Goal: Communication & Community: Answer question/provide support

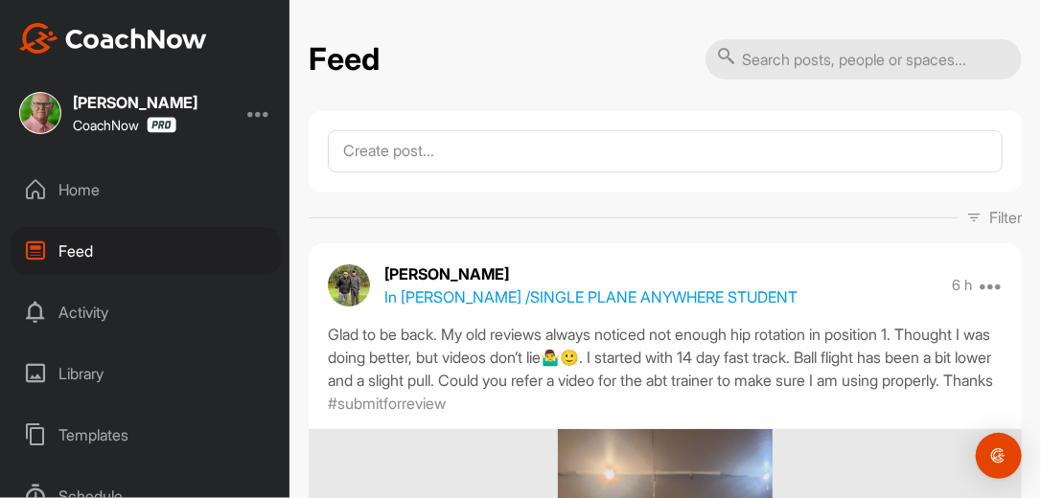
scroll to position [17793, 0]
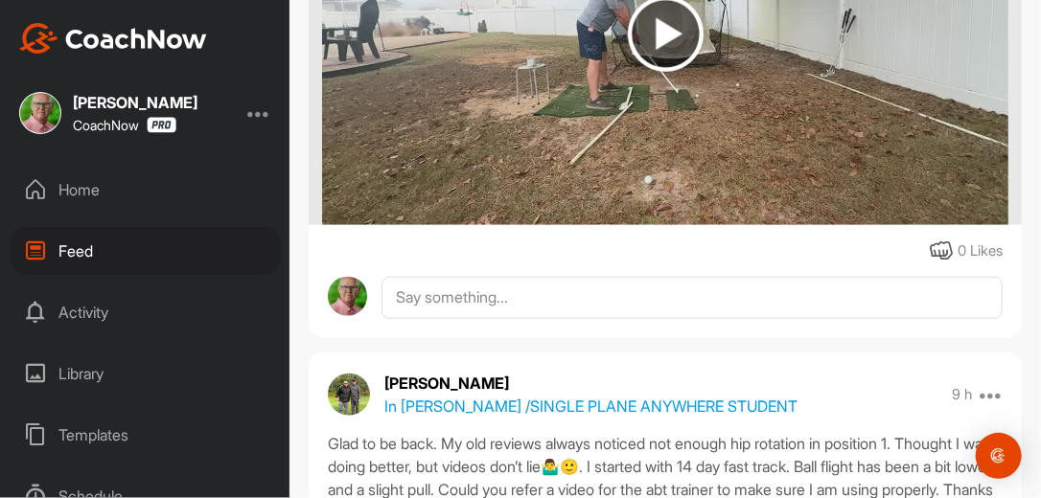
scroll to position [564, 0]
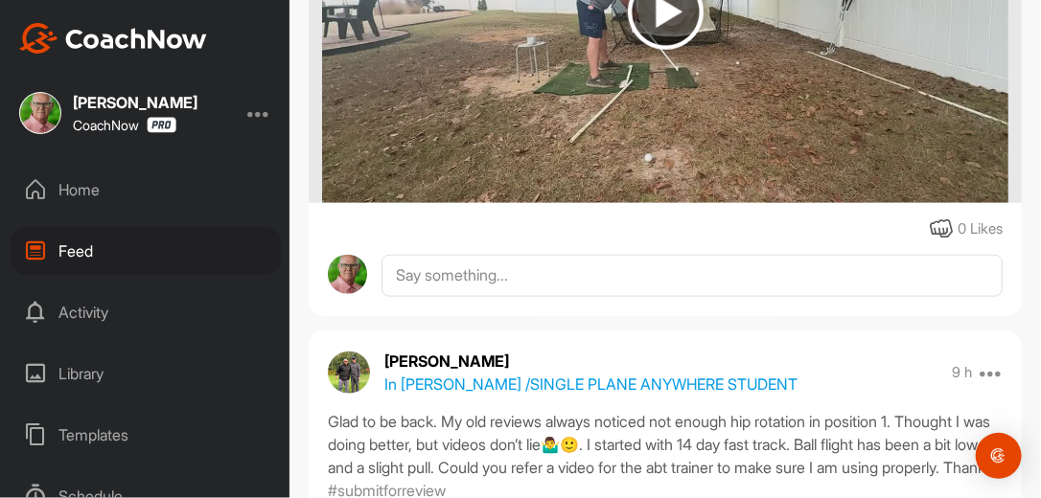
click at [87, 193] on div "Home" at bounding box center [146, 190] width 270 height 48
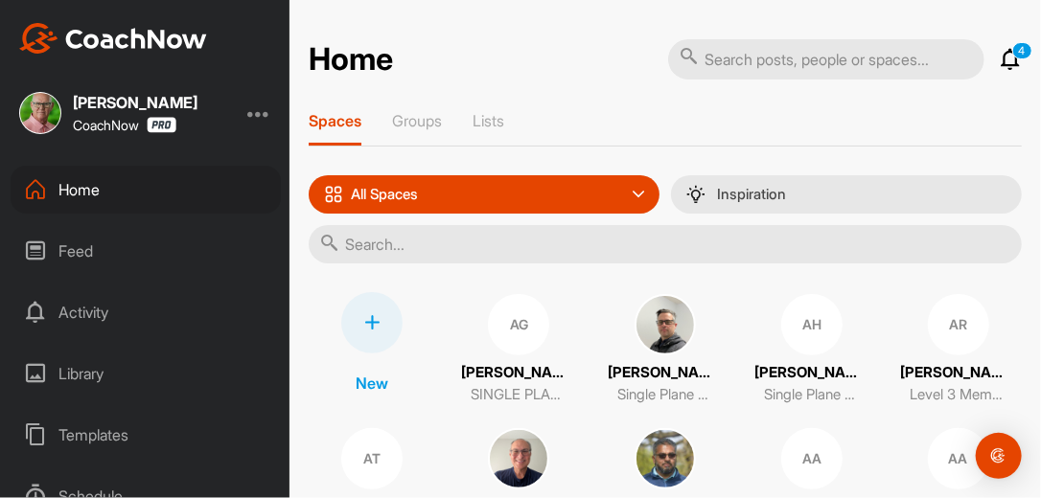
click at [495, 243] on input "text" at bounding box center [665, 244] width 713 height 38
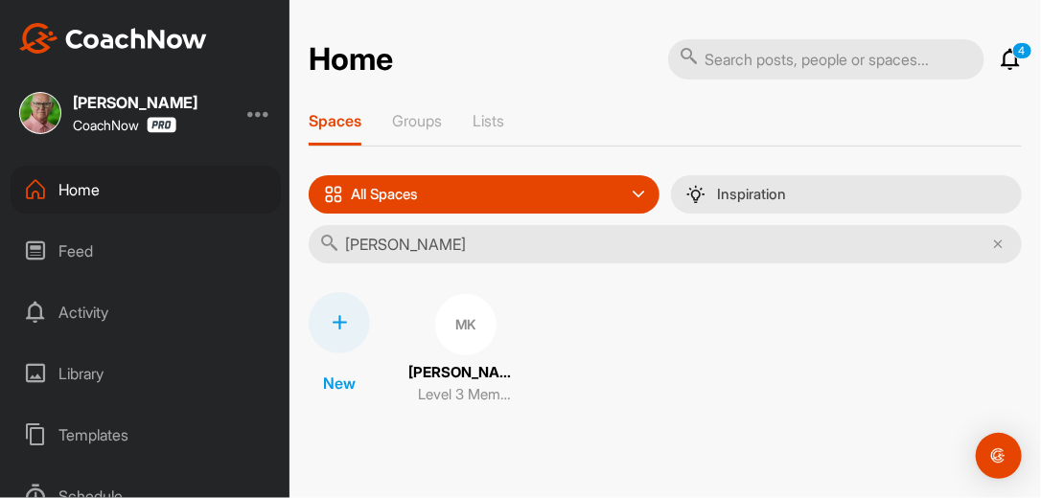
type input "Mark Klinck"
click at [455, 325] on div "MK" at bounding box center [465, 324] width 61 height 61
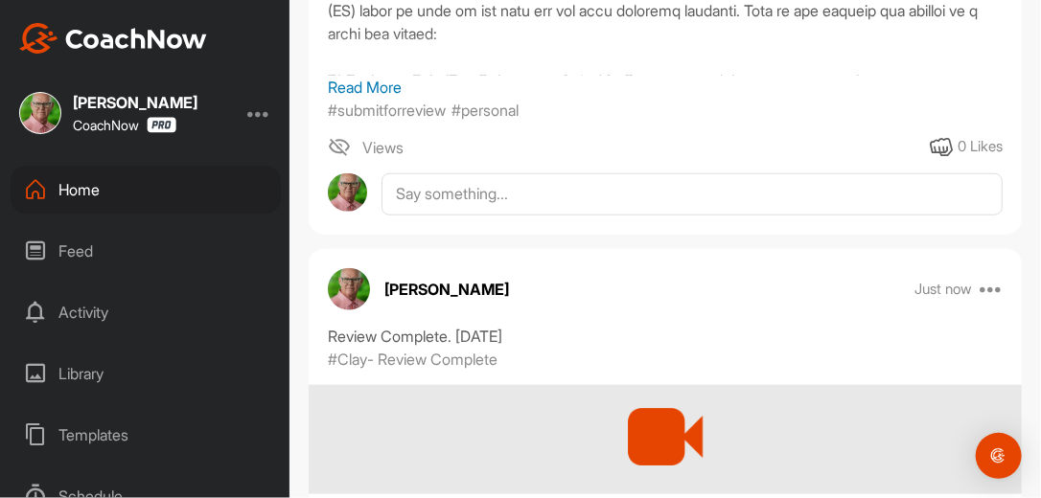
scroll to position [736, 0]
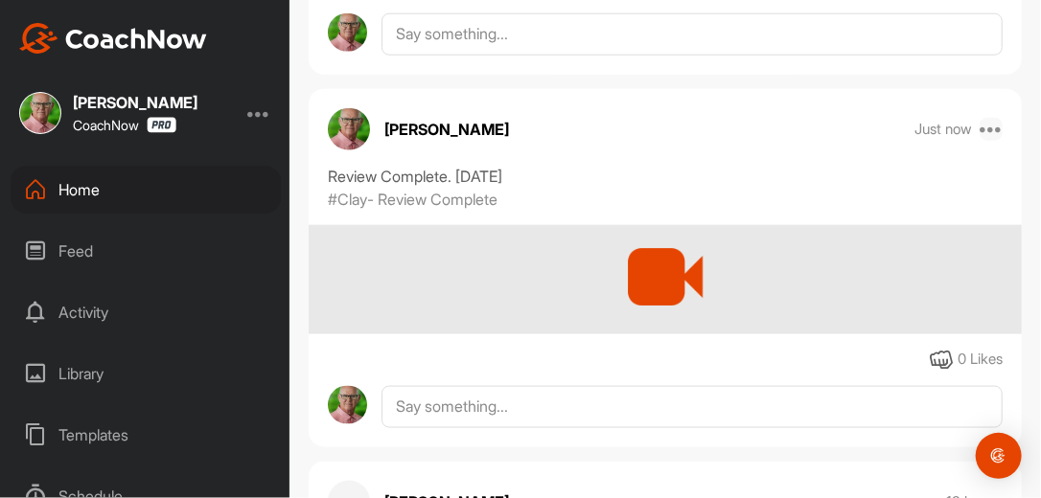
click at [985, 126] on icon at bounding box center [991, 129] width 23 height 23
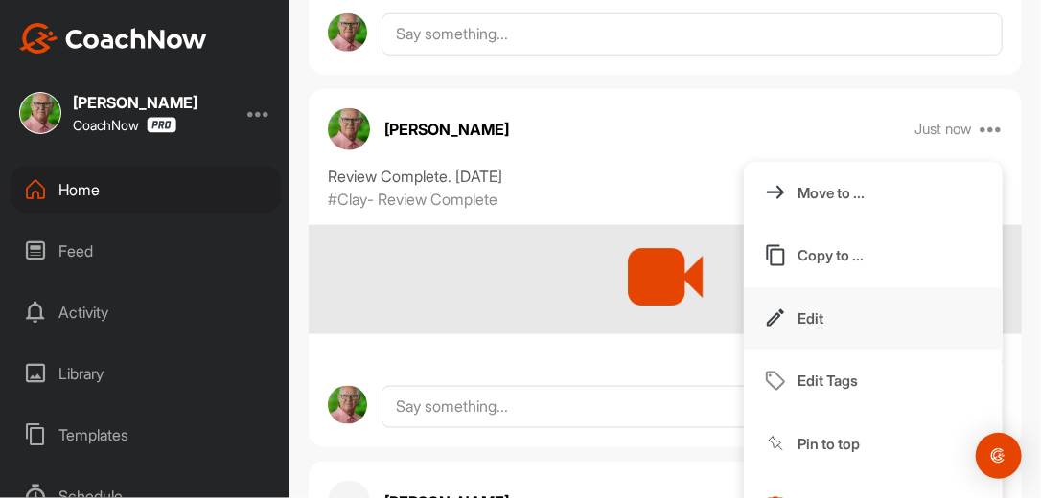
click at [798, 316] on p "Edit" at bounding box center [811, 319] width 26 height 20
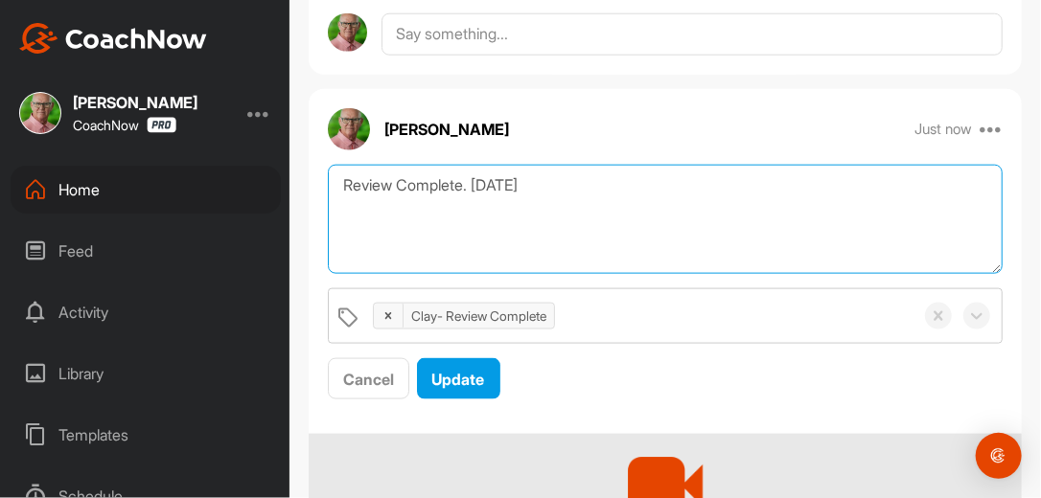
click at [563, 194] on textarea "Review Complete. 9/24/25" at bounding box center [665, 220] width 675 height 110
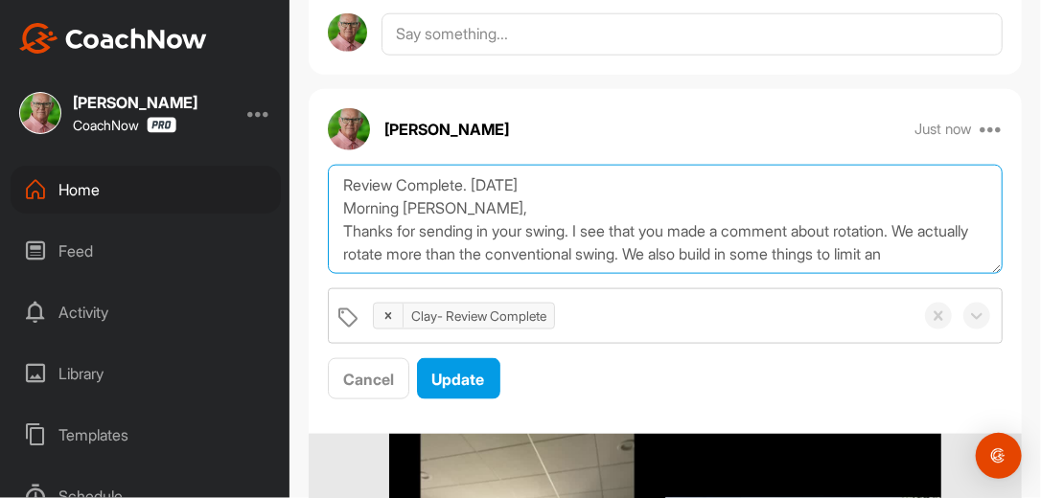
scroll to position [12, 0]
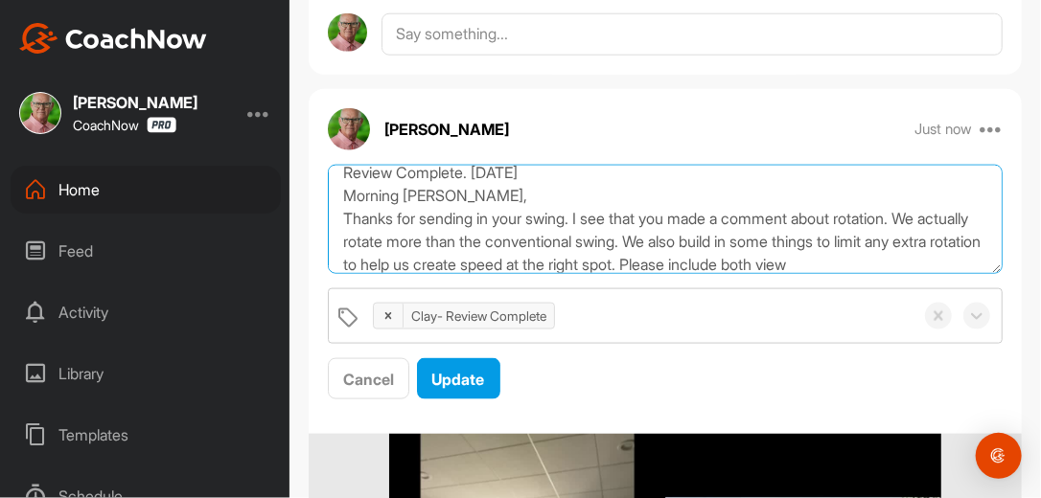
click at [768, 262] on textarea "Review Complete. 9/24/25 Morning Mark, Thanks for sending in your swing. I see …" at bounding box center [665, 220] width 675 height 110
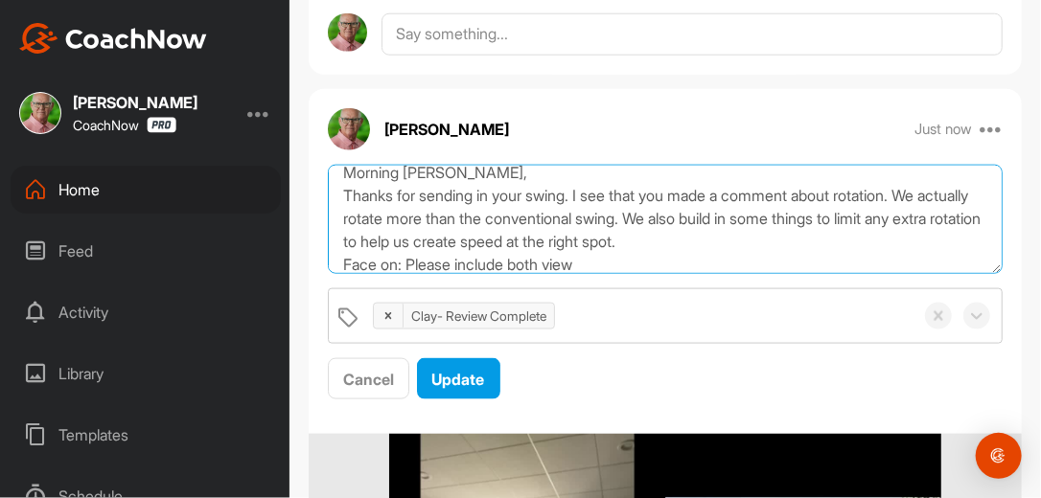
click at [615, 261] on textarea "Review Complete. 9/24/25 Morning Mark, Thanks for sending in your swing. I see …" at bounding box center [665, 220] width 675 height 110
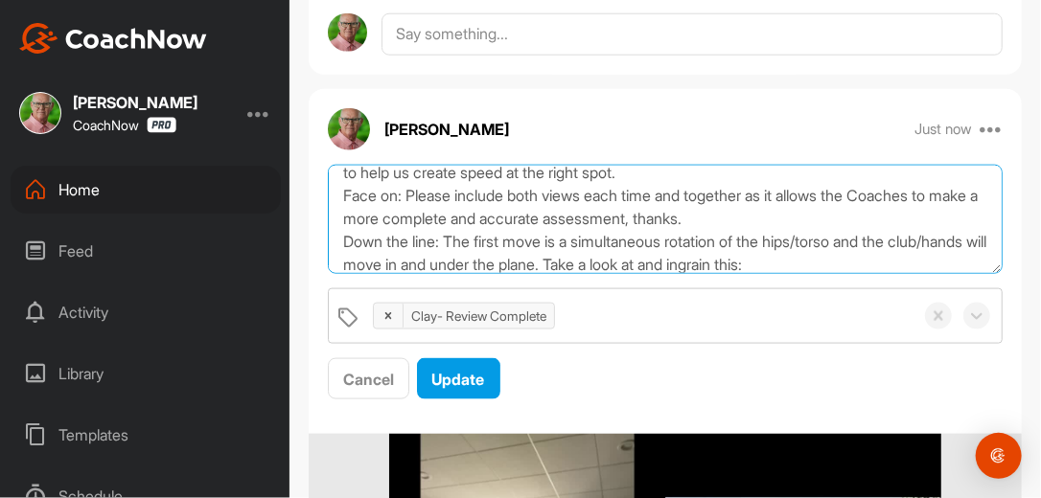
scroll to position [128, 0]
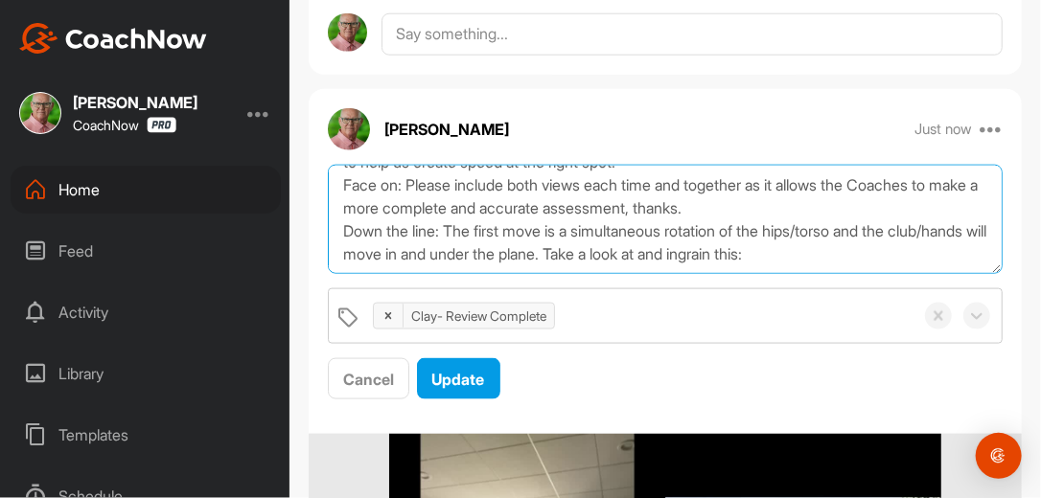
paste textarea "[URL][DOMAIN_NAME]"
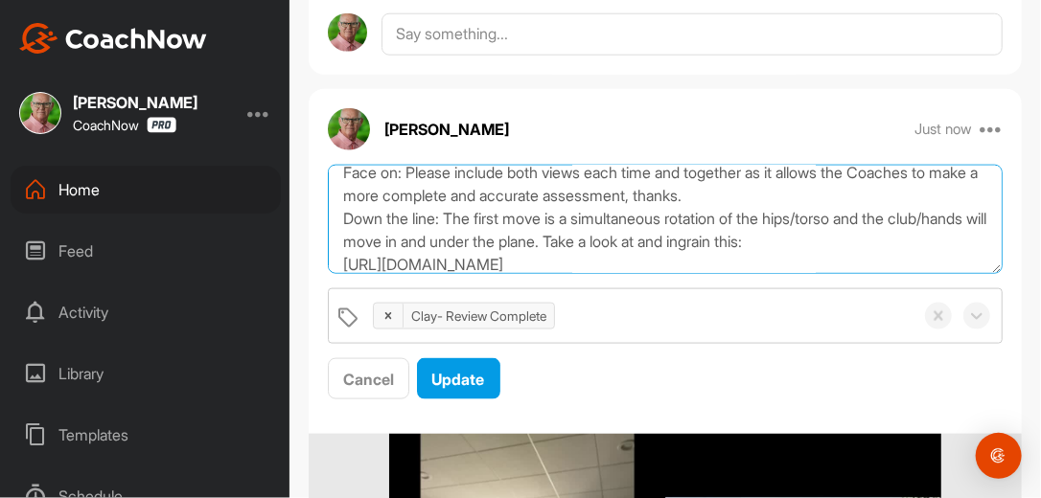
scroll to position [151, 0]
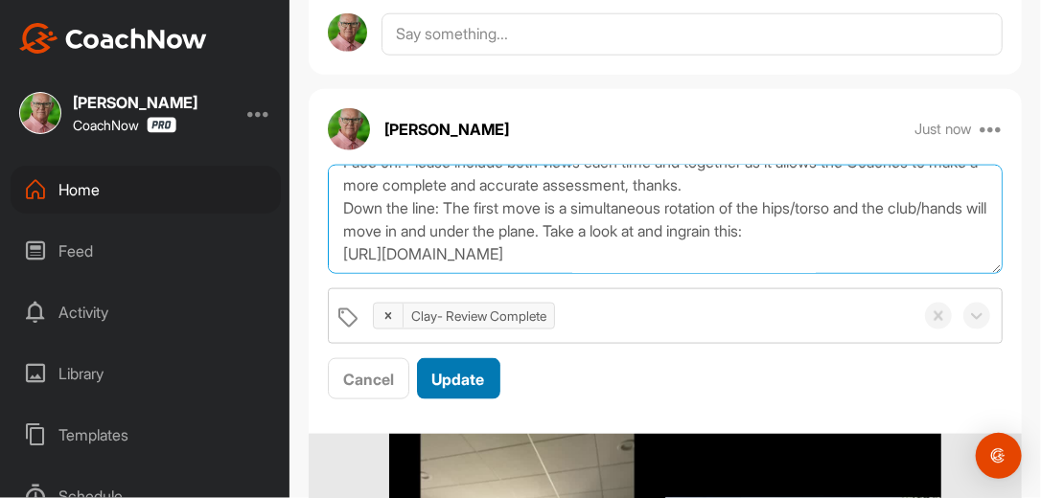
type textarea "Review Complete. 9/24/25 Morning Mark, Thanks for sending in your swing. I see …"
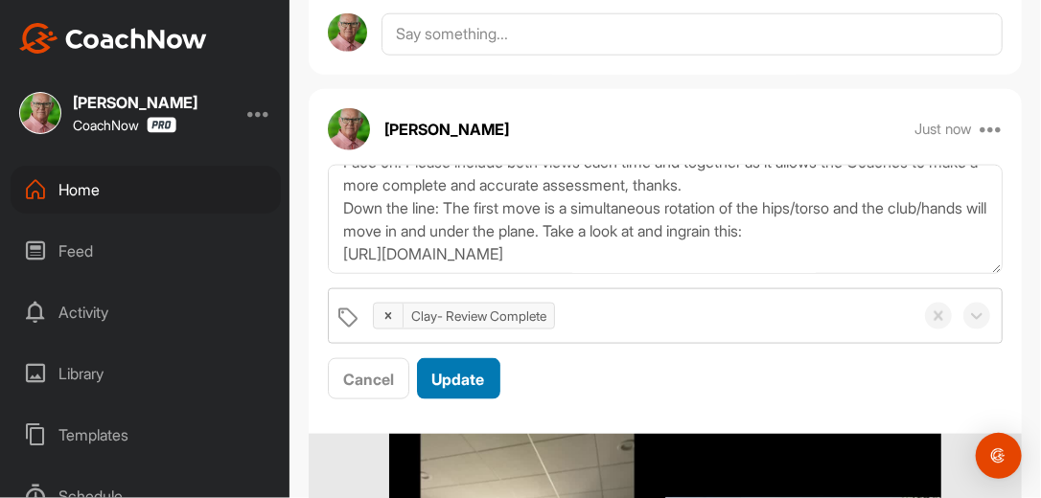
click at [492, 378] on button "Update" at bounding box center [458, 379] width 83 height 41
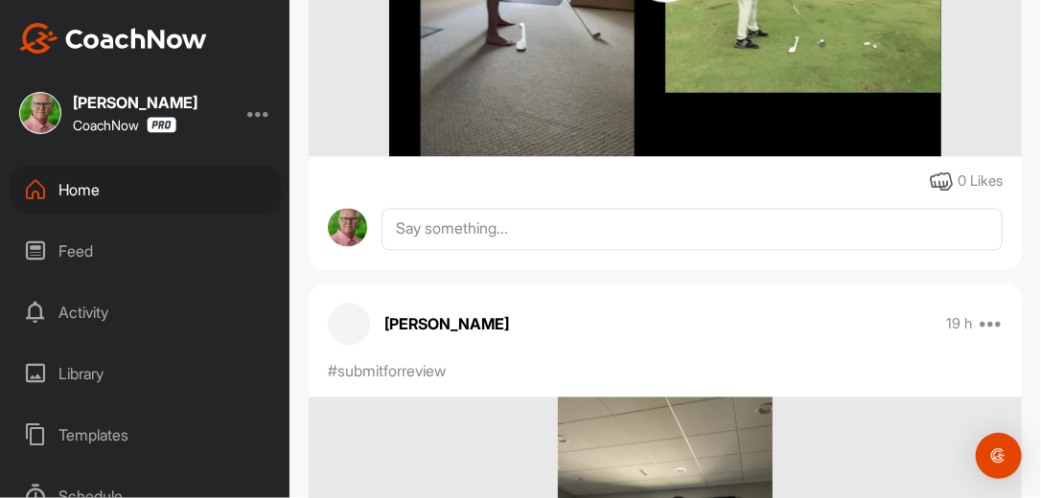
scroll to position [1411, 0]
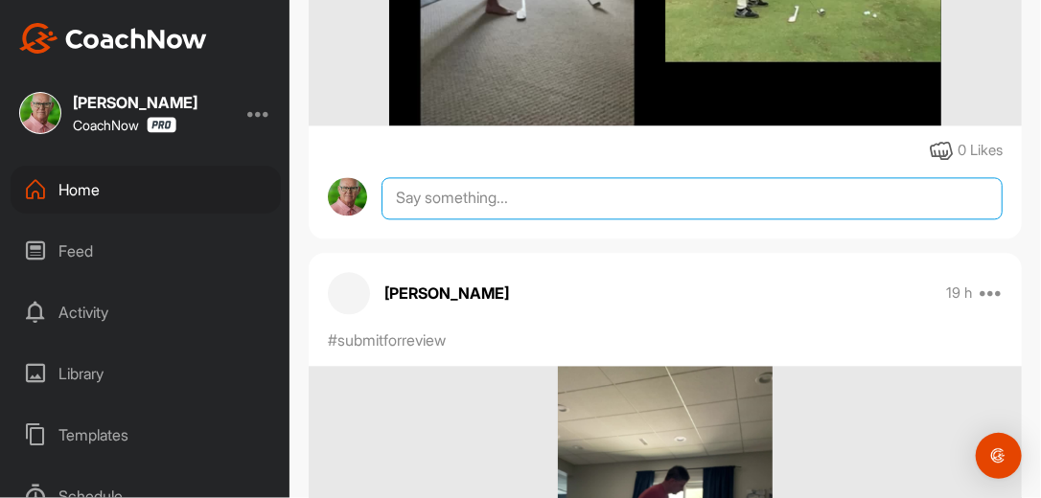
click at [538, 197] on textarea at bounding box center [692, 198] width 621 height 42
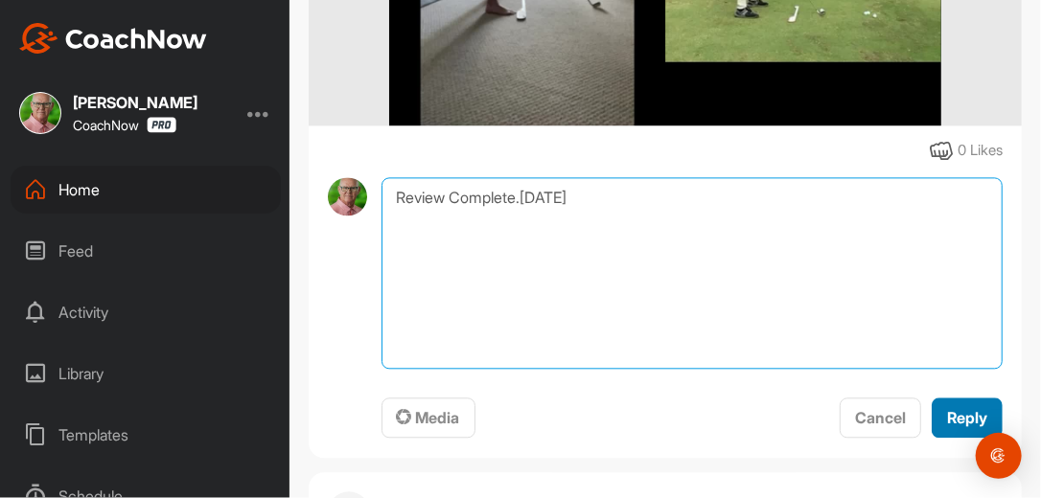
type textarea "Review Complete.9-24-25"
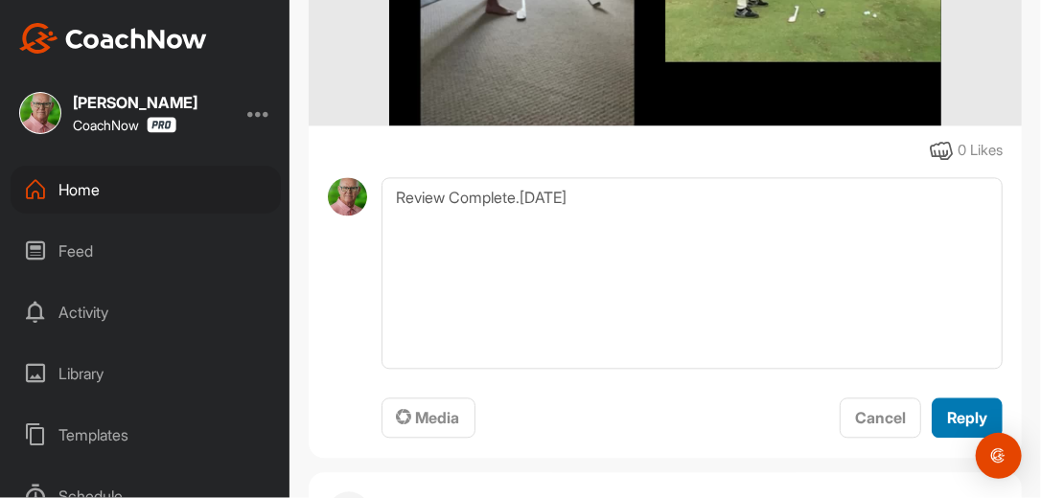
click at [947, 413] on span "Reply" at bounding box center [967, 417] width 40 height 19
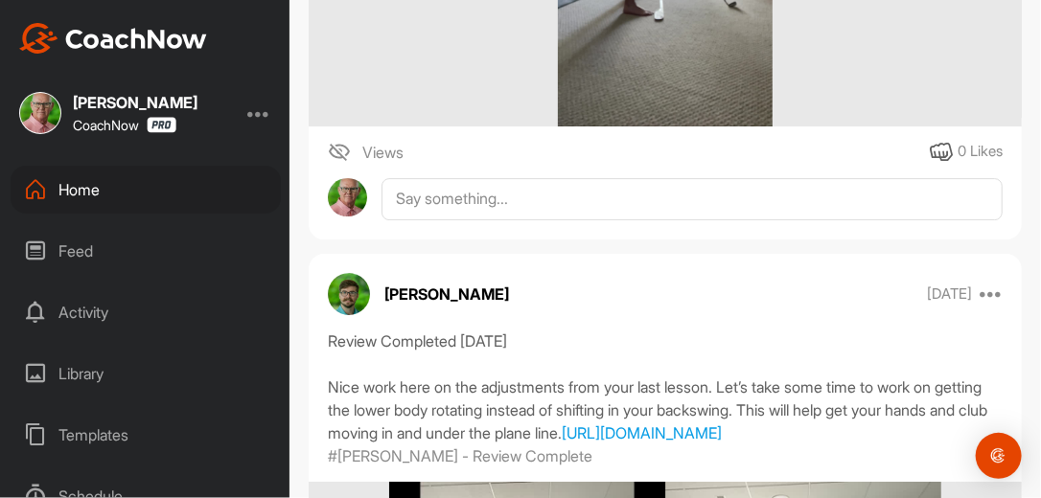
scroll to position [2209, 0]
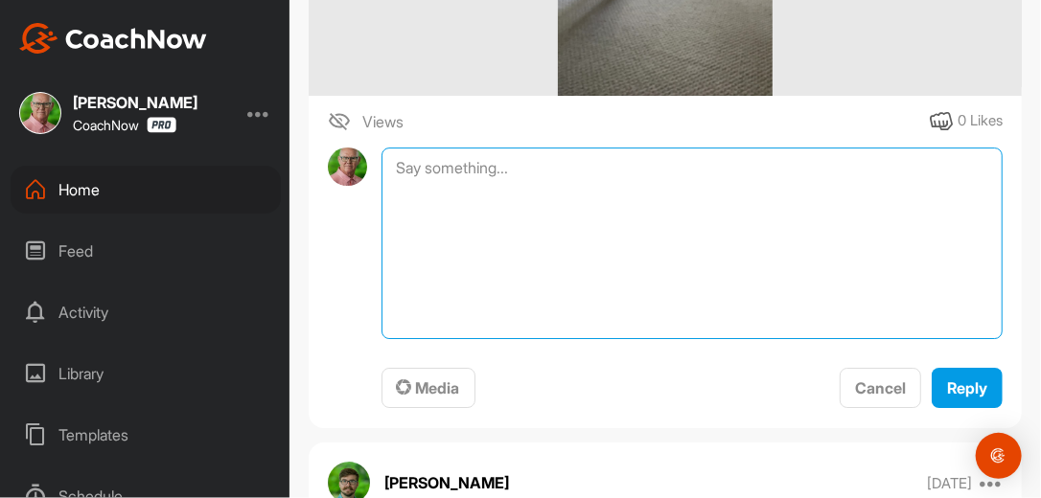
click at [521, 166] on textarea at bounding box center [692, 244] width 621 height 192
type textarea "Review Complete. [DATE]"
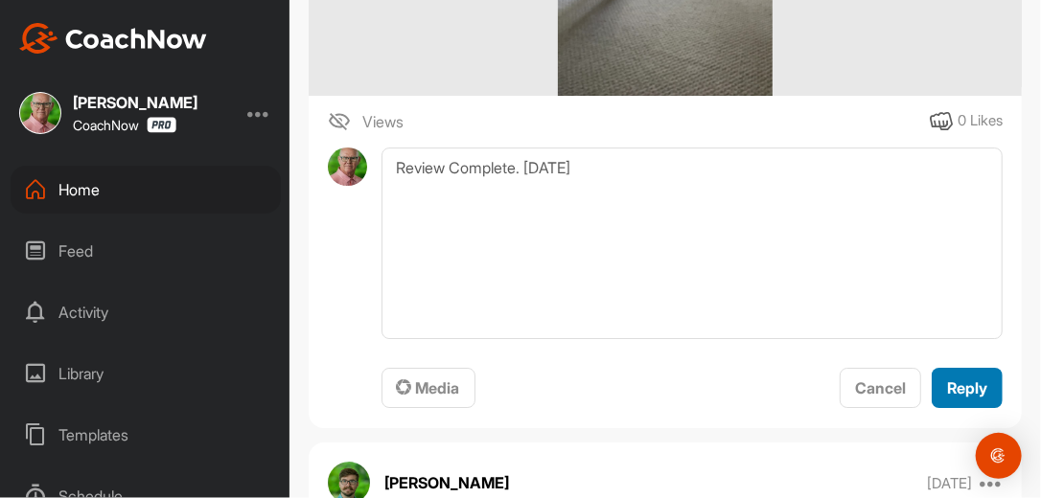
click at [957, 384] on span "Reply" at bounding box center [967, 388] width 40 height 19
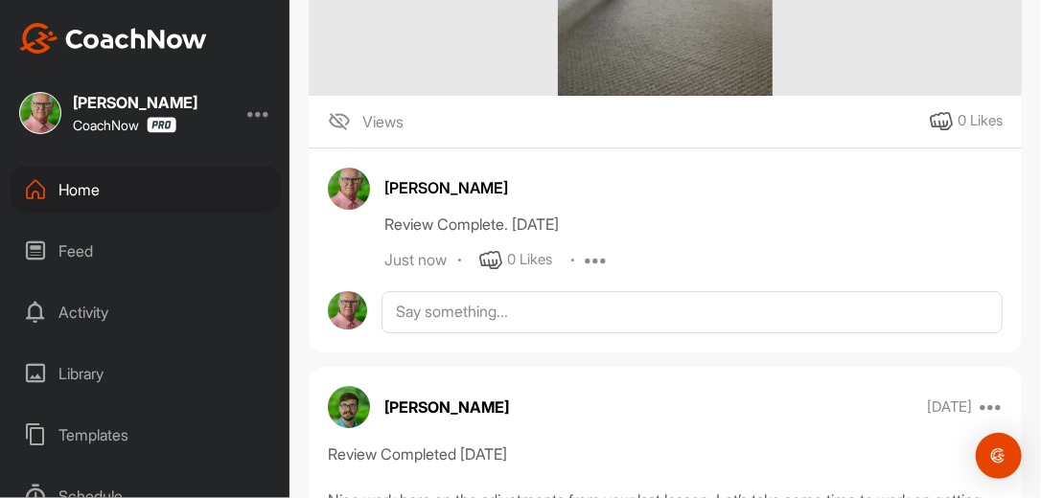
click at [95, 188] on div "Home" at bounding box center [146, 190] width 270 height 48
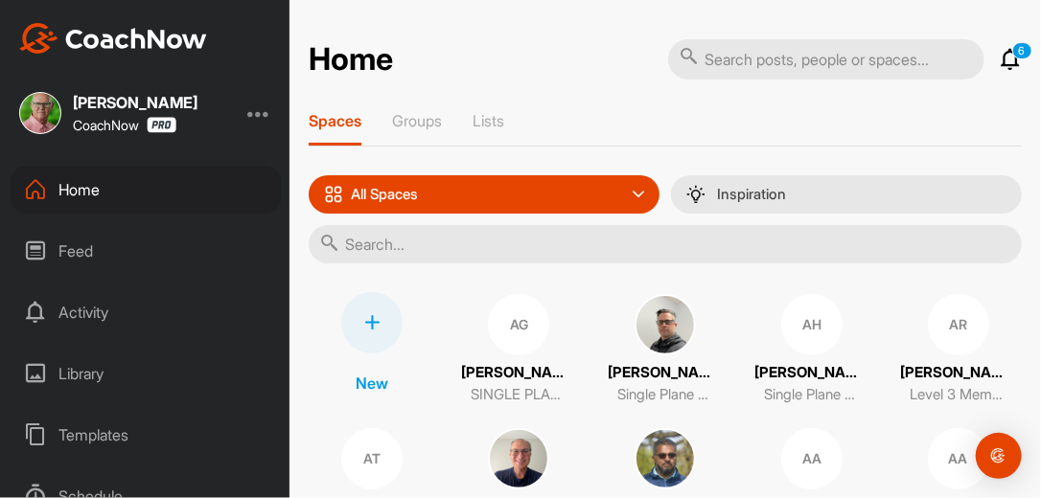
click at [513, 244] on input "text" at bounding box center [665, 244] width 713 height 38
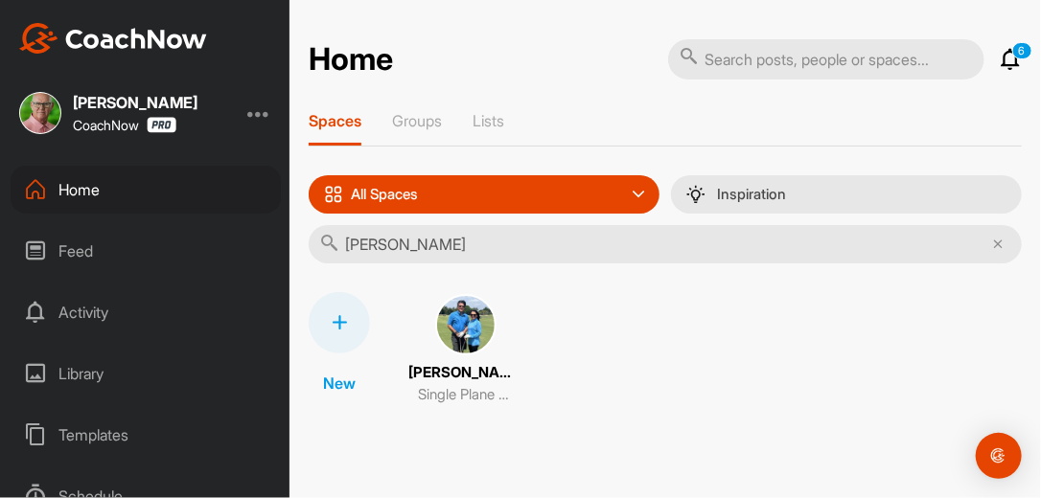
type input "Tusha"
click at [460, 318] on img at bounding box center [465, 324] width 61 height 61
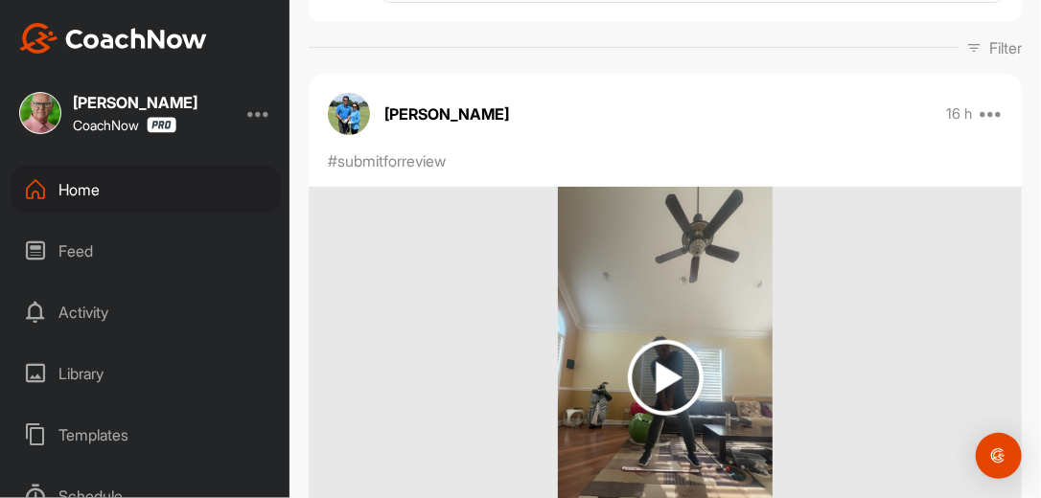
scroll to position [276, 0]
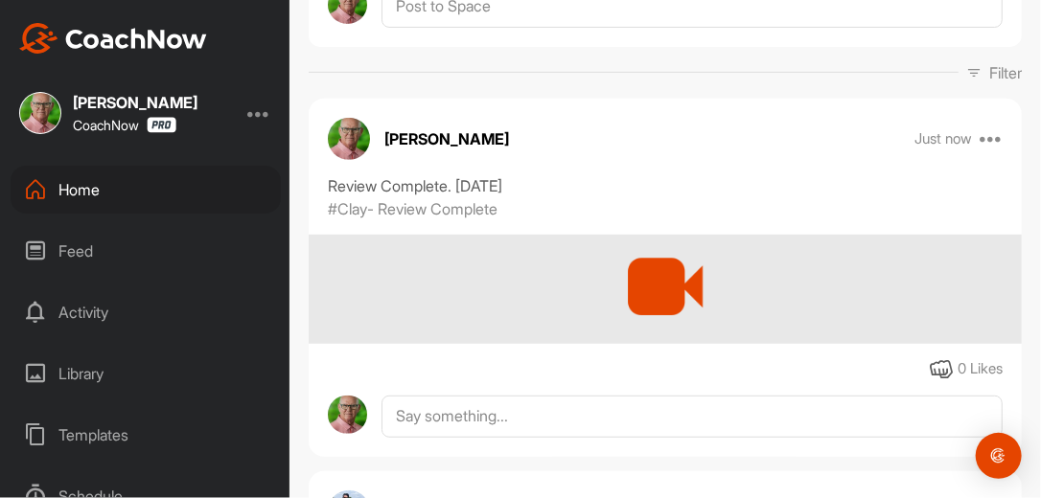
scroll to position [276, 0]
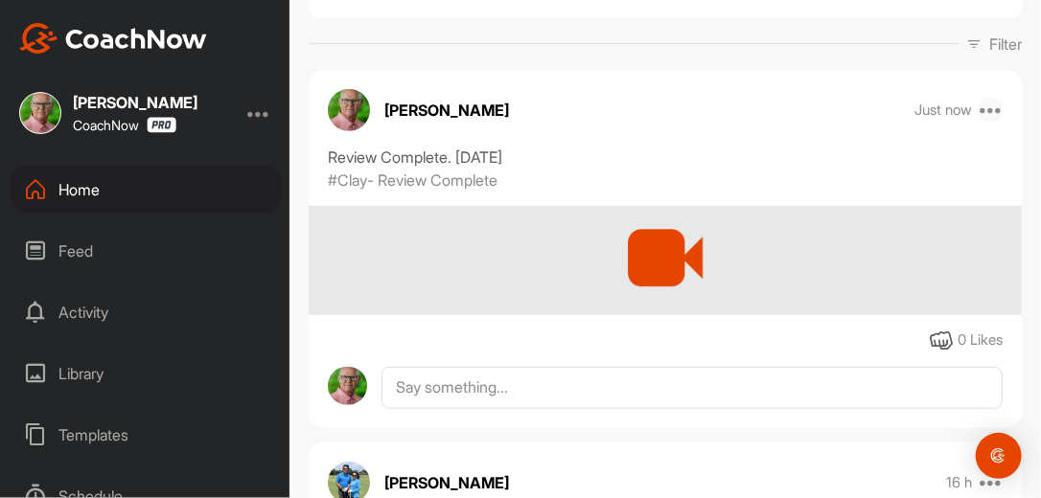
click at [985, 106] on icon at bounding box center [991, 110] width 23 height 23
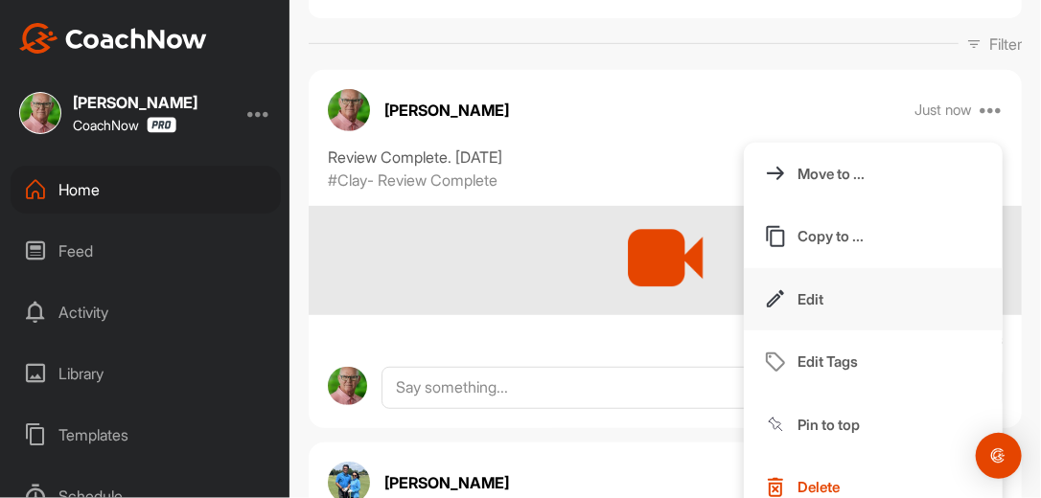
click at [800, 298] on p "Edit" at bounding box center [811, 300] width 26 height 20
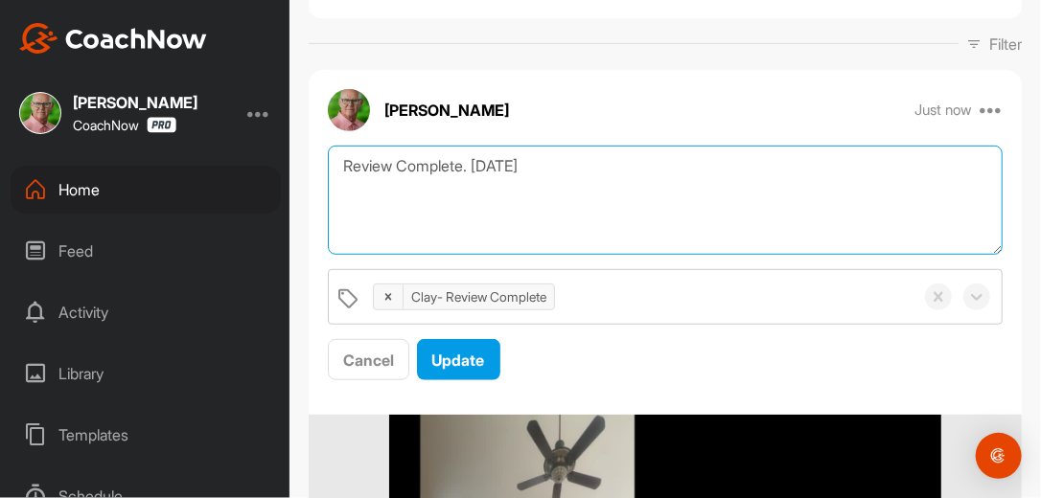
click at [560, 171] on textarea "Review Complete. 9/24/25" at bounding box center [665, 201] width 675 height 110
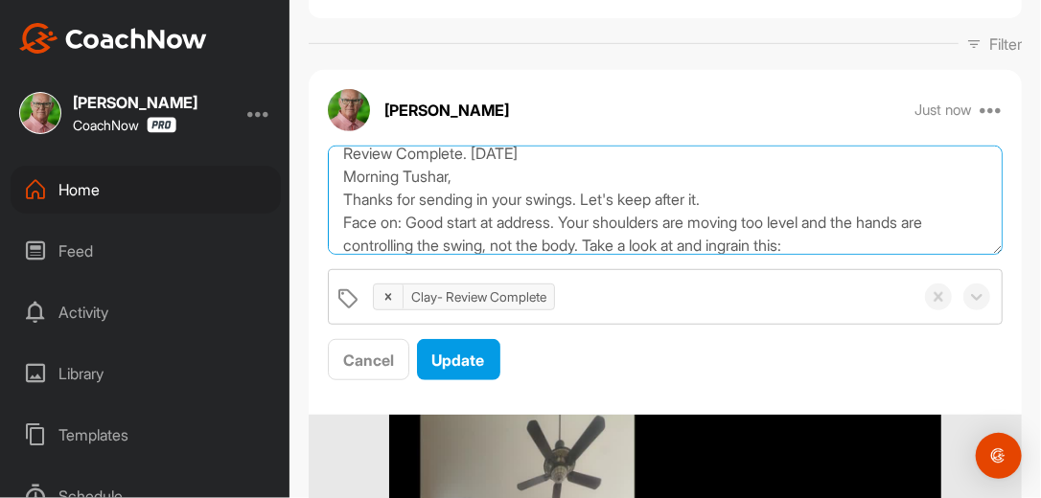
scroll to position [35, 0]
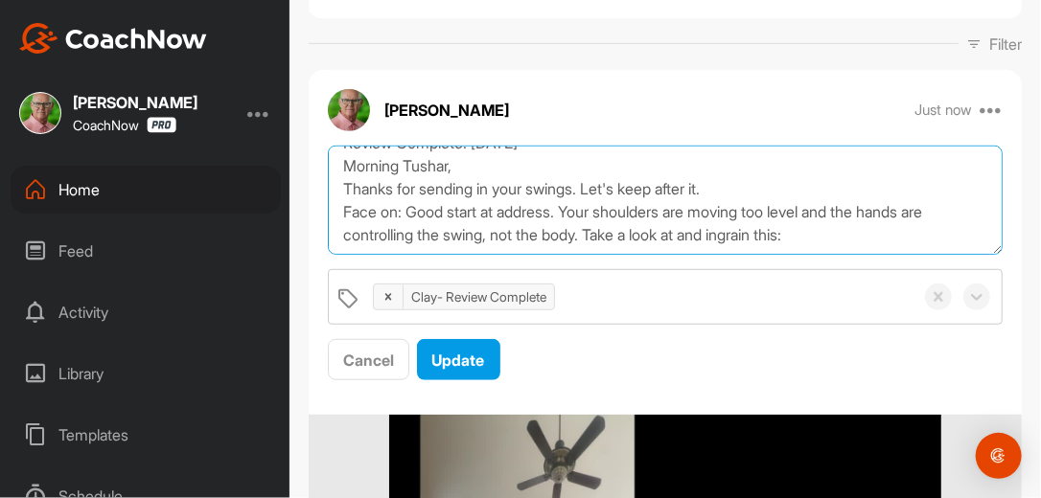
paste textarea "[URL][DOMAIN_NAME]"
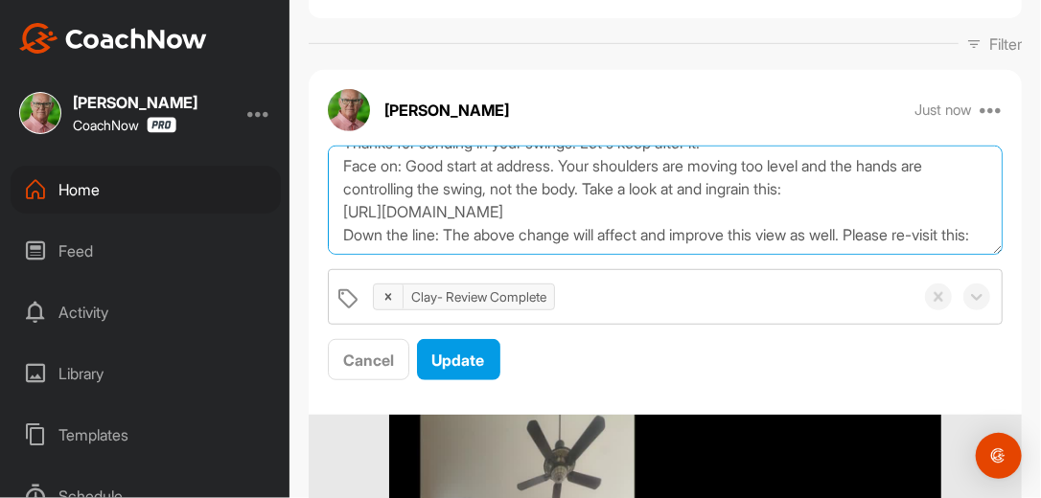
scroll to position [104, 0]
paste textarea "https://watch.gravesgolf.com/videos/plane-talk-q-a-in-and-up-and-never-around-i…"
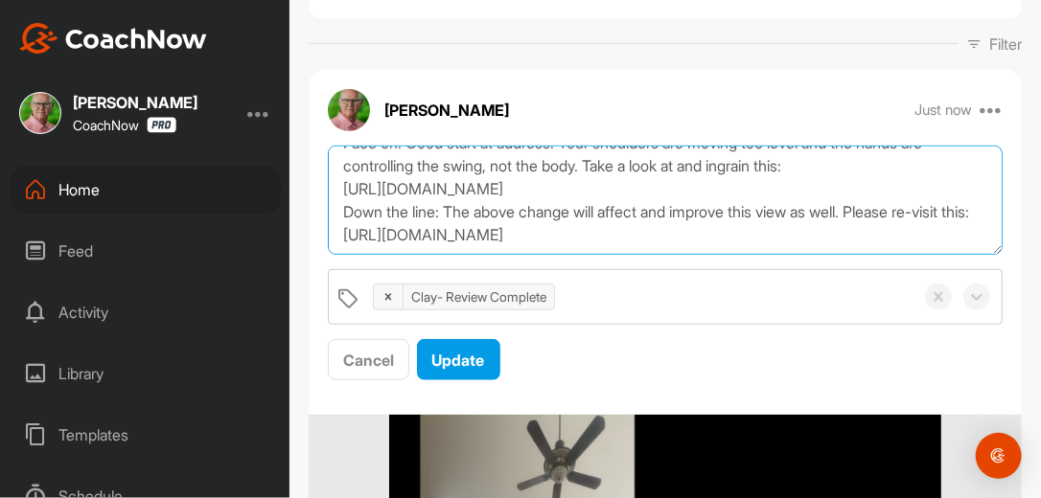
scroll to position [128, 0]
type textarea "Review Complete. 9/24/25 Morning Tushar, Thanks for sending in your swings. Let…"
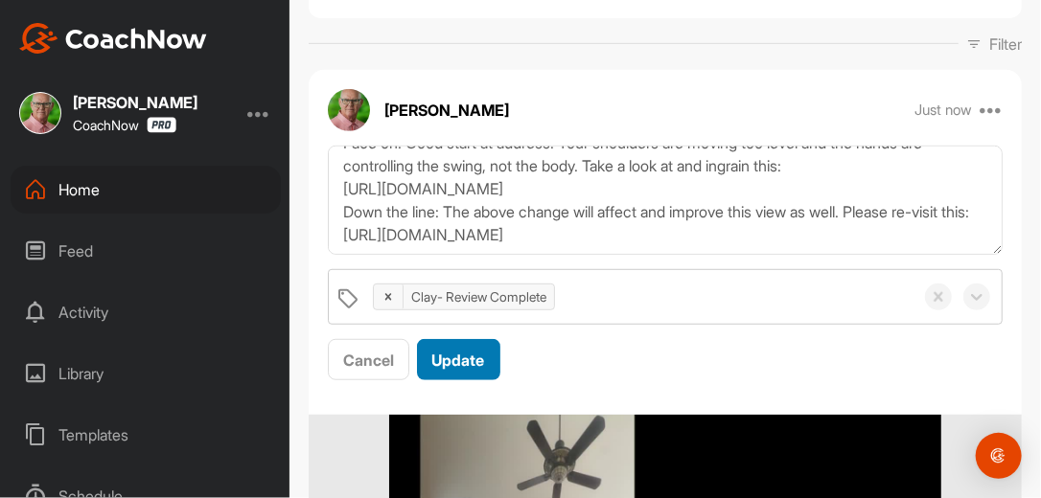
click at [459, 357] on span "Update" at bounding box center [458, 360] width 53 height 19
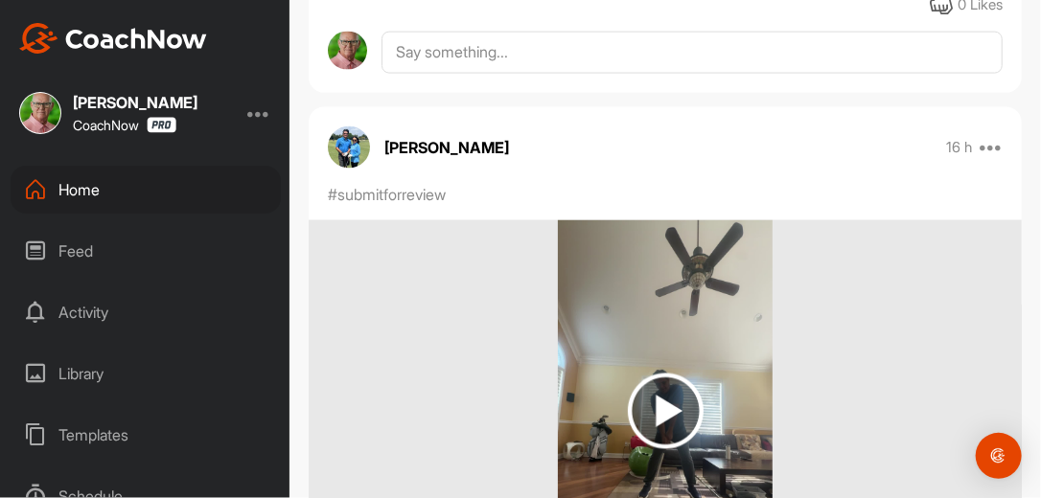
scroll to position [1043, 0]
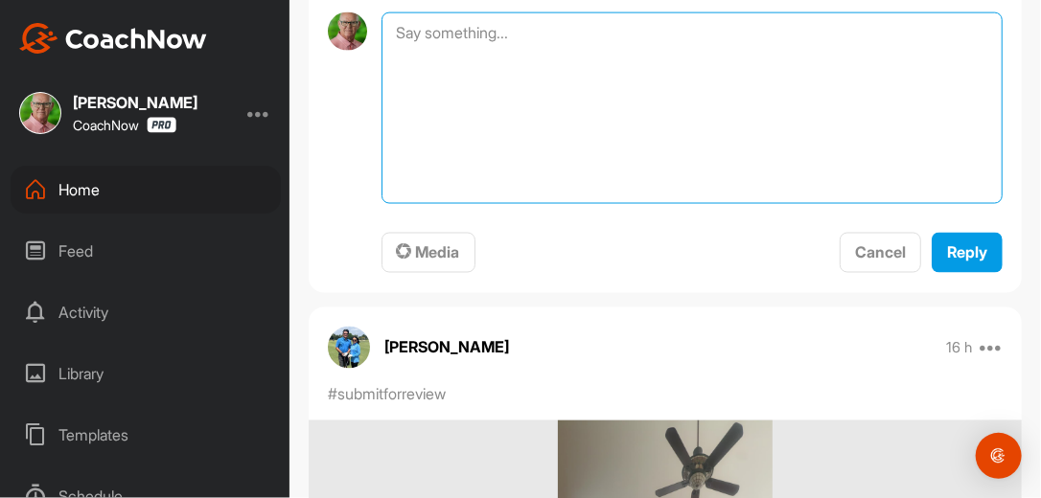
click at [406, 92] on textarea at bounding box center [692, 108] width 621 height 192
type textarea "Review Complete. 9-24-25"
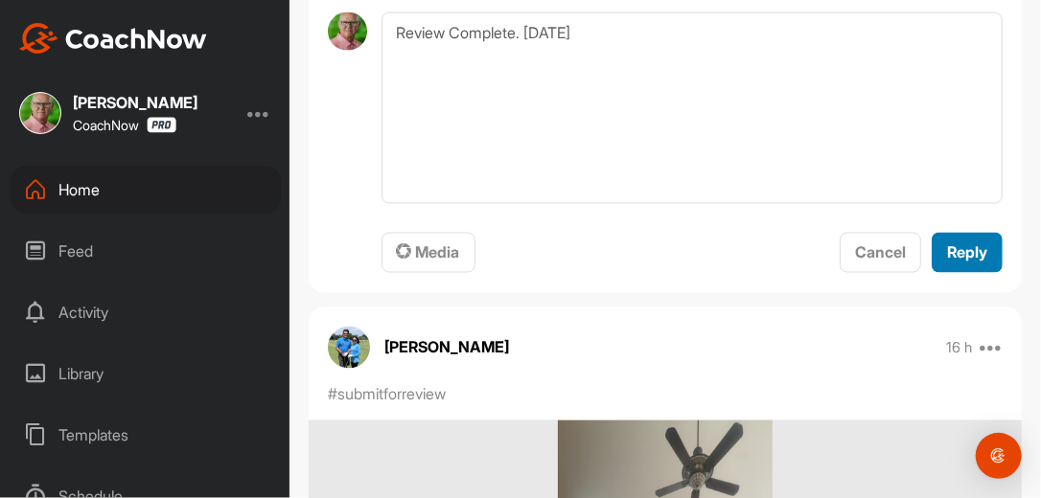
click at [963, 263] on span "Reply" at bounding box center [967, 252] width 40 height 19
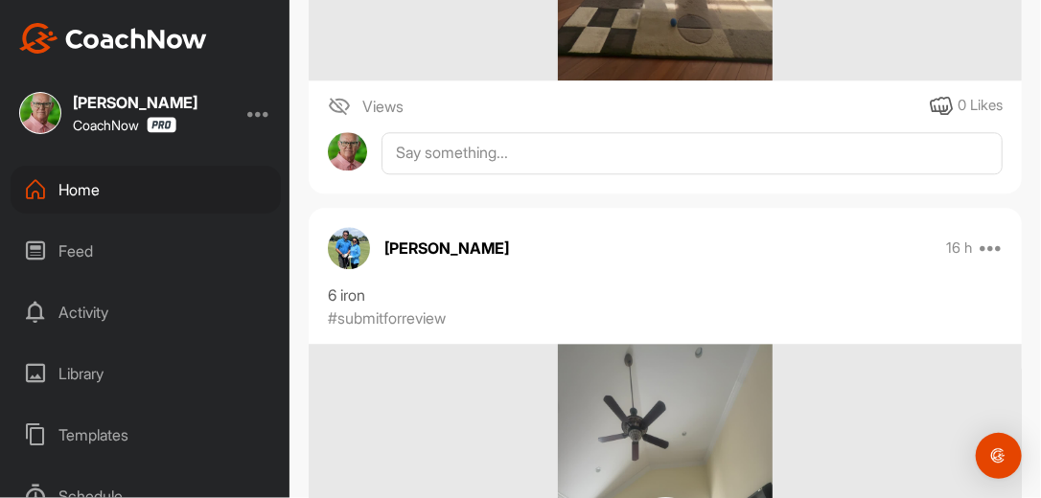
scroll to position [1810, 0]
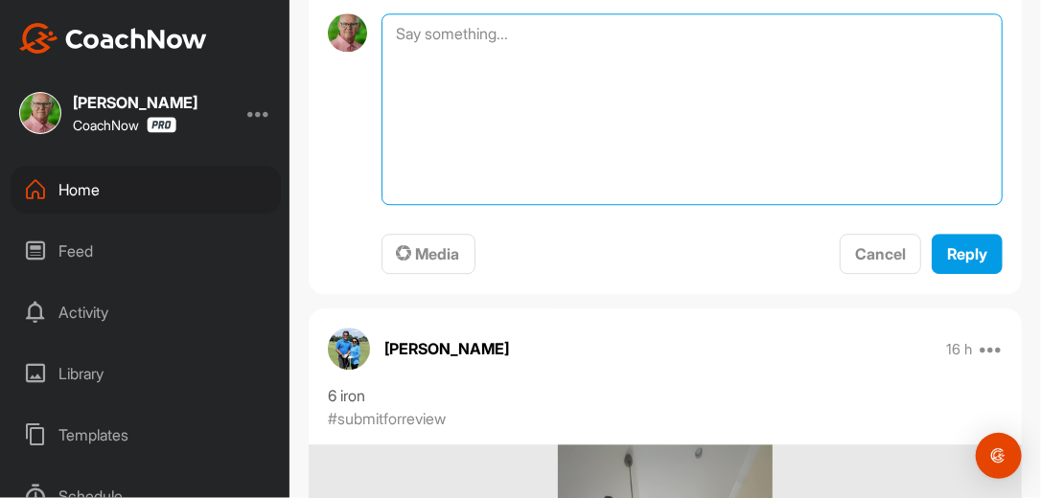
click at [575, 81] on textarea at bounding box center [692, 109] width 621 height 192
type textarea "Review Complete. [DATE]"
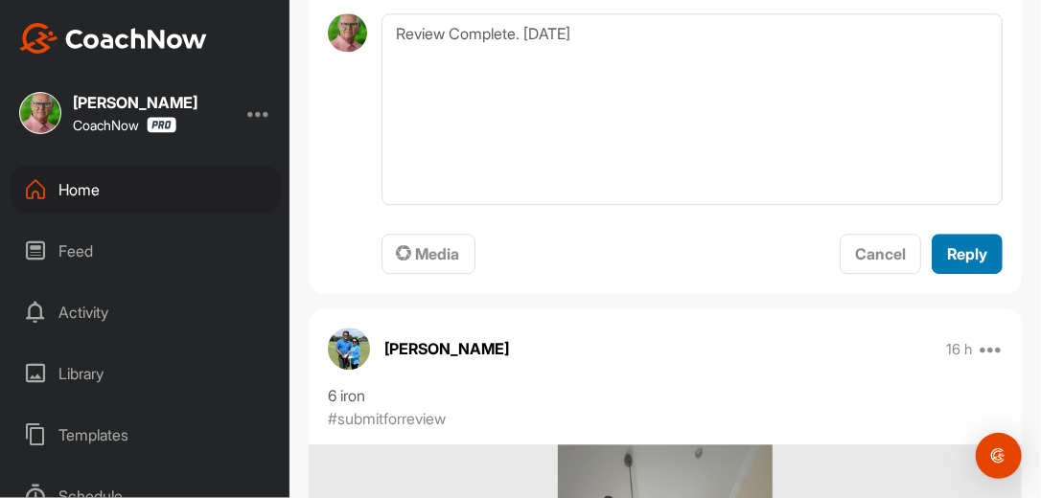
click at [950, 264] on span "Reply" at bounding box center [967, 253] width 40 height 19
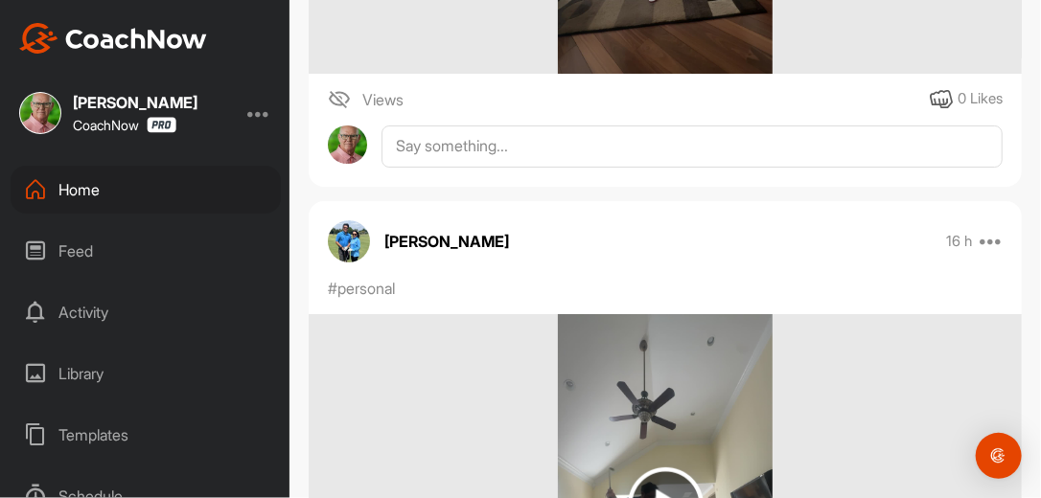
scroll to position [2546, 0]
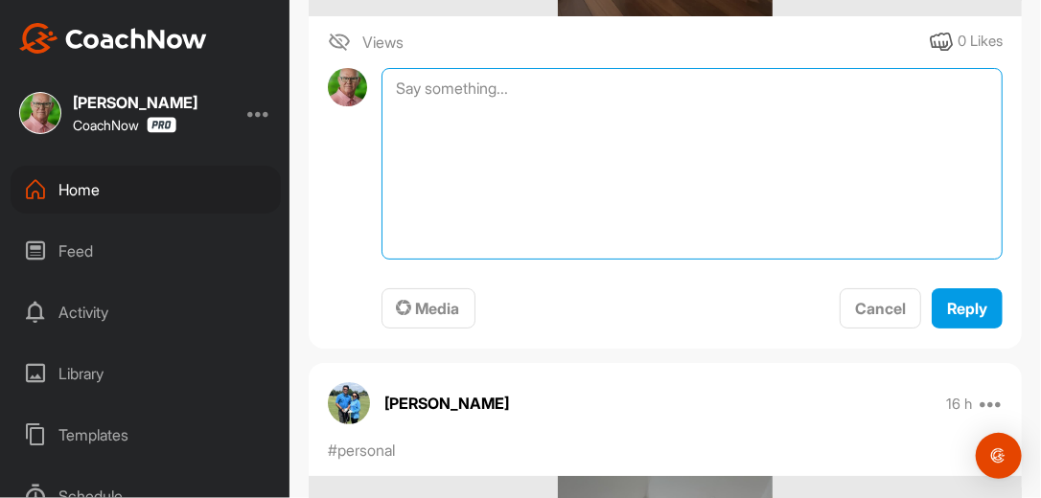
click at [591, 134] on textarea at bounding box center [692, 164] width 621 height 192
type textarea "Review Complete. [DATE]"
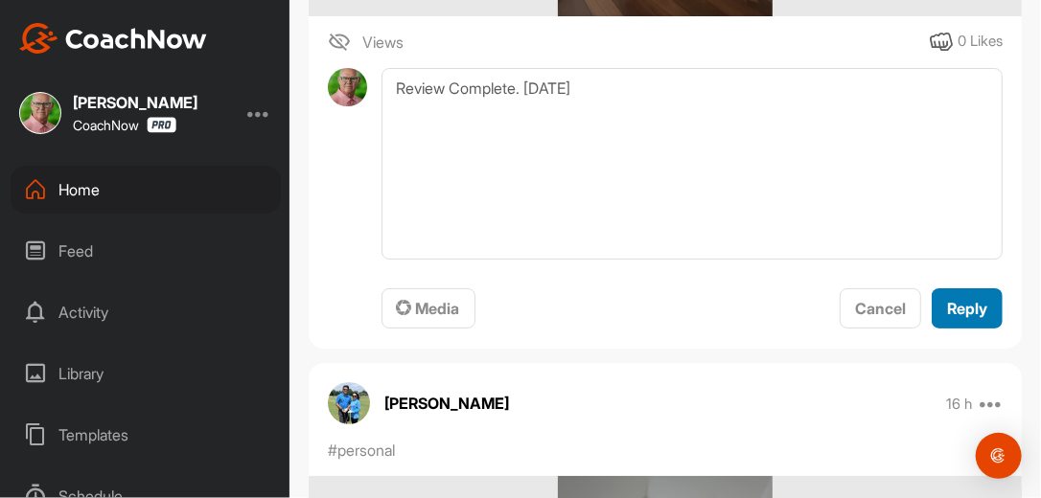
click at [969, 318] on span "Reply" at bounding box center [967, 308] width 40 height 19
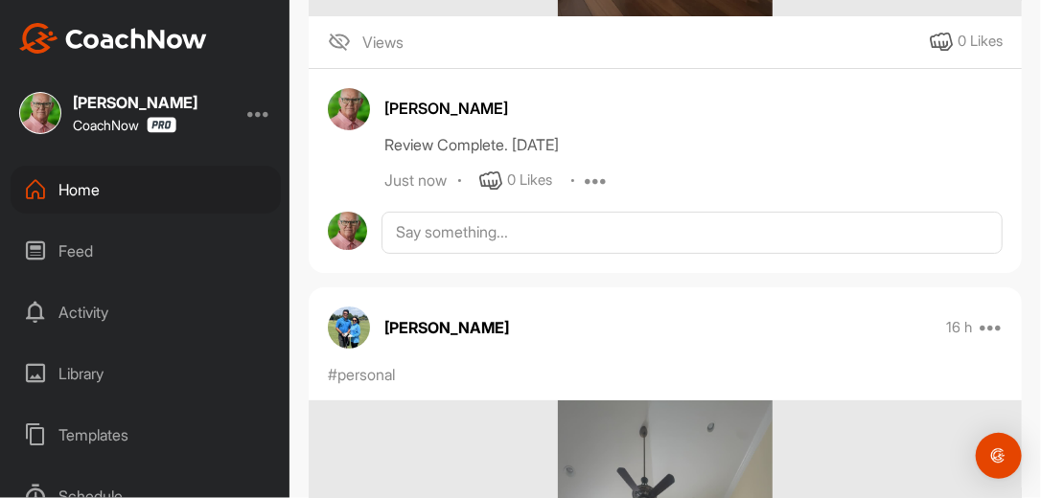
click at [79, 188] on div "Home" at bounding box center [146, 190] width 270 height 48
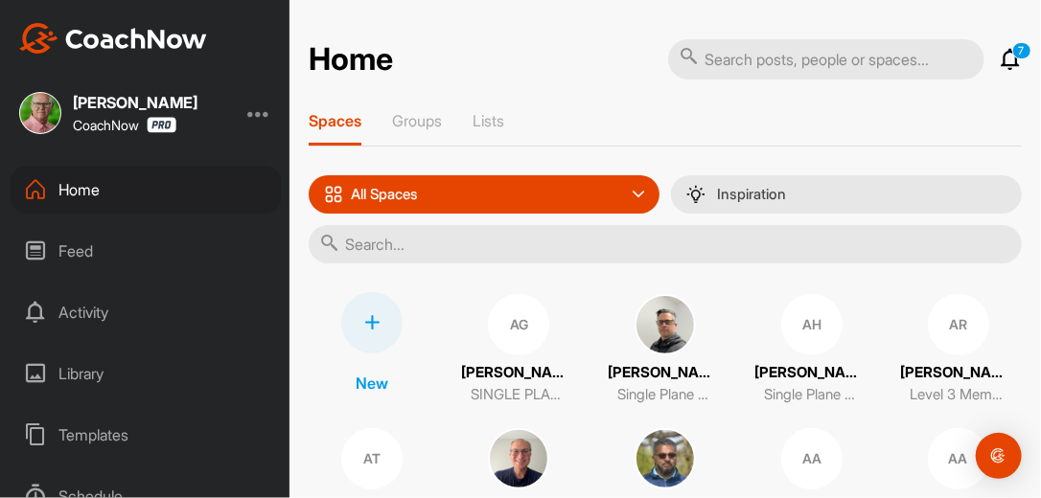
click at [445, 240] on input "text" at bounding box center [665, 244] width 713 height 38
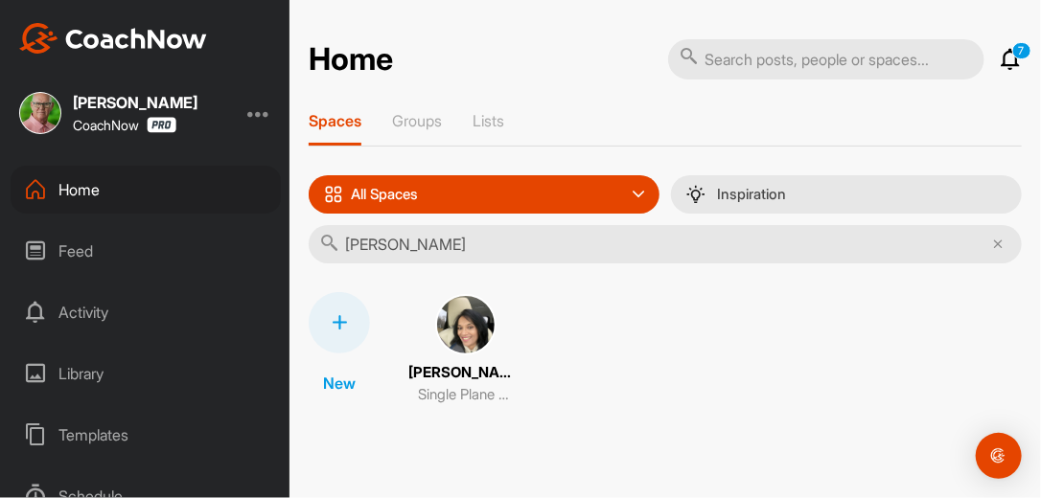
type input "namrata"
click at [457, 317] on img at bounding box center [465, 324] width 61 height 61
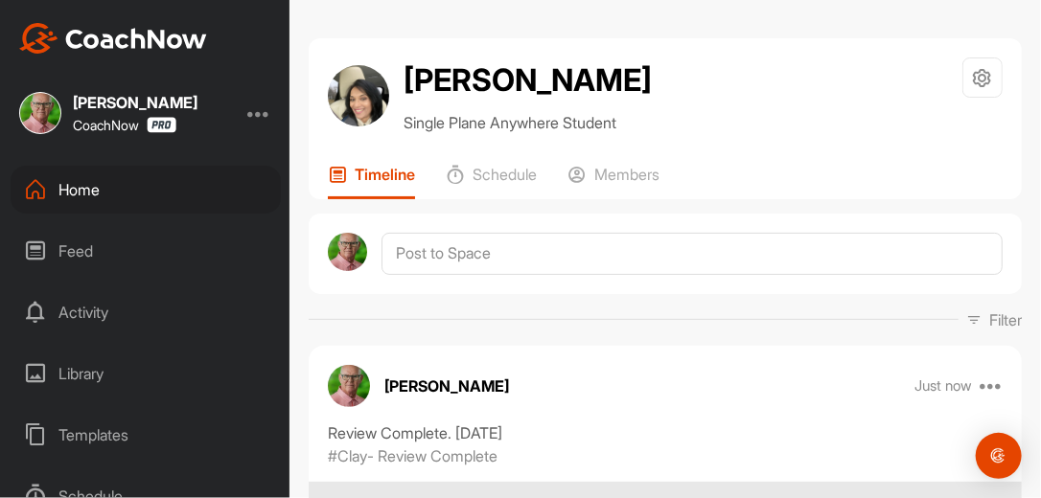
click at [756, 330] on div "Filter Media Type Images Videos Notes Audio Documents Author Bob Borchers reb83…" at bounding box center [665, 320] width 713 height 23
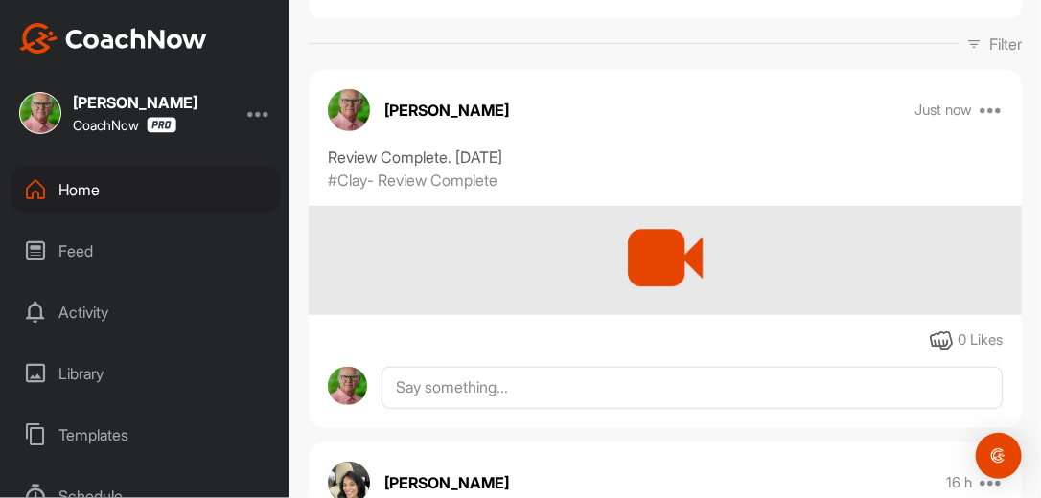
scroll to position [307, 0]
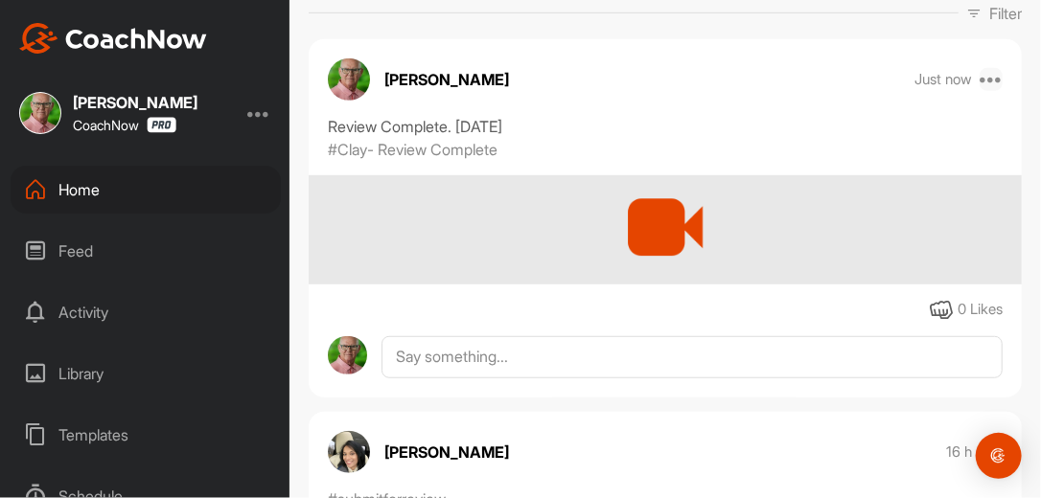
click at [980, 81] on icon at bounding box center [991, 79] width 23 height 23
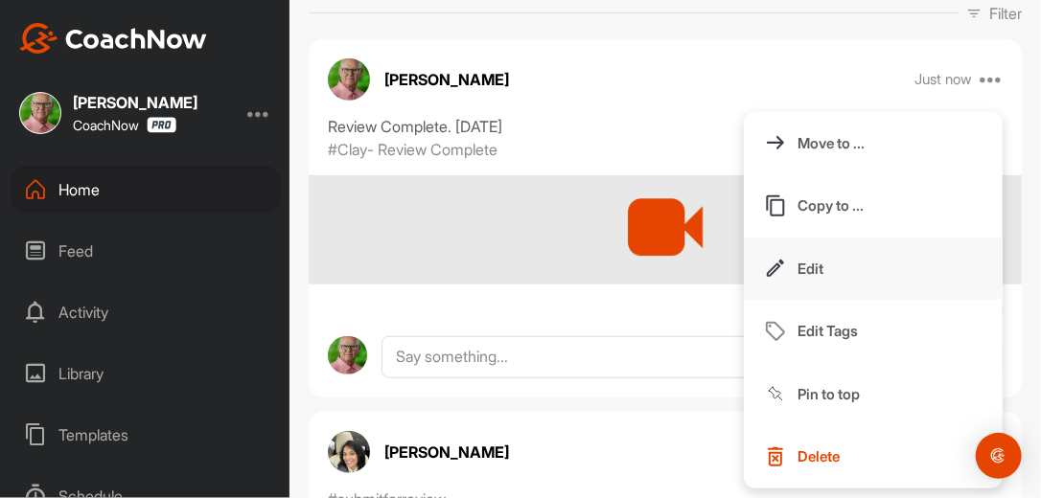
click at [806, 261] on p "Edit" at bounding box center [811, 269] width 26 height 20
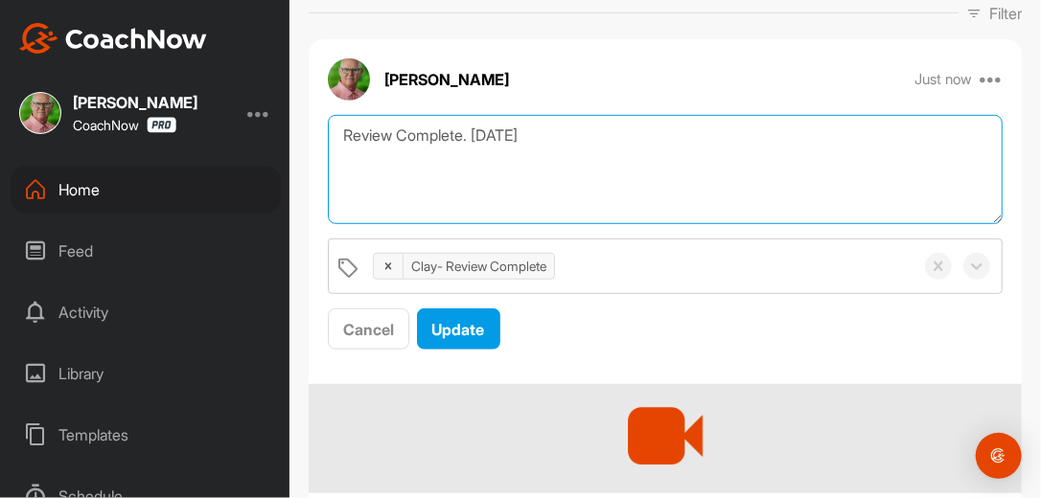
click at [552, 135] on textarea "Review Complete. 9/24/25" at bounding box center [665, 170] width 675 height 110
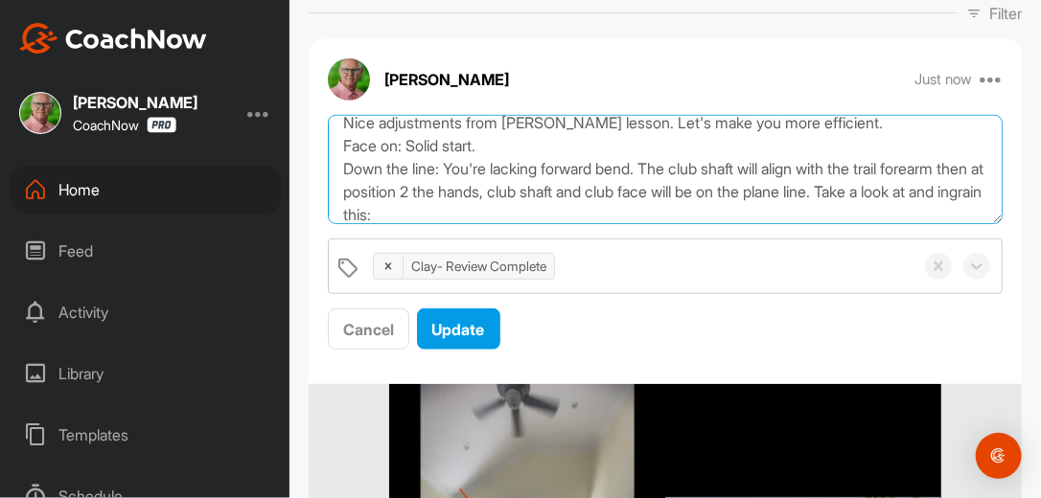
scroll to position [81, 0]
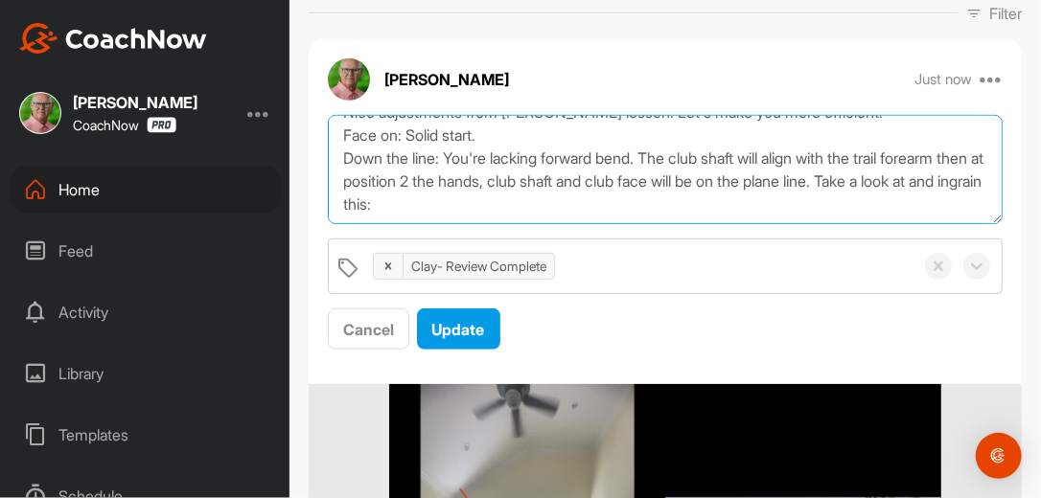
paste textarea "https://watch.gravesgolf.com/videos/single-plane-refresher-position-2-backswing…"
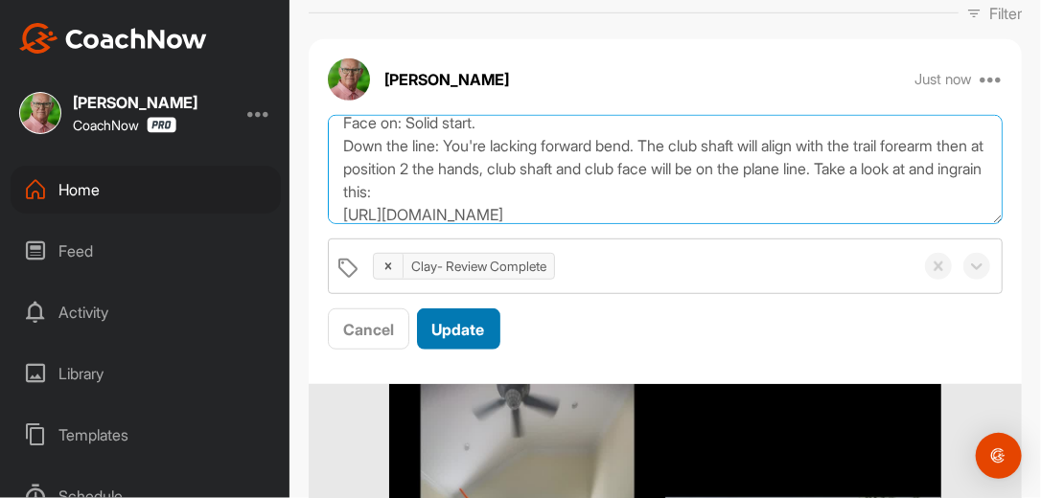
scroll to position [104, 0]
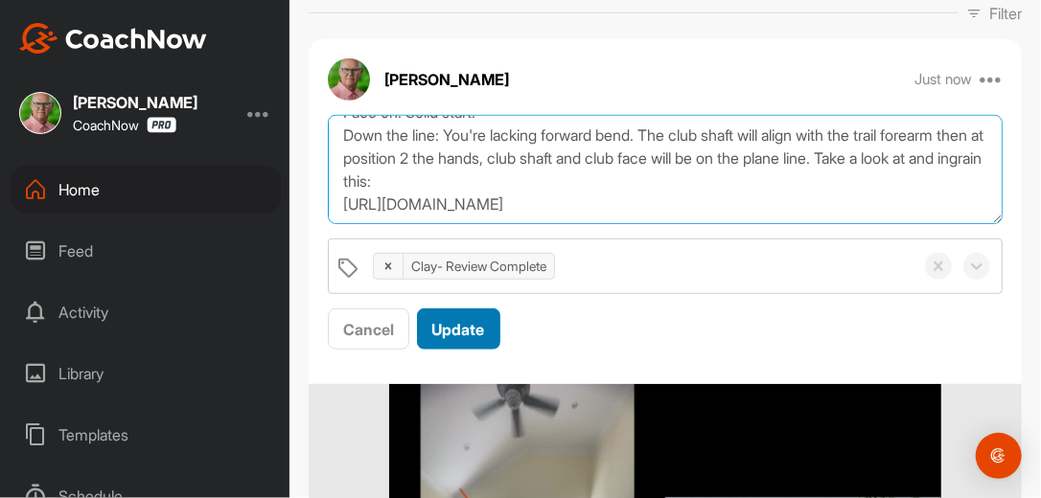
type textarea "Review Complete. 9/24/25 Morning Namrata, Nice adjustments from Parker's lesson…"
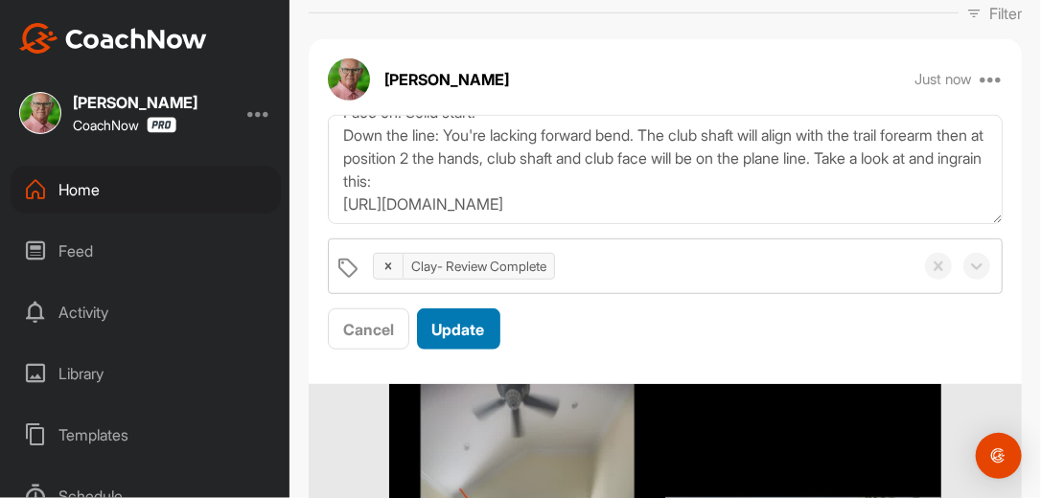
click at [491, 314] on button "Update" at bounding box center [458, 329] width 83 height 41
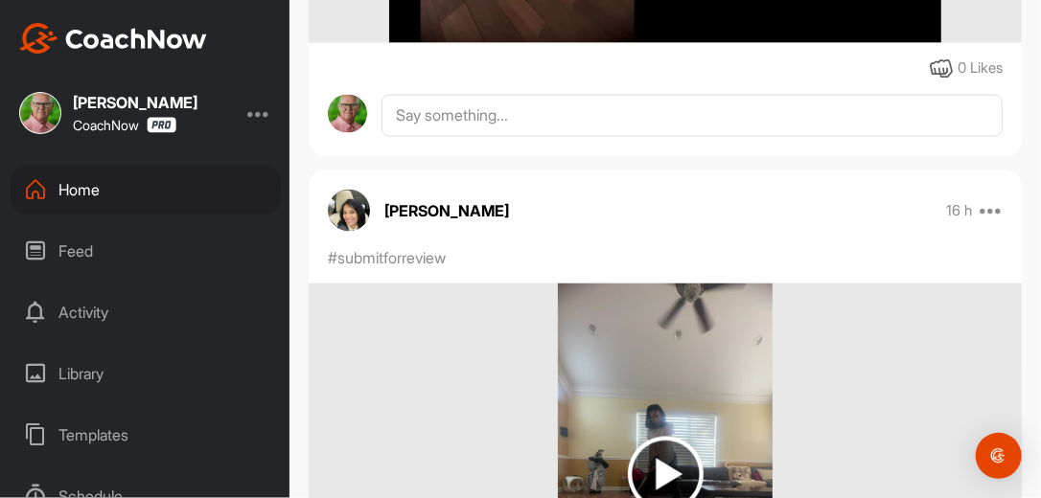
scroll to position [982, 0]
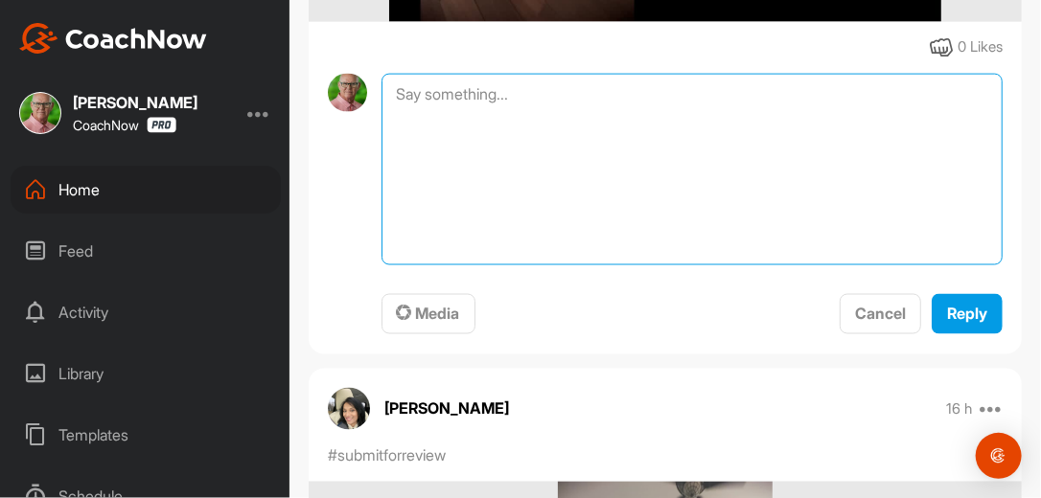
click at [529, 128] on textarea at bounding box center [692, 170] width 621 height 192
type textarea "Review Complete. [DATE]"
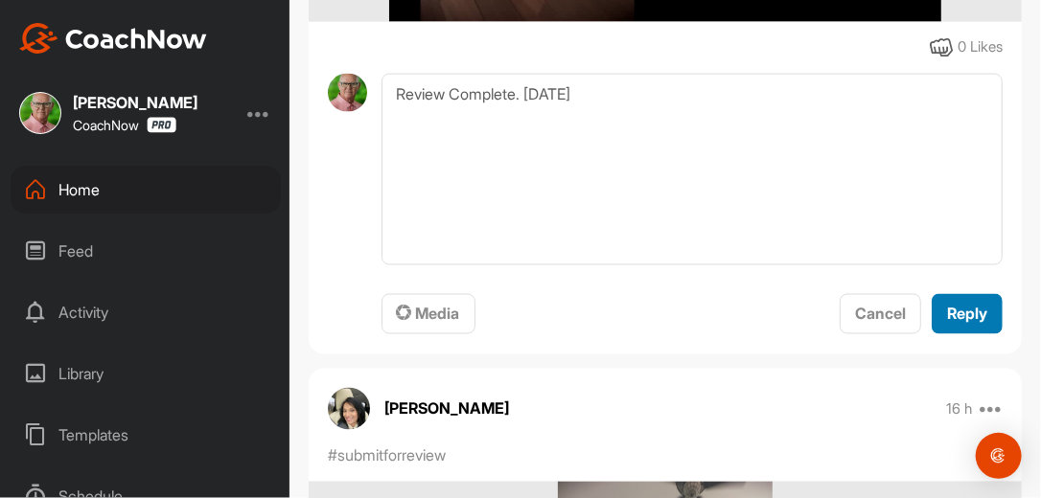
click at [961, 324] on span "Reply" at bounding box center [967, 314] width 40 height 19
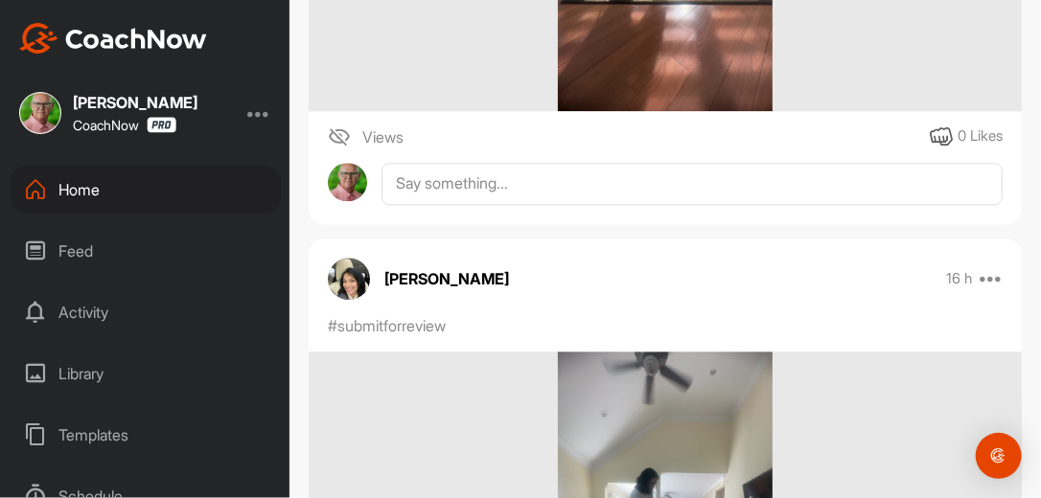
scroll to position [1718, 0]
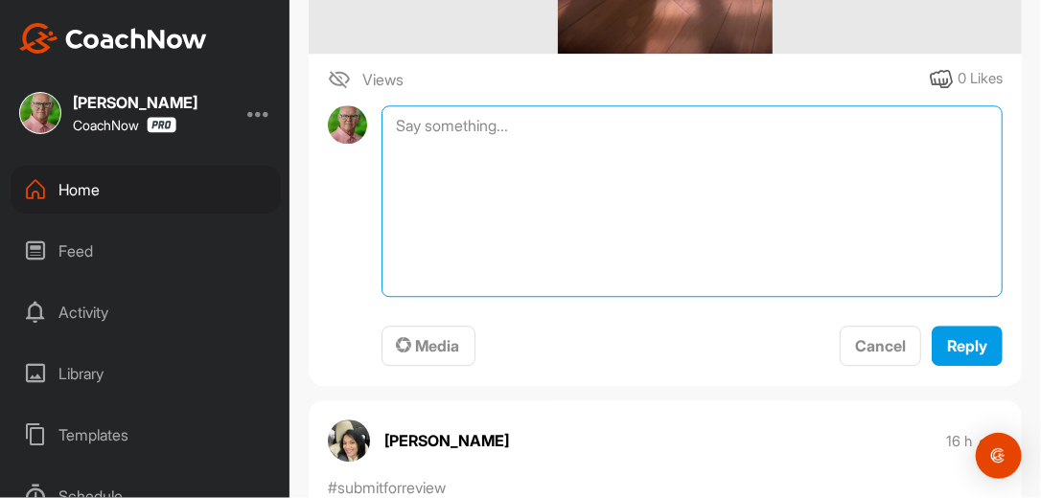
click at [572, 163] on textarea at bounding box center [692, 201] width 621 height 192
type textarea "Review Complete. [DATE]"
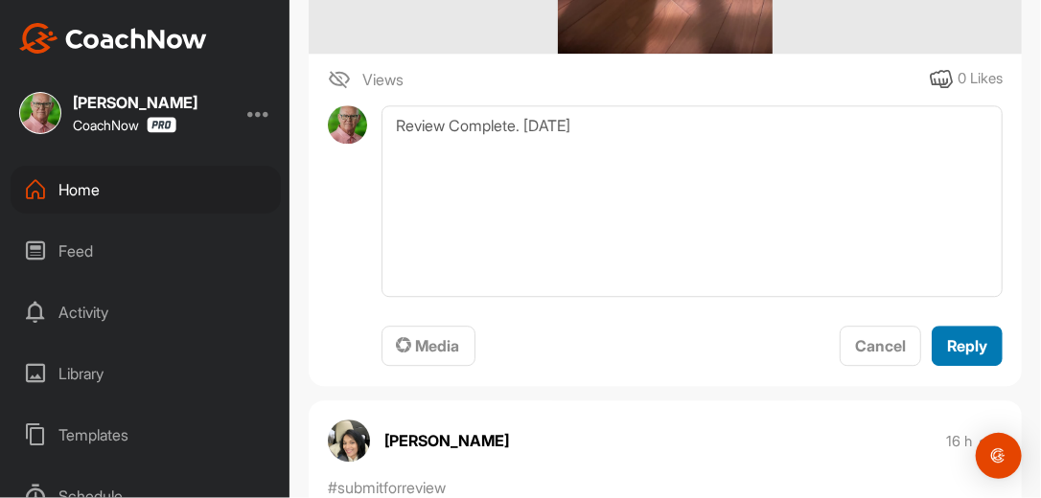
click at [954, 356] on span "Reply" at bounding box center [967, 345] width 40 height 19
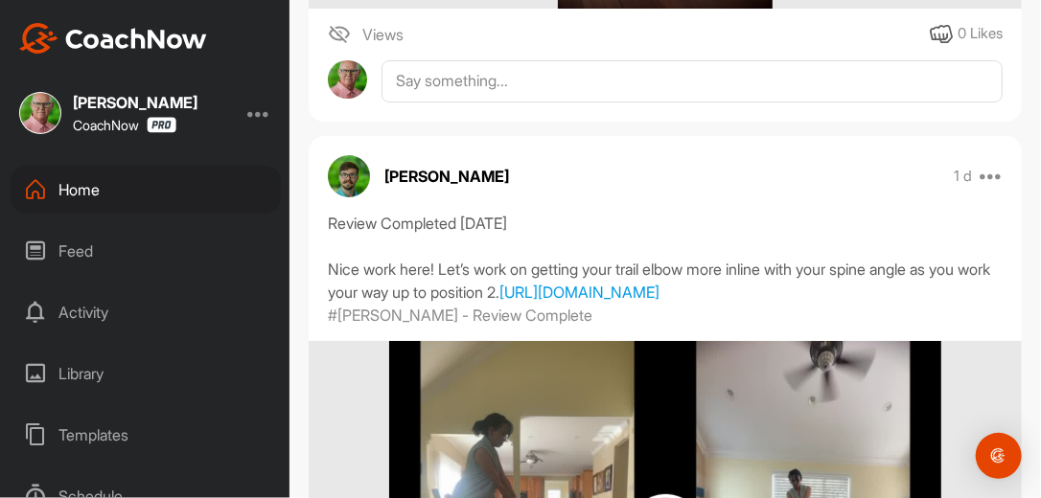
scroll to position [2546, 0]
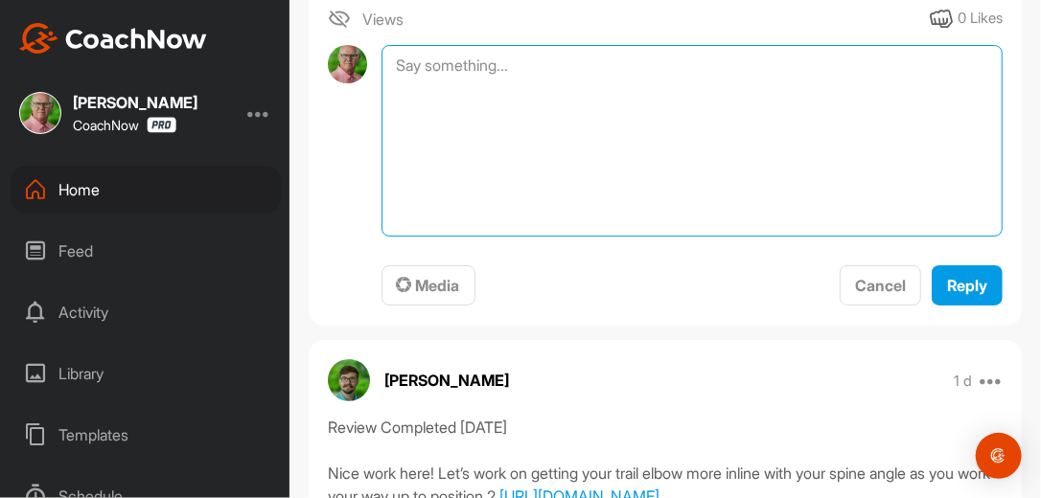
click at [502, 93] on textarea at bounding box center [692, 141] width 621 height 192
type textarea "Review Complete. [DATE]"
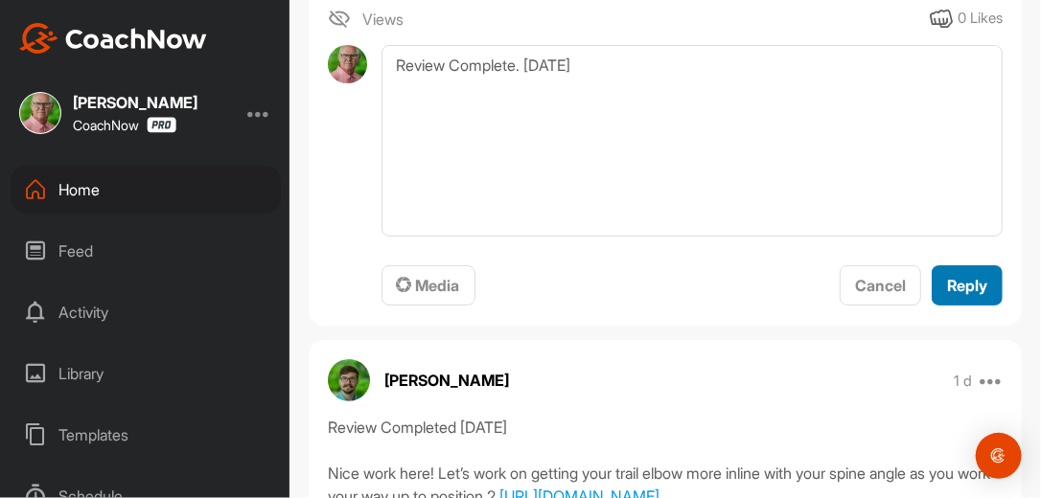
click at [948, 295] on span "Reply" at bounding box center [967, 285] width 40 height 19
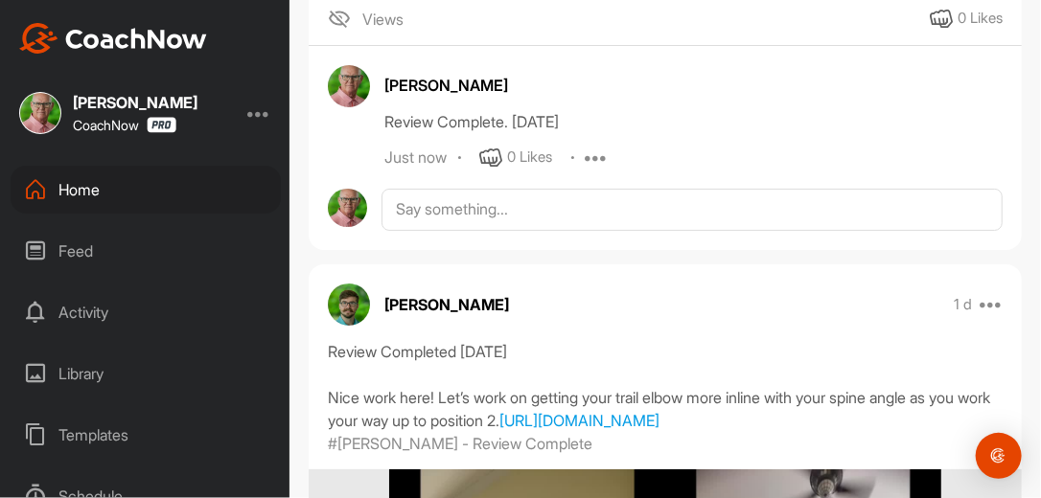
click at [77, 188] on div "Home" at bounding box center [146, 190] width 270 height 48
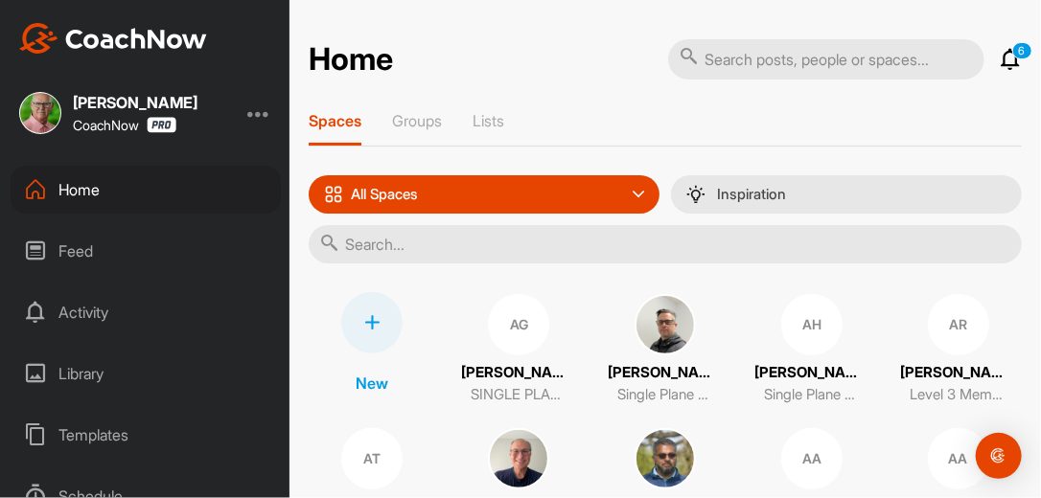
click at [391, 243] on input "text" at bounding box center [665, 244] width 713 height 38
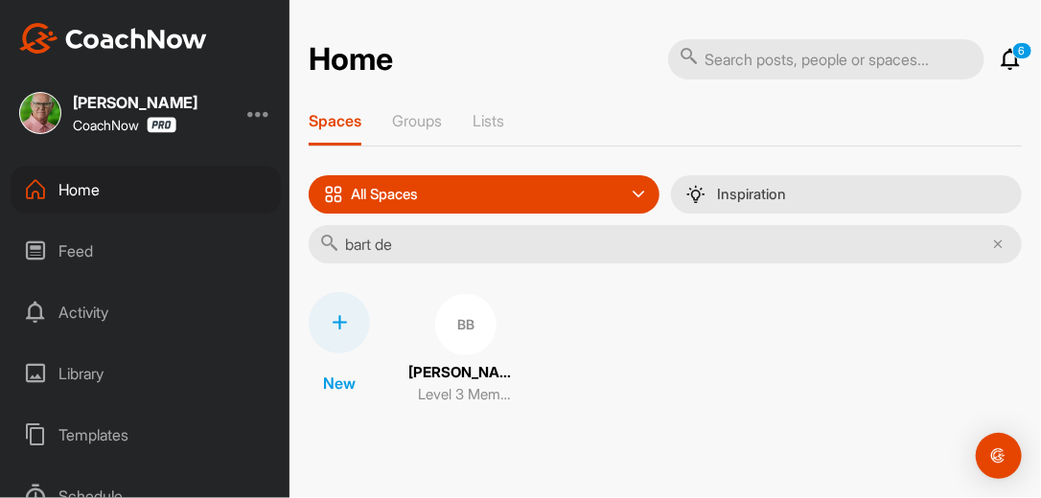
type input "bart de"
click at [467, 324] on div "BB" at bounding box center [465, 324] width 61 height 61
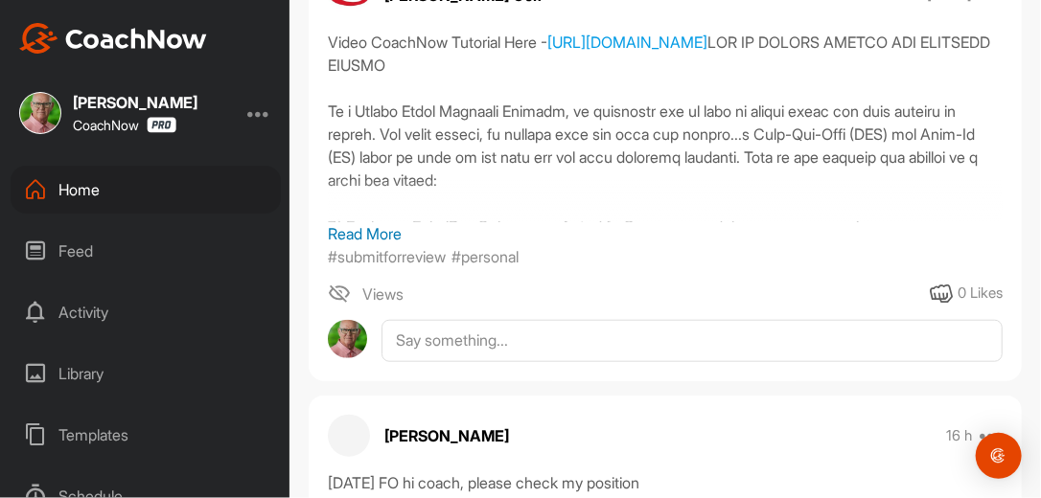
scroll to position [522, 0]
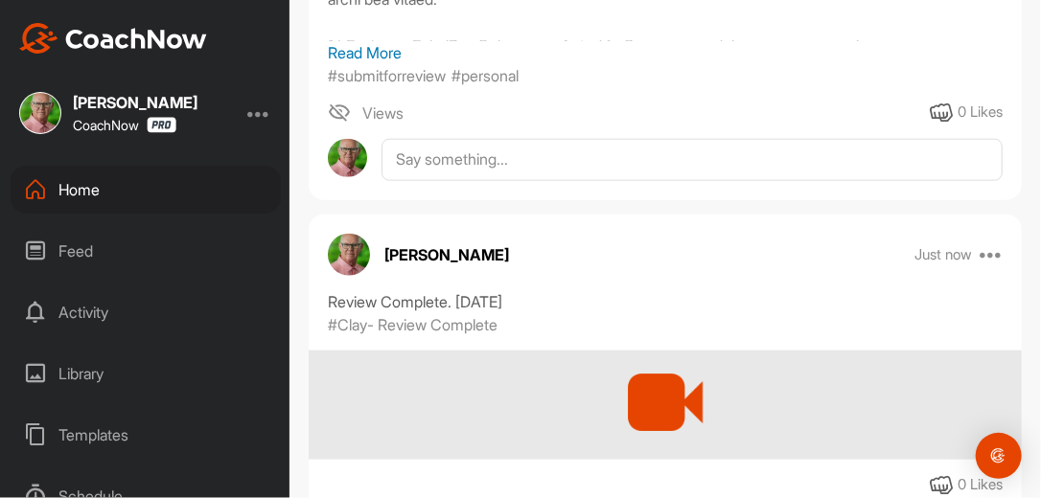
scroll to position [798, 0]
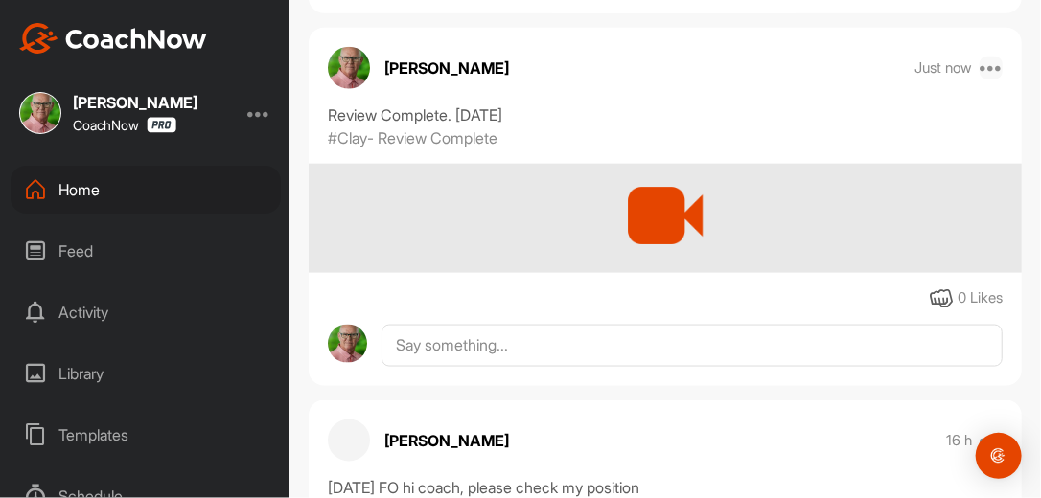
click at [982, 67] on icon at bounding box center [991, 68] width 23 height 23
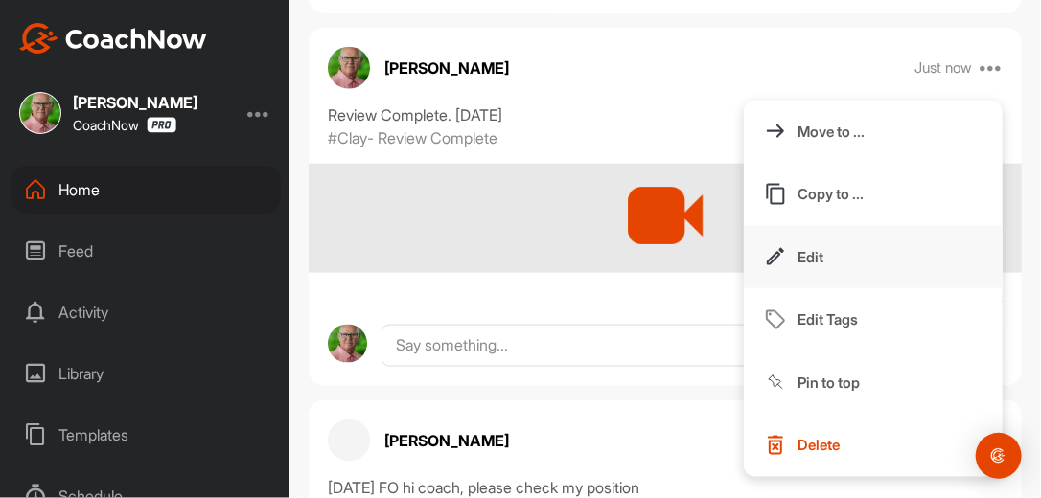
click at [808, 247] on p "Edit" at bounding box center [811, 257] width 26 height 20
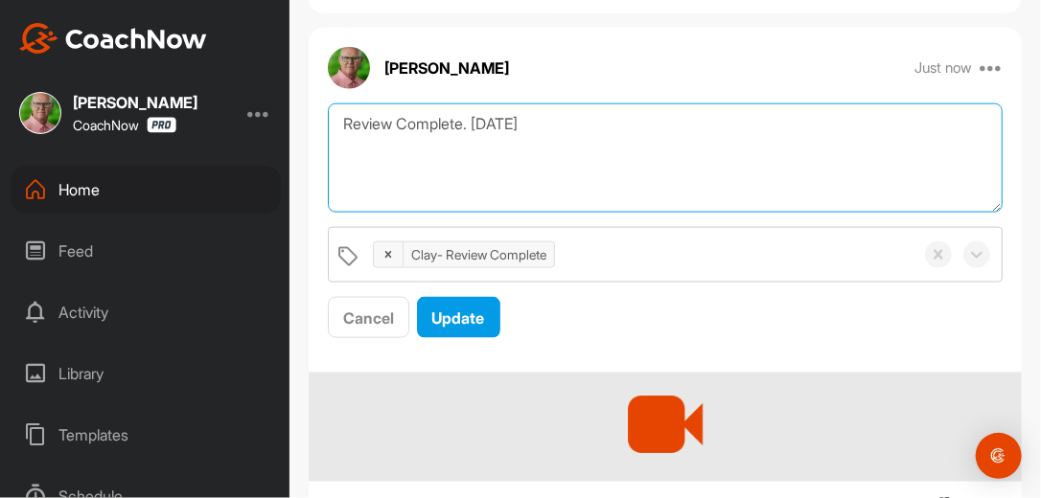
click at [543, 127] on textarea "Review Complete. [DATE]" at bounding box center [665, 159] width 675 height 110
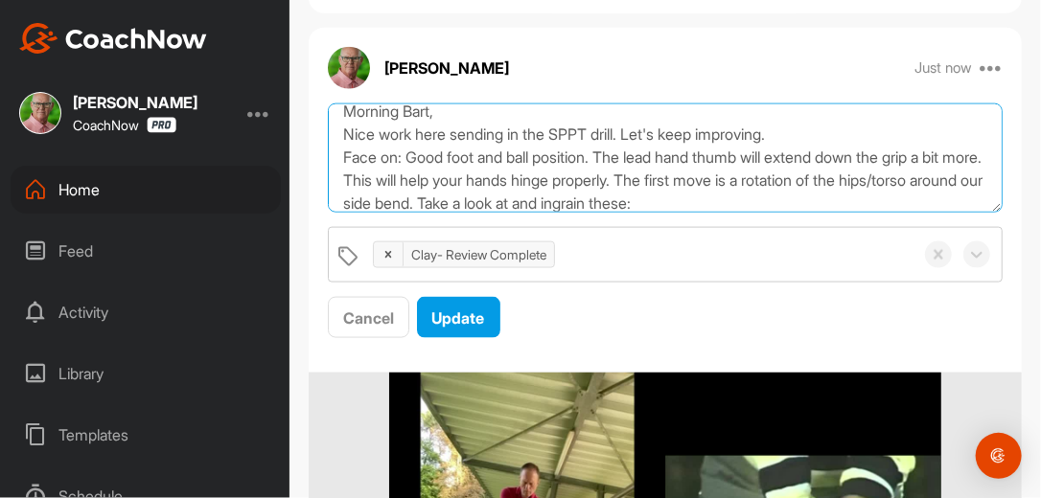
scroll to position [58, 0]
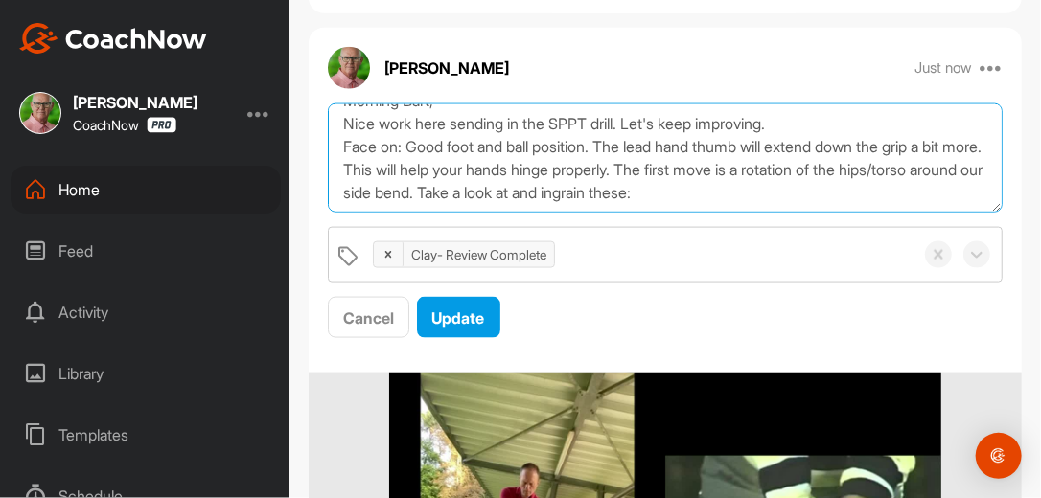
paste textarea "https://watch.gravesgolf.com/videos/weekly-training-lead-hand-grip"
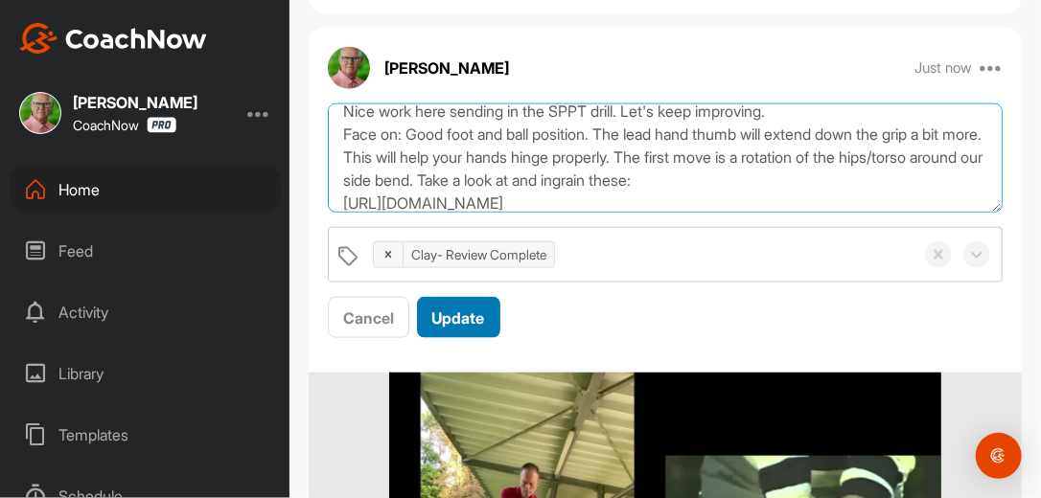
scroll to position [81, 0]
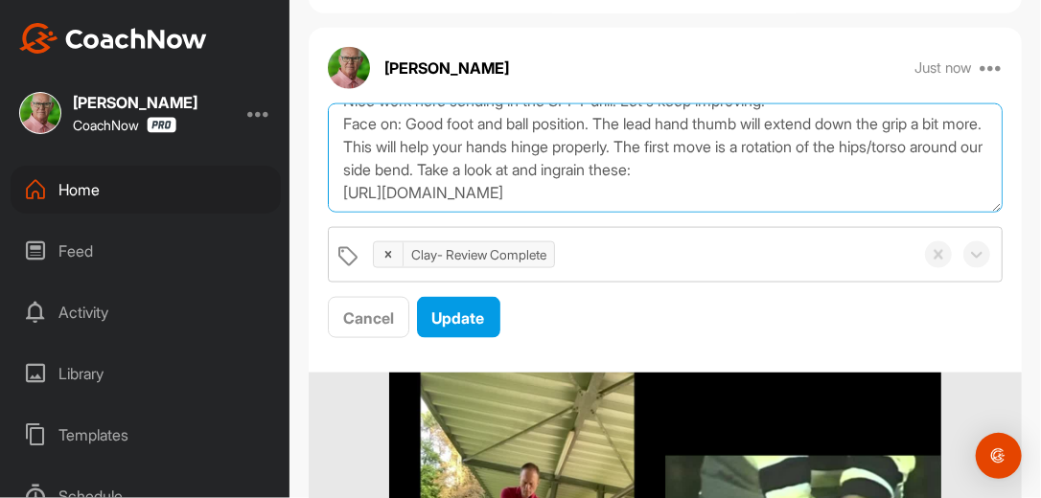
paste textarea "[URL][DOMAIN_NAME]"
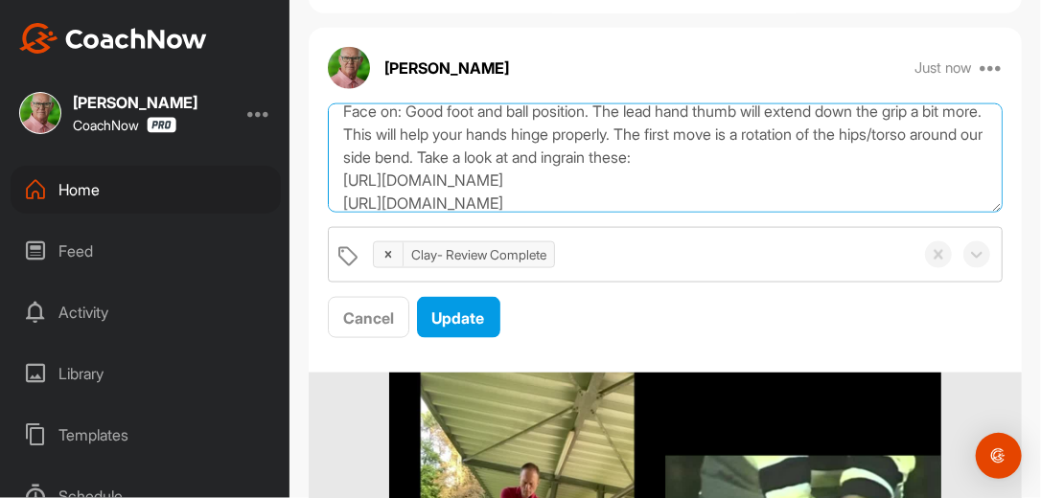
scroll to position [104, 0]
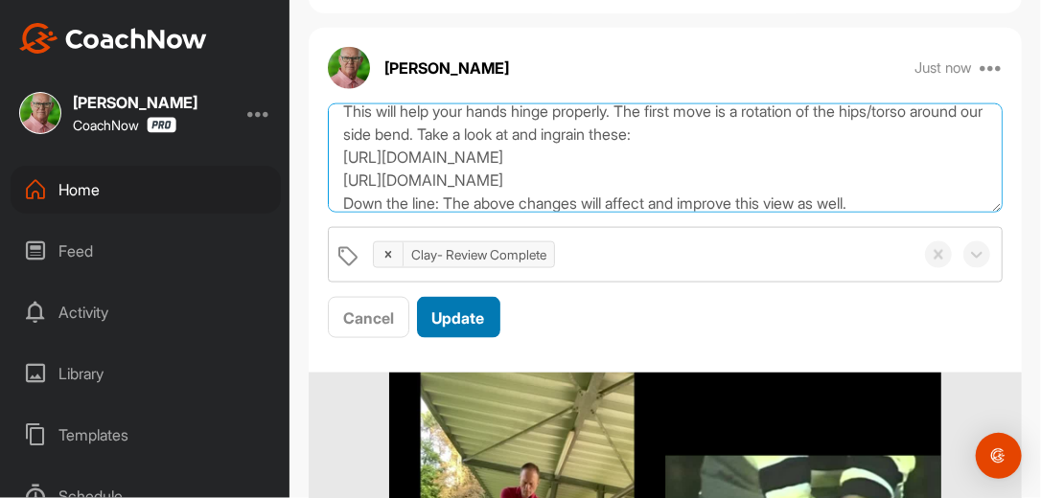
type textarea "Review Complete. 9/24/25 Morning Bart, Nice work here sending in the SPPT drill…"
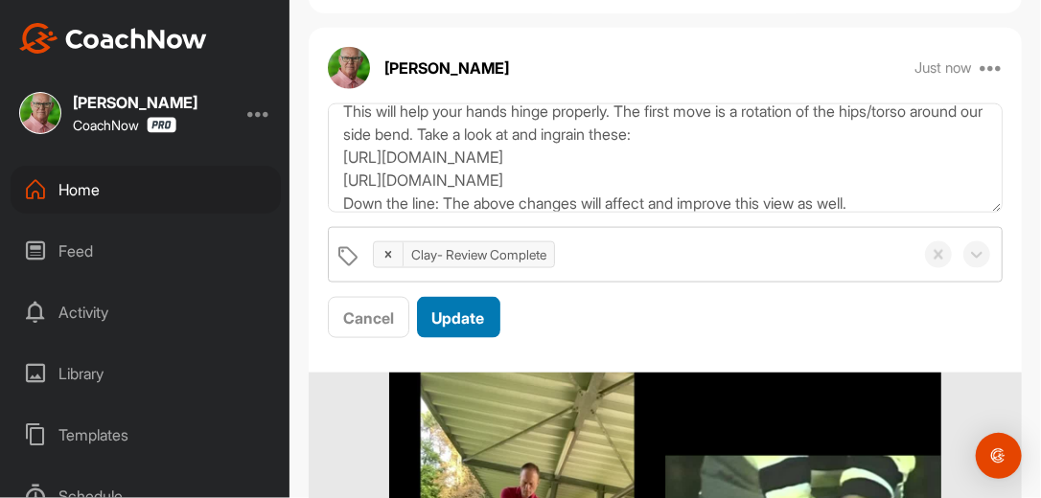
click at [486, 325] on button "Update" at bounding box center [458, 317] width 83 height 41
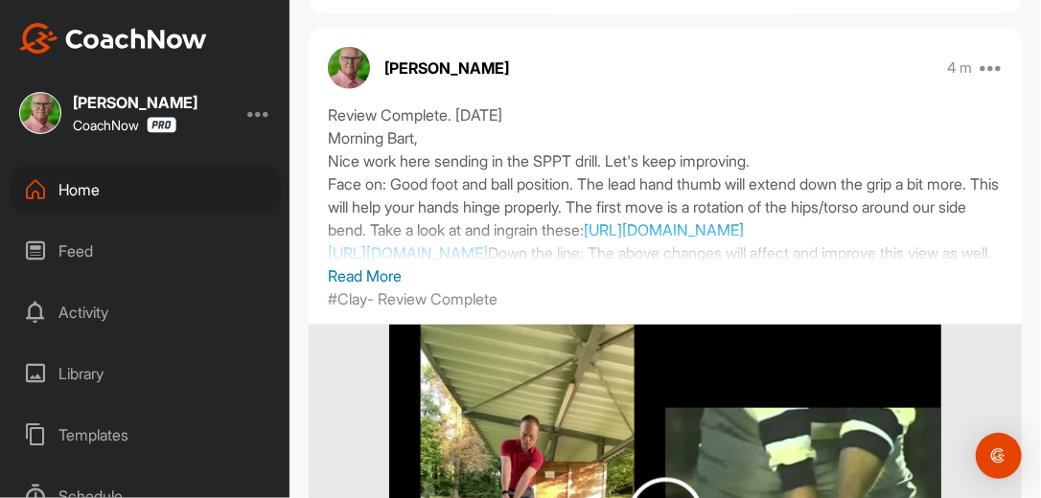
click at [638, 288] on p "Read More" at bounding box center [665, 276] width 675 height 23
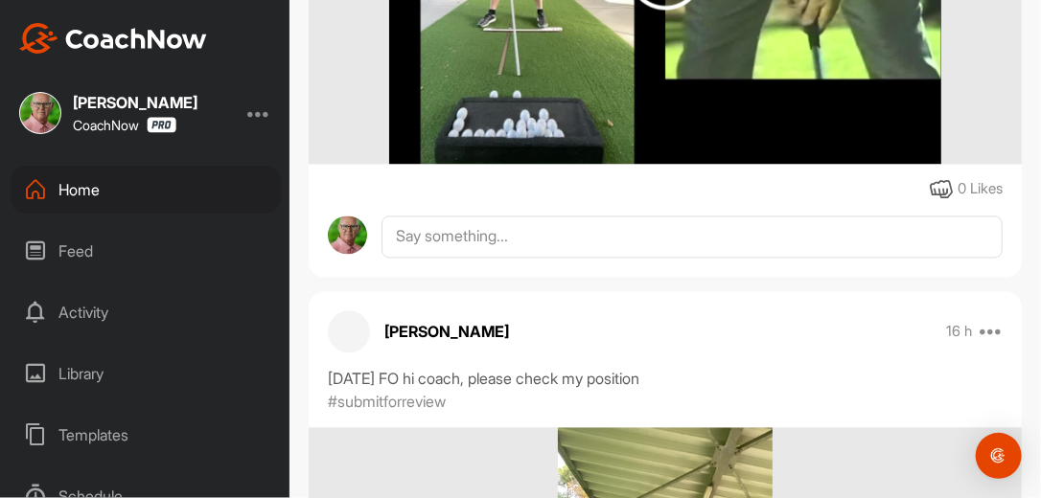
scroll to position [1350, 0]
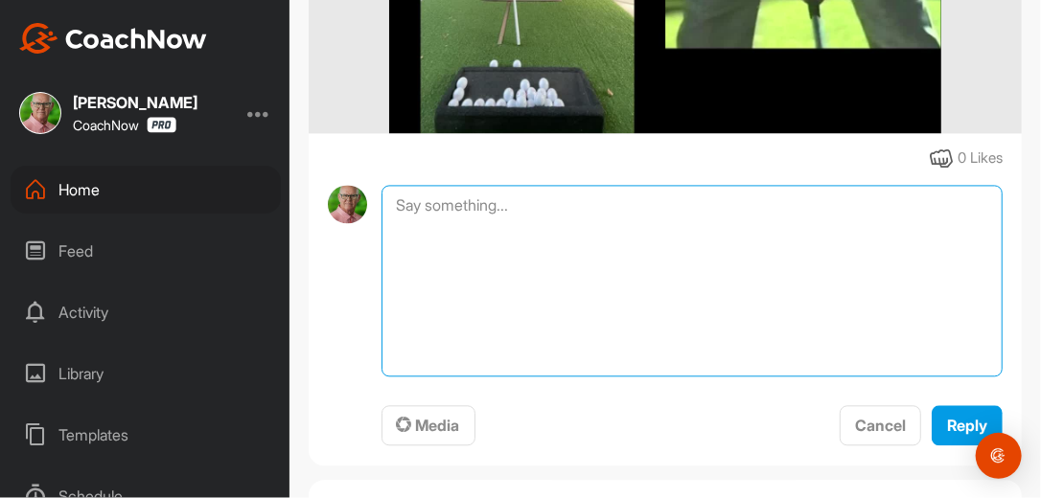
click at [524, 255] on textarea at bounding box center [692, 281] width 621 height 192
type textarea "Review Complete. [DATE]"
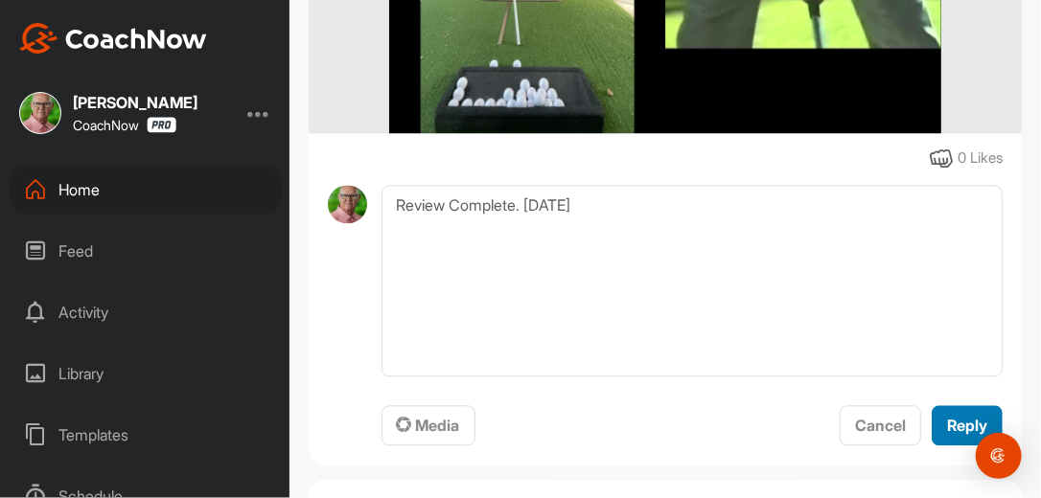
click at [948, 435] on span "Reply" at bounding box center [967, 425] width 40 height 19
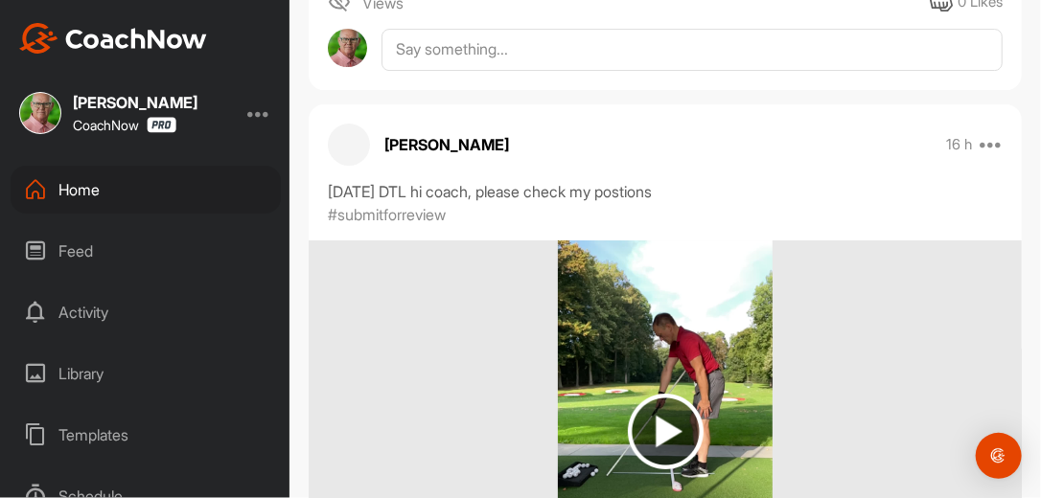
scroll to position [2301, 0]
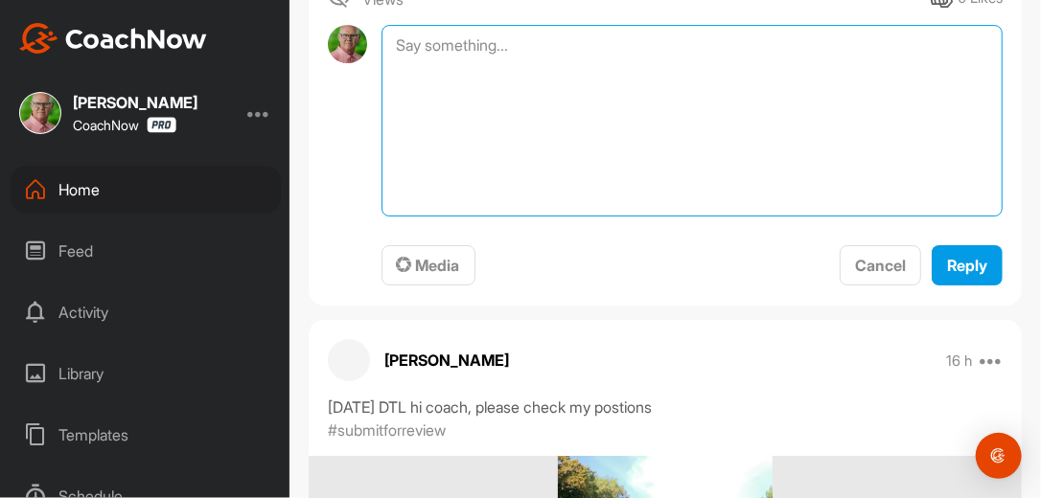
click at [531, 97] on textarea at bounding box center [692, 121] width 621 height 192
type textarea "Review Complete. 9-24-25"
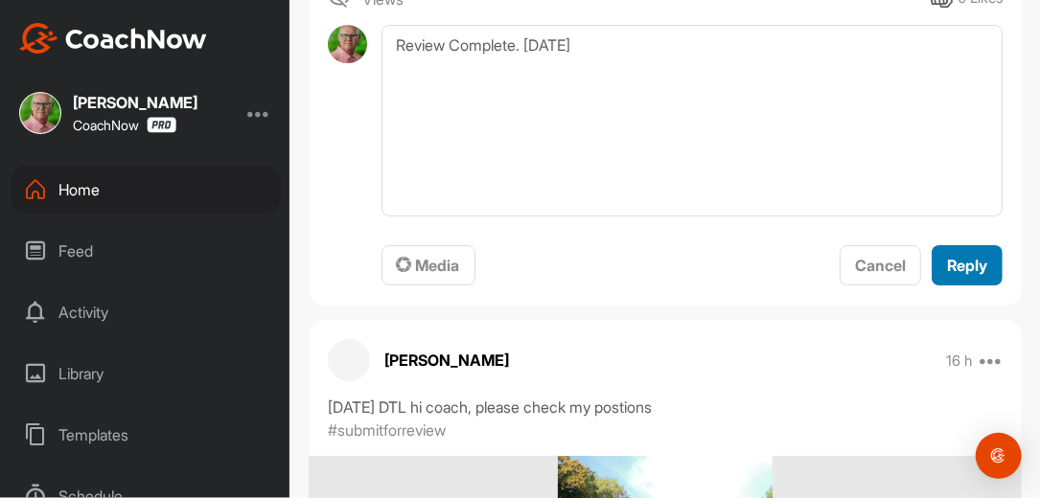
click at [956, 275] on span "Reply" at bounding box center [967, 265] width 40 height 19
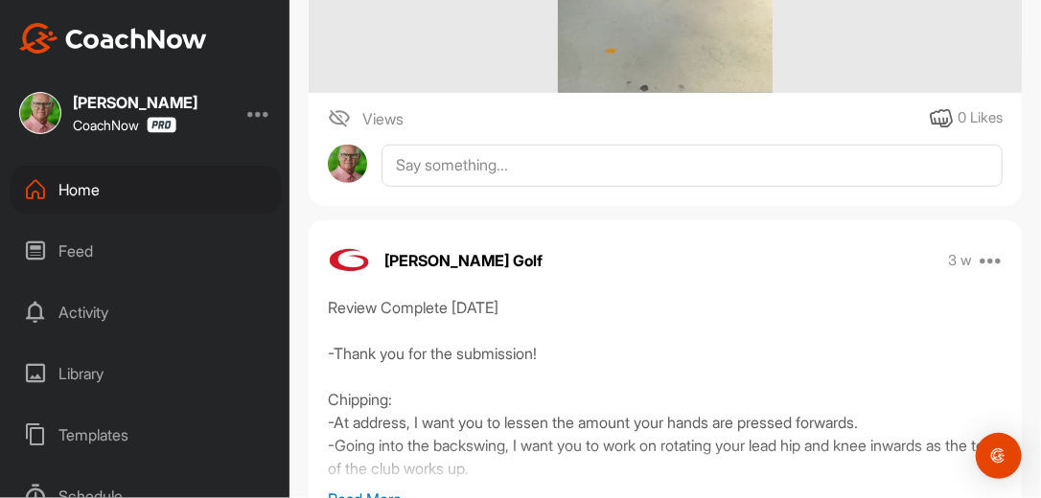
scroll to position [2976, 0]
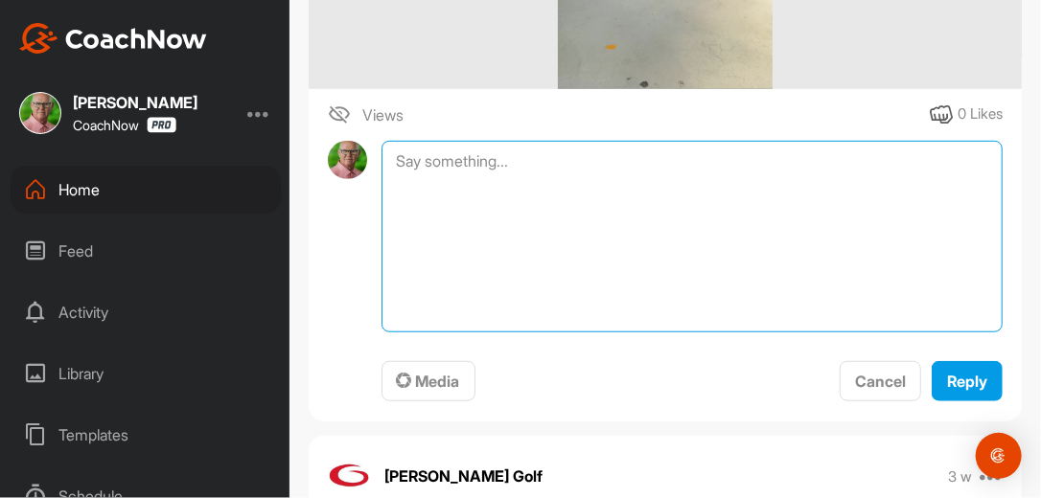
click at [514, 213] on textarea at bounding box center [692, 237] width 621 height 192
type textarea "Review Complete. 9-24-25"
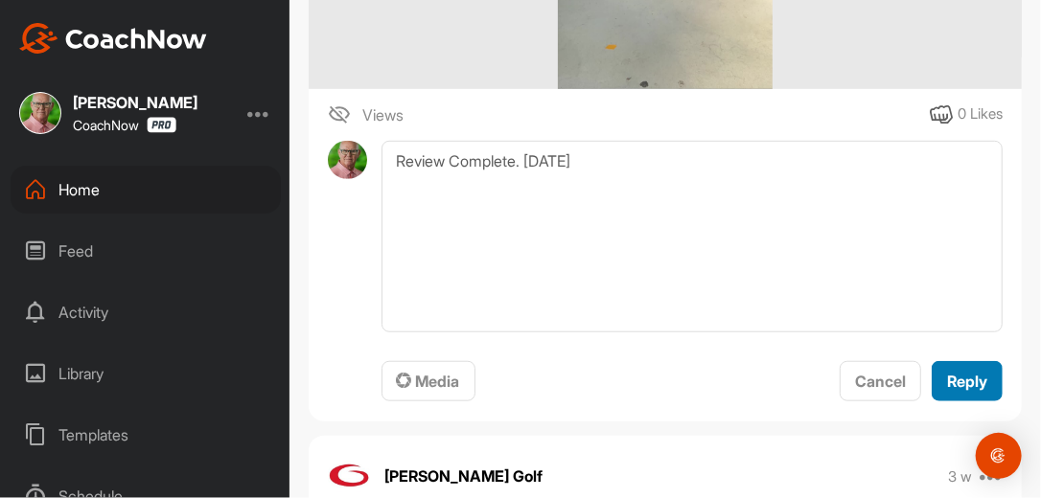
click at [947, 403] on button "Reply" at bounding box center [967, 381] width 71 height 41
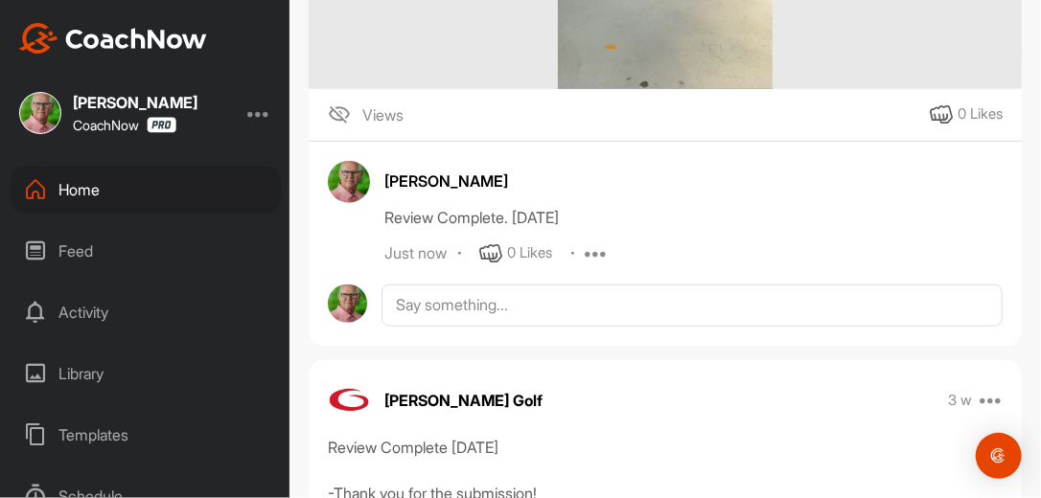
click at [786, 127] on div "Views 0 Likes" at bounding box center [665, 115] width 713 height 23
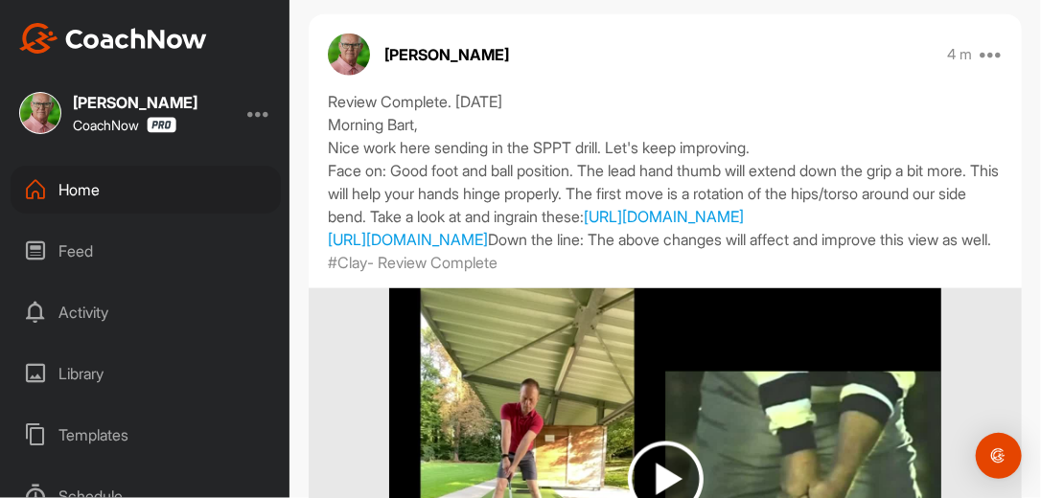
scroll to position [767, 0]
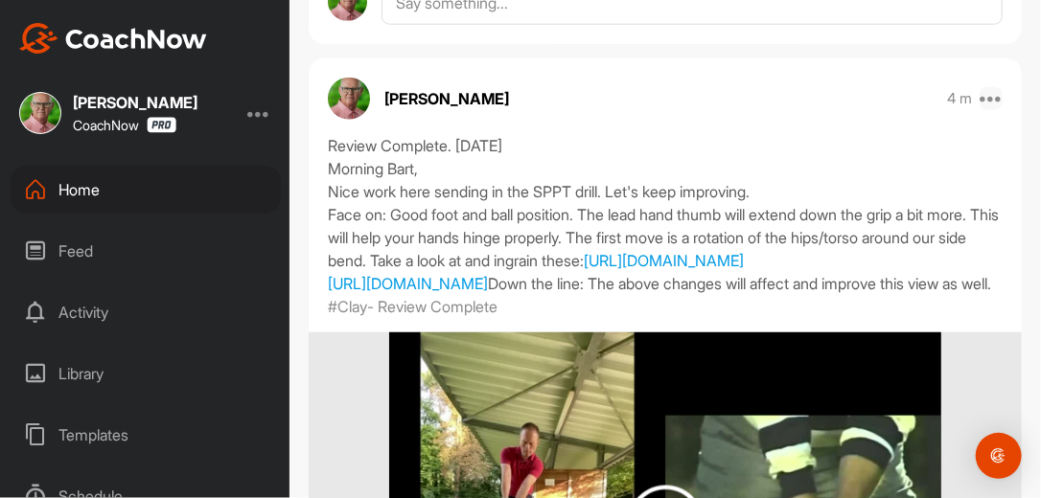
click at [985, 92] on icon at bounding box center [991, 98] width 23 height 23
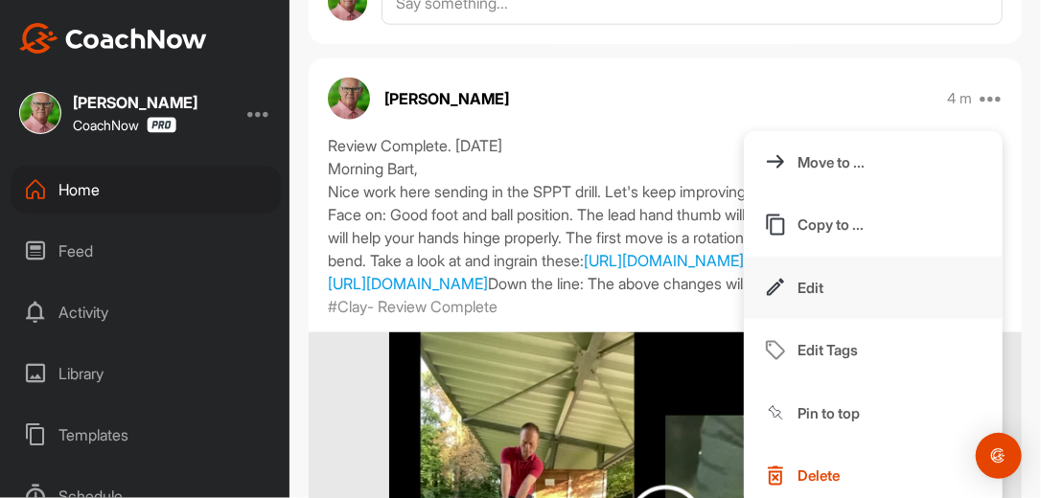
click at [814, 276] on button "Edit" at bounding box center [873, 288] width 259 height 63
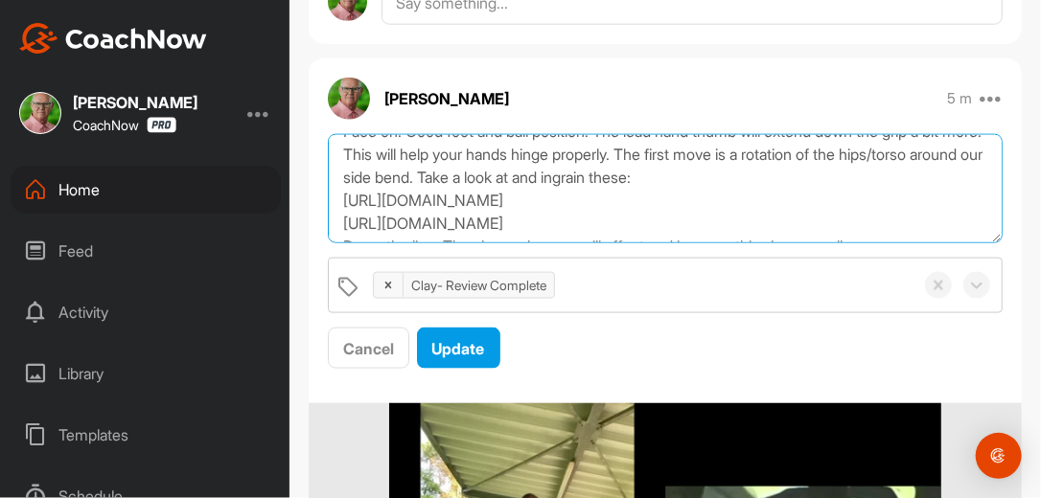
scroll to position [115, 0]
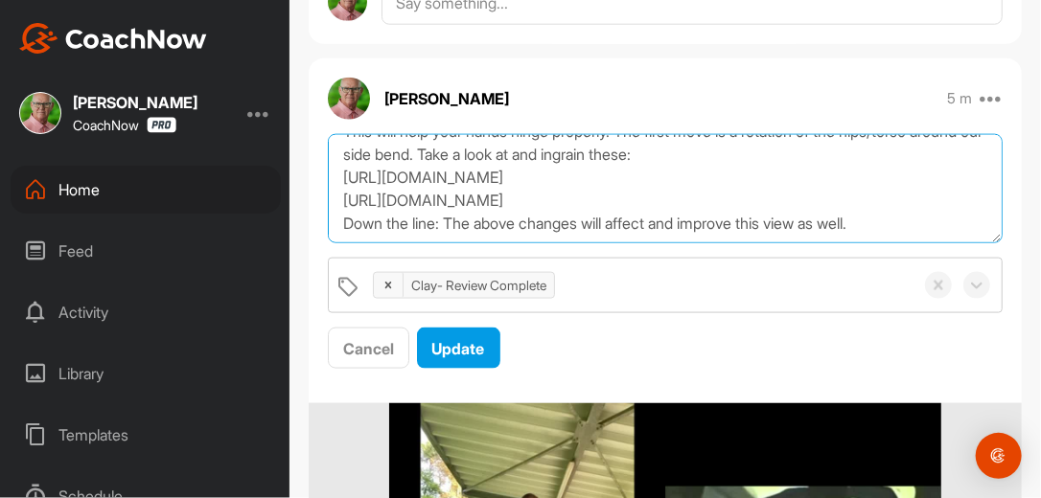
click at [916, 222] on textarea "Review Complete. 9/24/25 Morning Bart, Nice work here sending in the SPPT drill…" at bounding box center [665, 189] width 675 height 110
click at [955, 220] on textarea "Review Complete. 9/24/25 Morning Bart, Nice work here sending in the SPPT drill…" at bounding box center [665, 189] width 675 height 110
paste textarea "https://watch.gravesgolf.com/videos/single-plane-position-trainer-sppt-the-impo…"
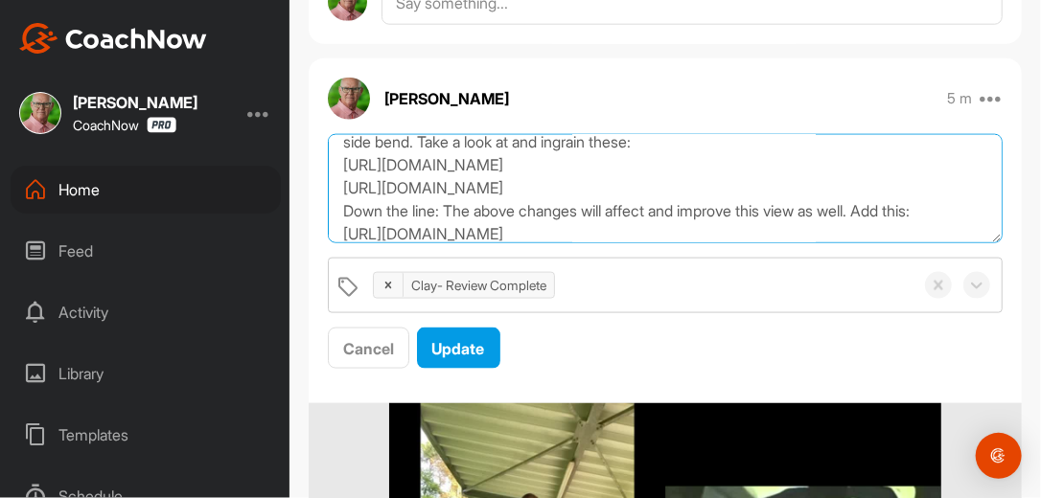
scroll to position [151, 0]
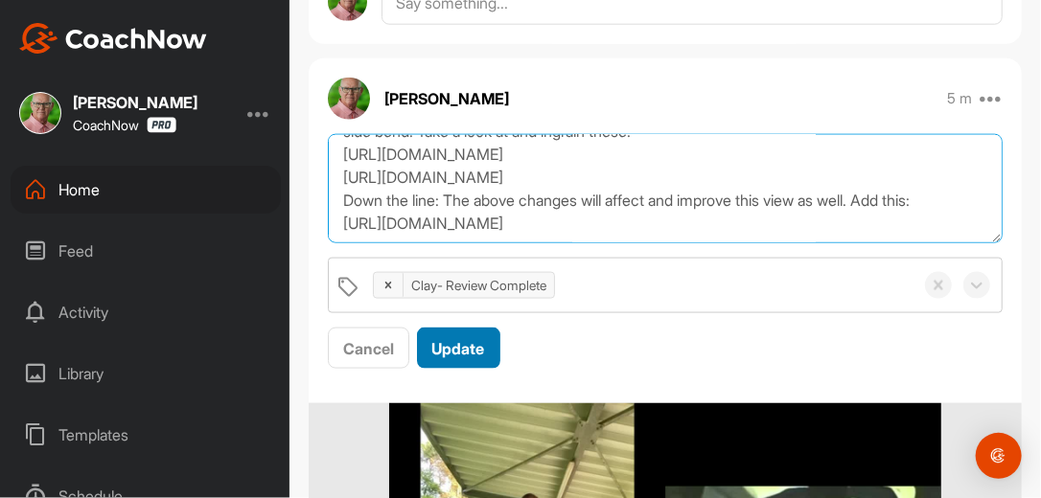
type textarea "Review Complete. 9/24/25 Morning Bart, Nice work here sending in the SPPT drill…"
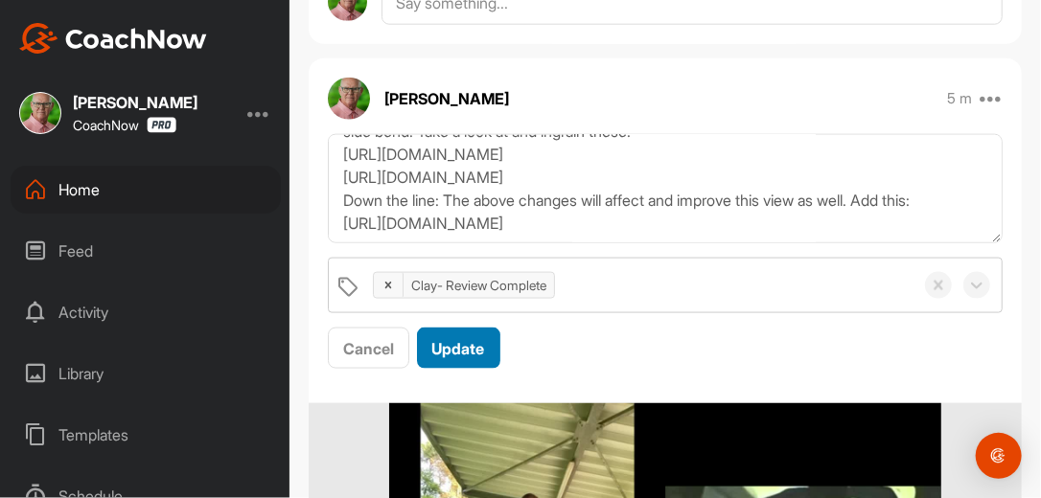
click at [472, 342] on span "Update" at bounding box center [458, 348] width 53 height 19
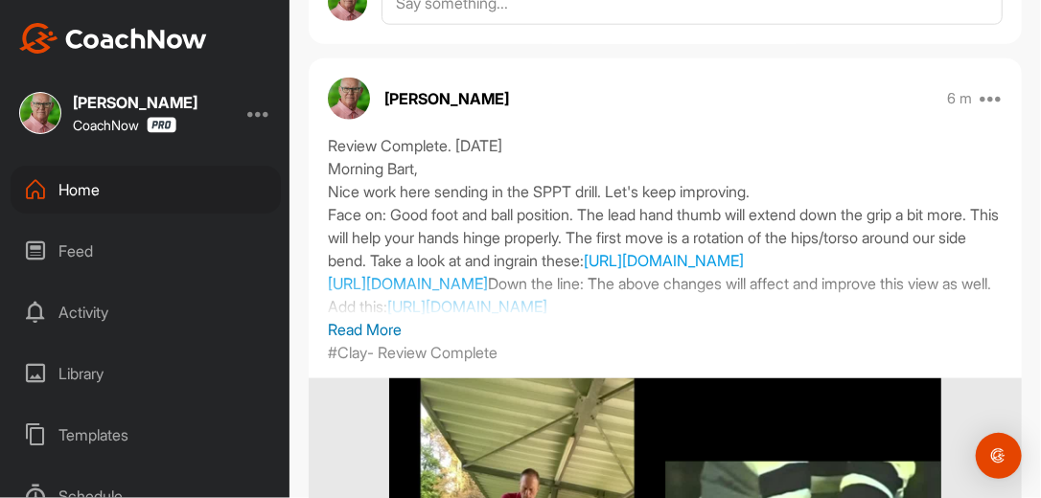
click at [81, 182] on div "Home" at bounding box center [146, 190] width 270 height 48
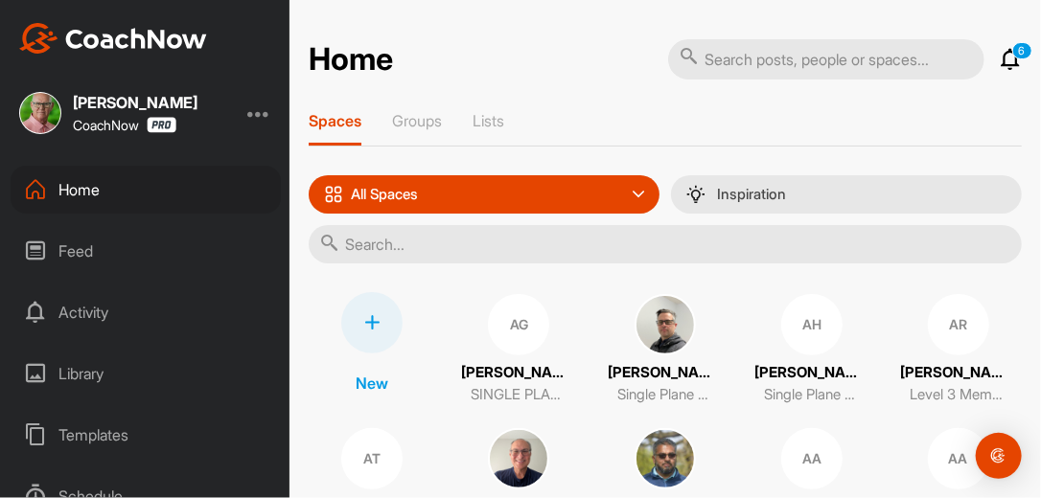
drag, startPoint x: 424, startPoint y: 248, endPoint x: 444, endPoint y: 313, distance: 67.3
click at [425, 245] on input "text" at bounding box center [665, 244] width 713 height 38
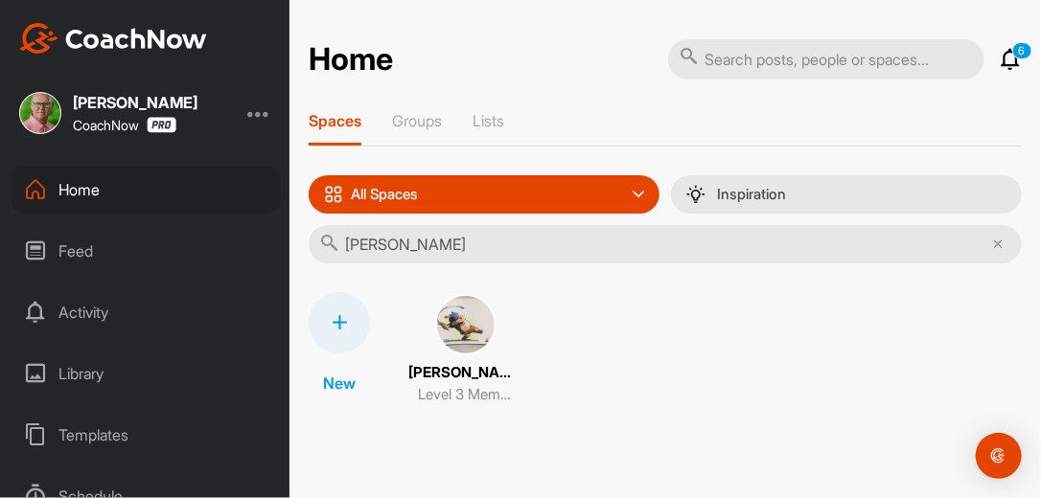
type input "Michael Nor"
click at [460, 313] on img at bounding box center [465, 324] width 61 height 61
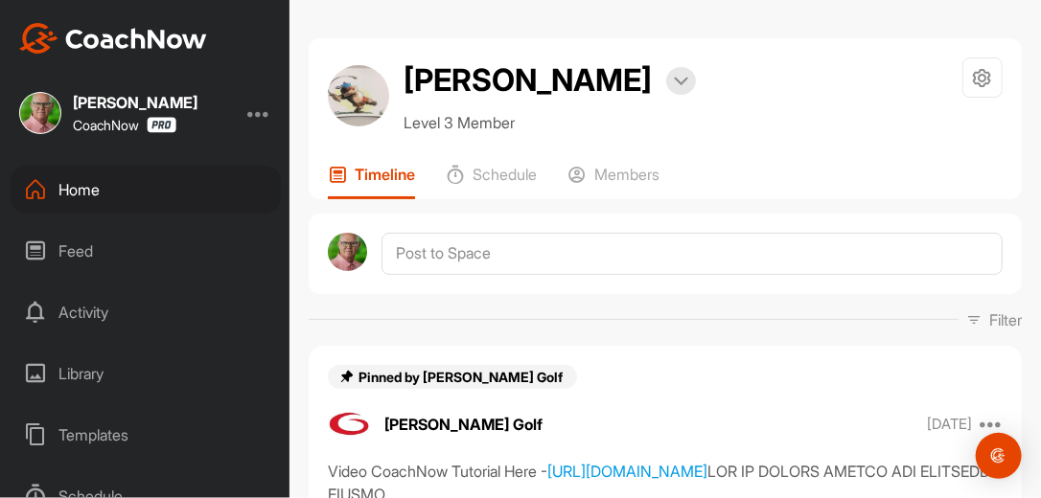
click at [560, 330] on div "Filter Media Type Images Videos Notes Audio Documents Author [PERSON_NAME] [EMA…" at bounding box center [665, 320] width 713 height 23
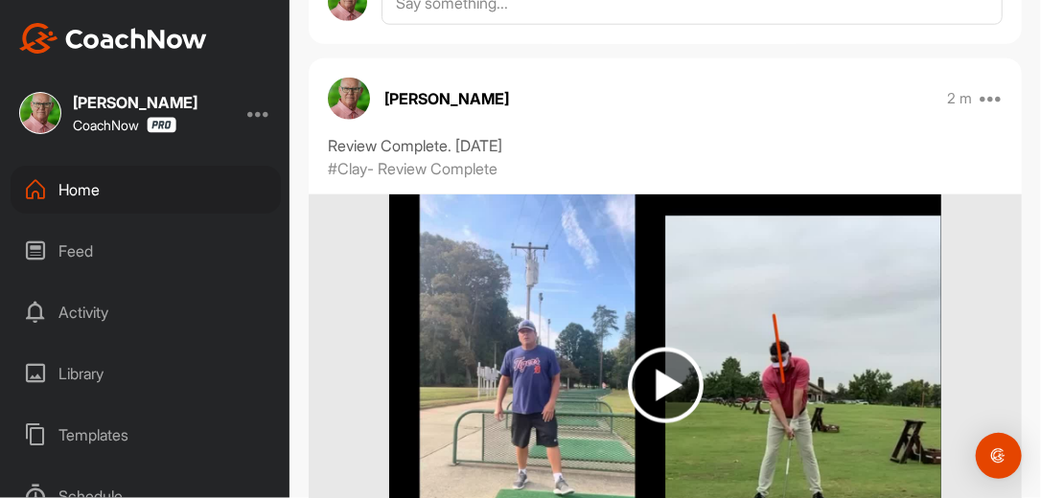
scroll to position [798, 0]
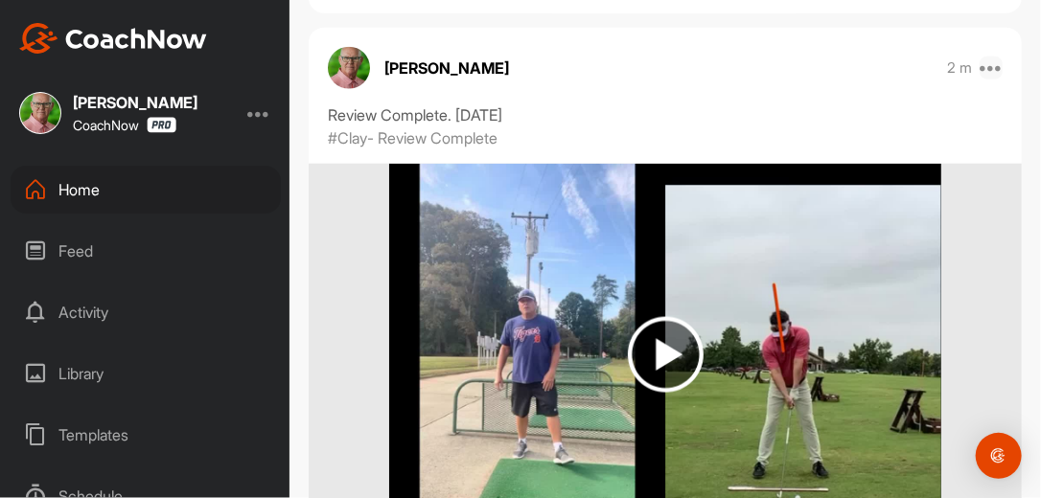
click at [981, 66] on icon at bounding box center [991, 68] width 23 height 23
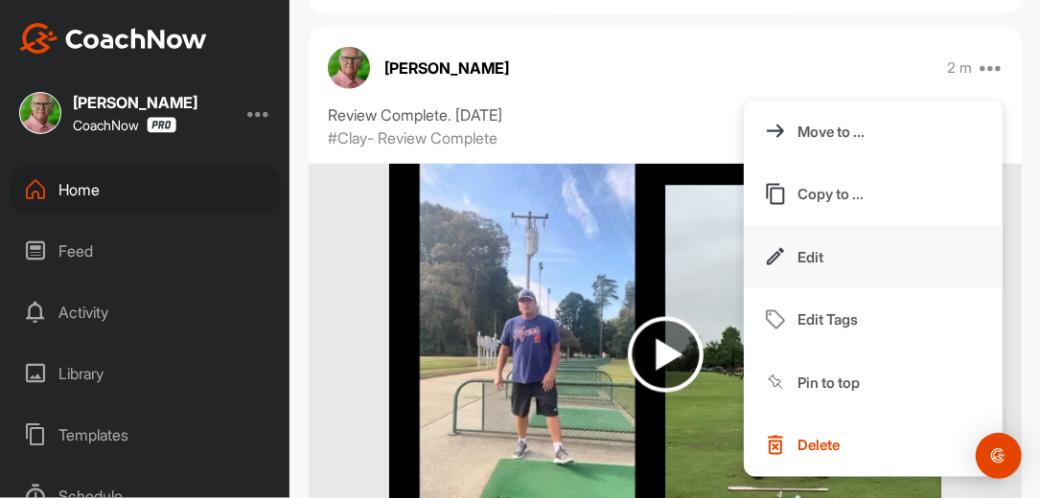
click at [800, 252] on p "Edit" at bounding box center [811, 257] width 26 height 20
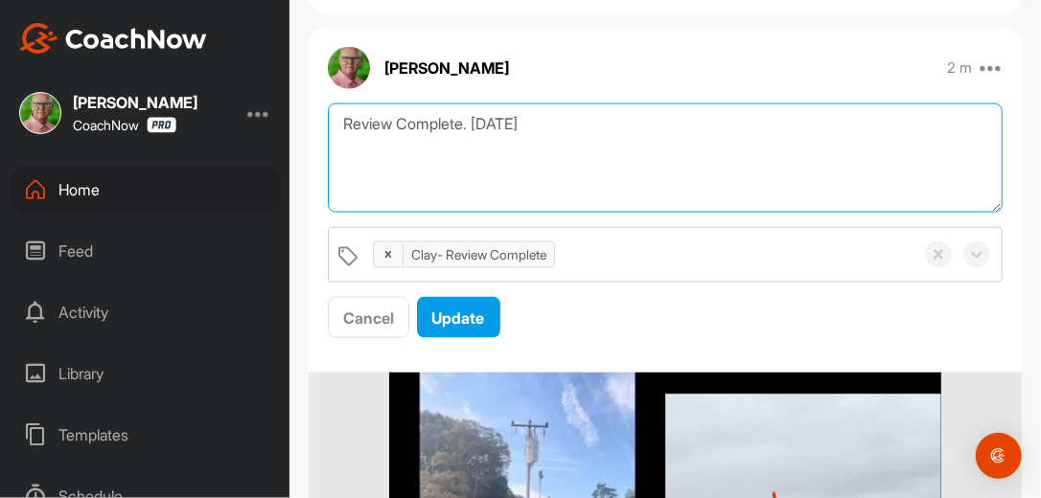
click at [555, 125] on textarea "Review Complete. [DATE]" at bounding box center [665, 159] width 675 height 110
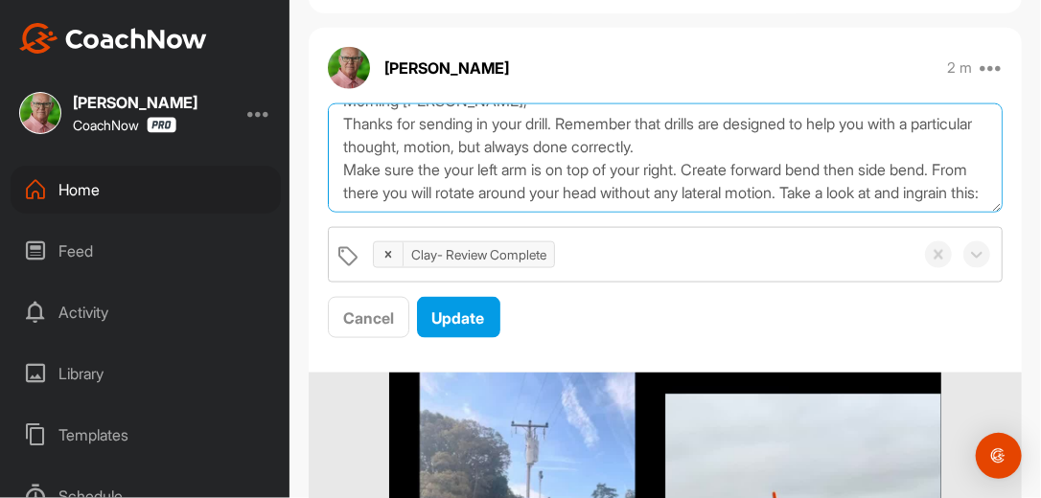
scroll to position [81, 0]
paste textarea "[URL][DOMAIN_NAME]"
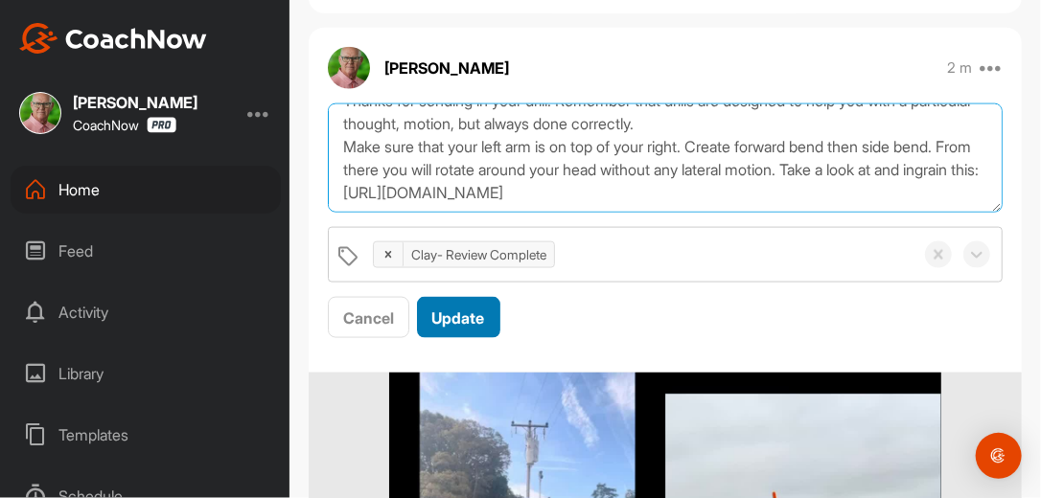
scroll to position [128, 0]
paste textarea "[URL][DOMAIN_NAME]"
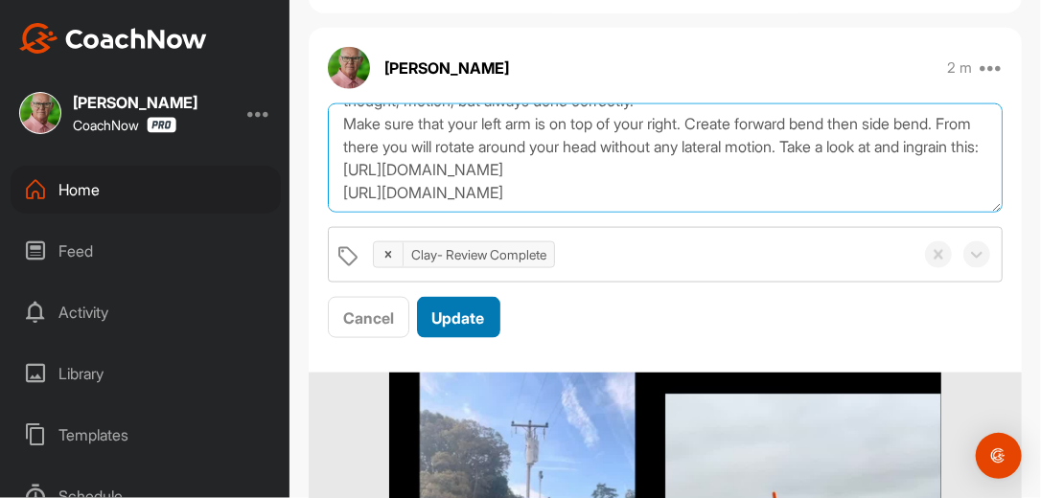
type textarea "Review Complete. [DATE] Morning [PERSON_NAME], Thanks for sending in your drill…"
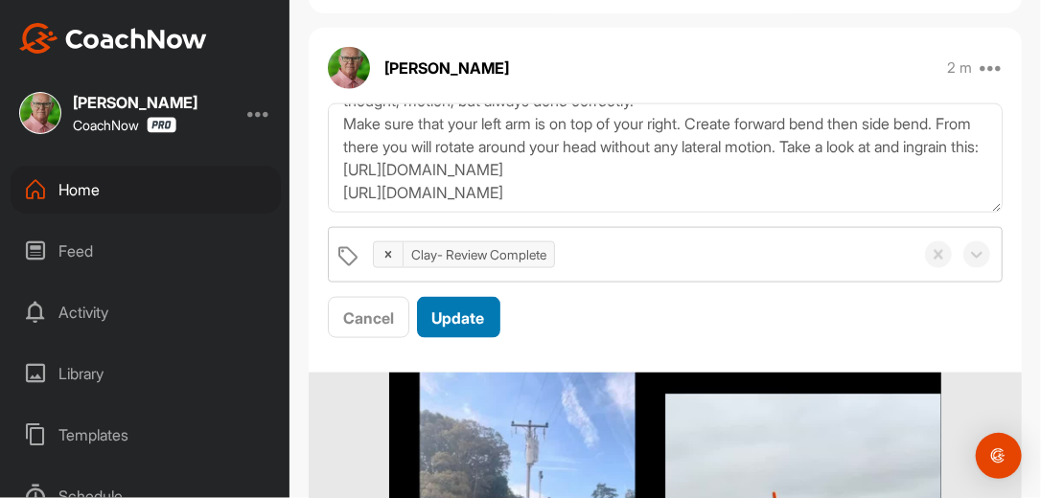
click at [447, 316] on span "Update" at bounding box center [458, 318] width 53 height 19
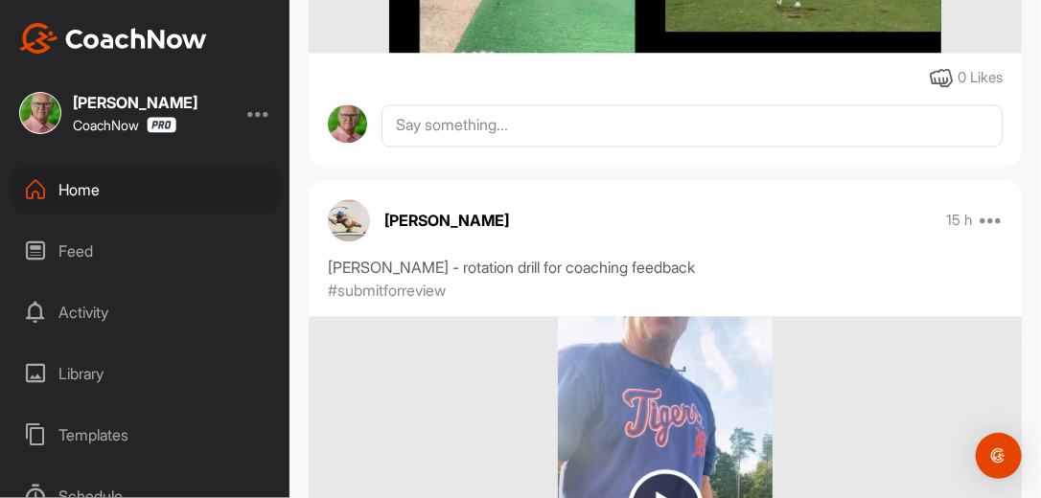
scroll to position [1503, 0]
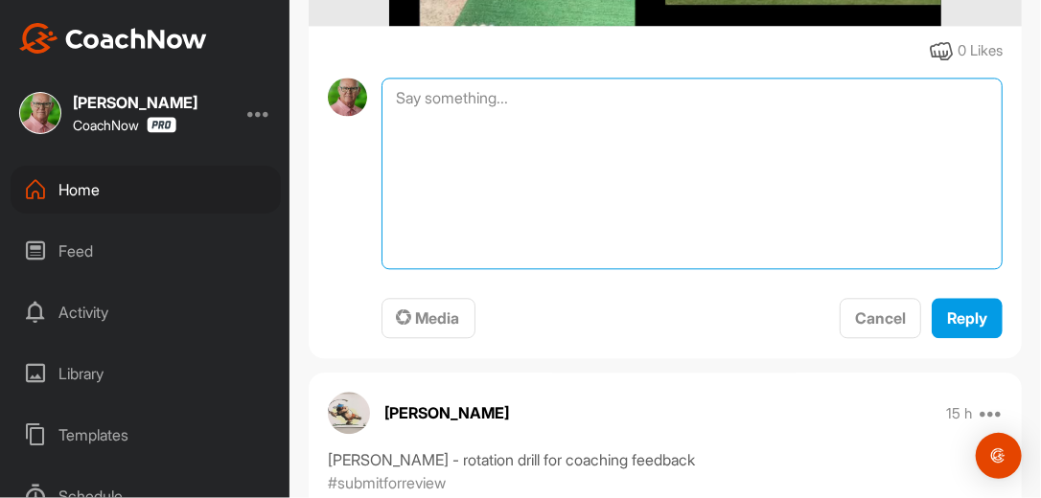
click at [452, 112] on textarea at bounding box center [692, 174] width 621 height 192
type textarea "Review Complete. [DATE]"
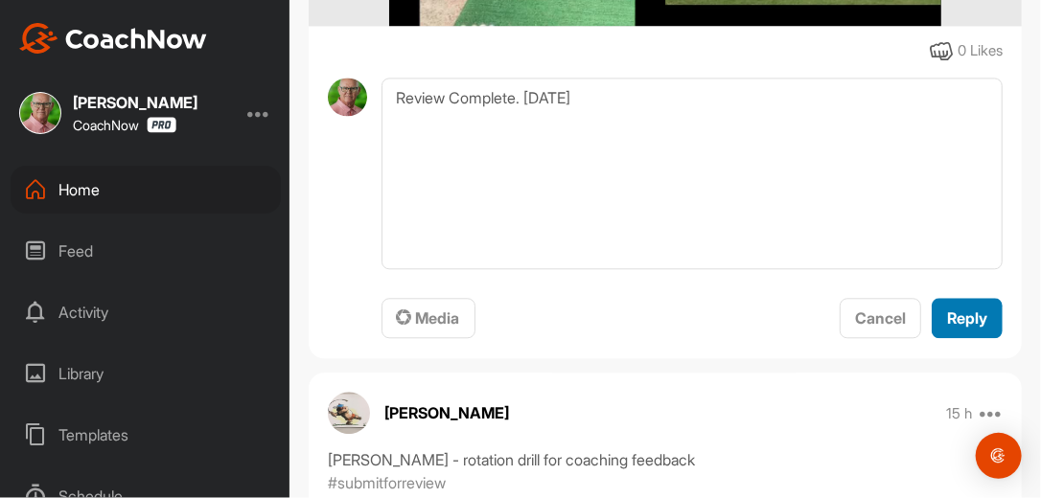
click at [953, 328] on span "Reply" at bounding box center [967, 318] width 40 height 19
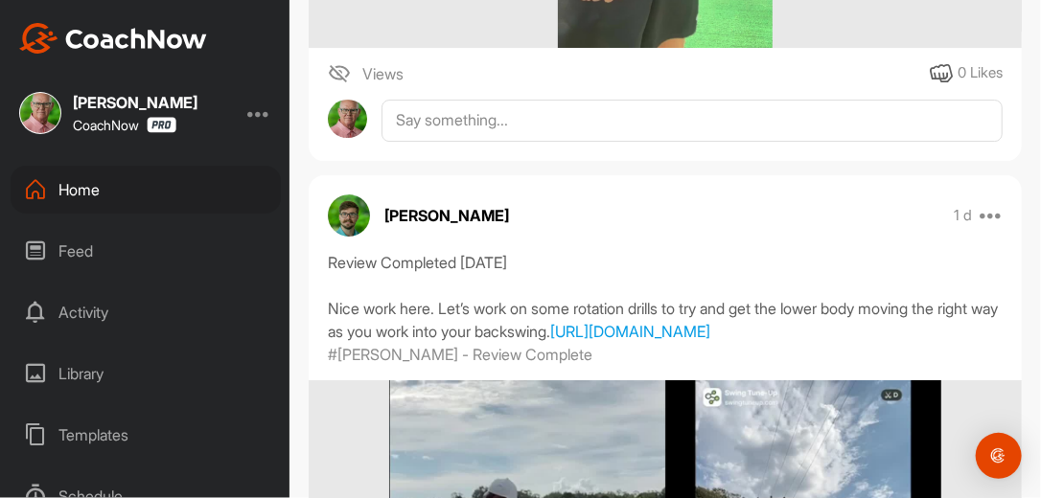
scroll to position [2301, 0]
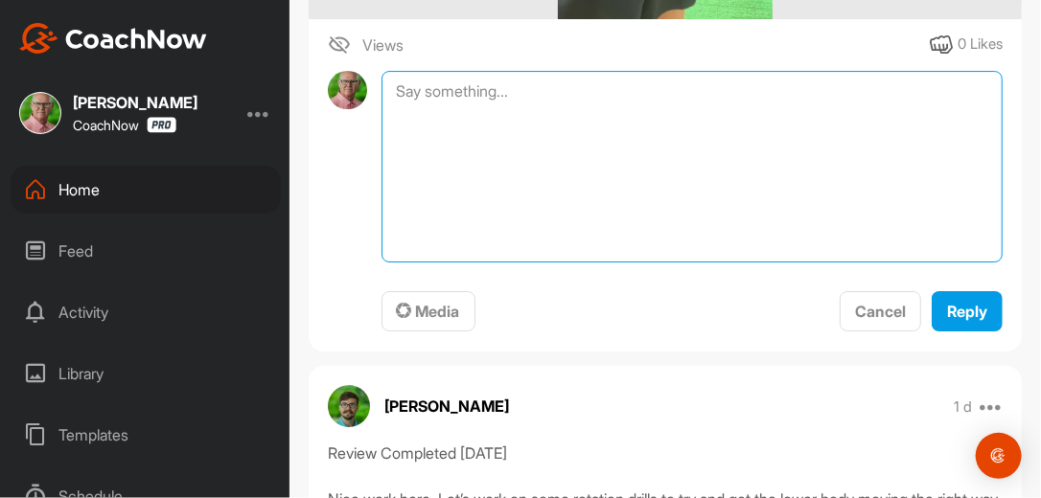
click at [523, 104] on textarea at bounding box center [692, 167] width 621 height 192
type textarea "Review Complete. [DATE]"
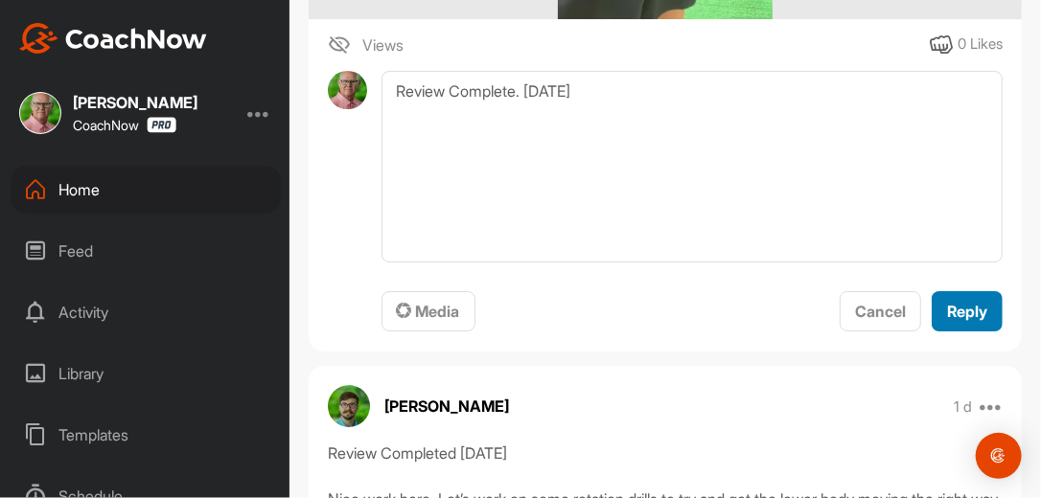
click at [957, 308] on div "Reply" at bounding box center [967, 311] width 40 height 23
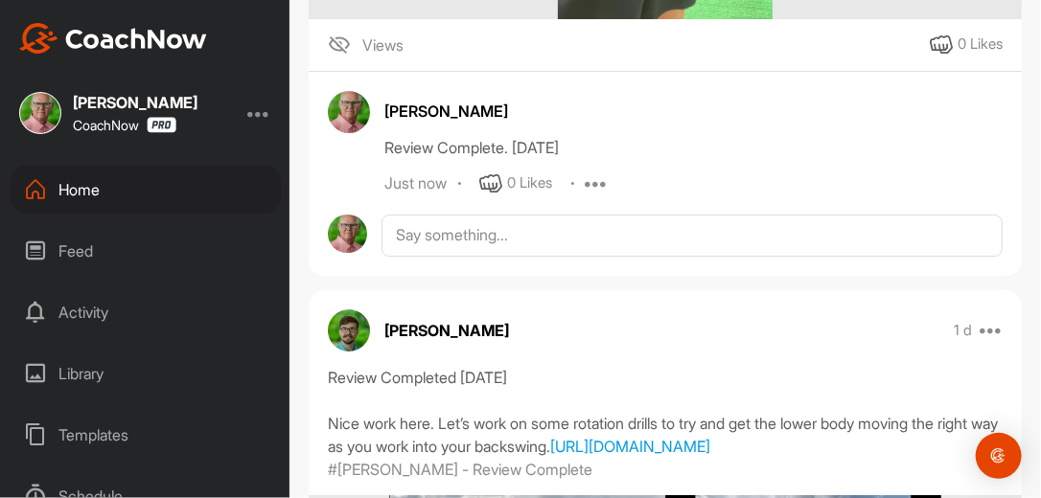
click at [83, 191] on div "Home" at bounding box center [146, 190] width 270 height 48
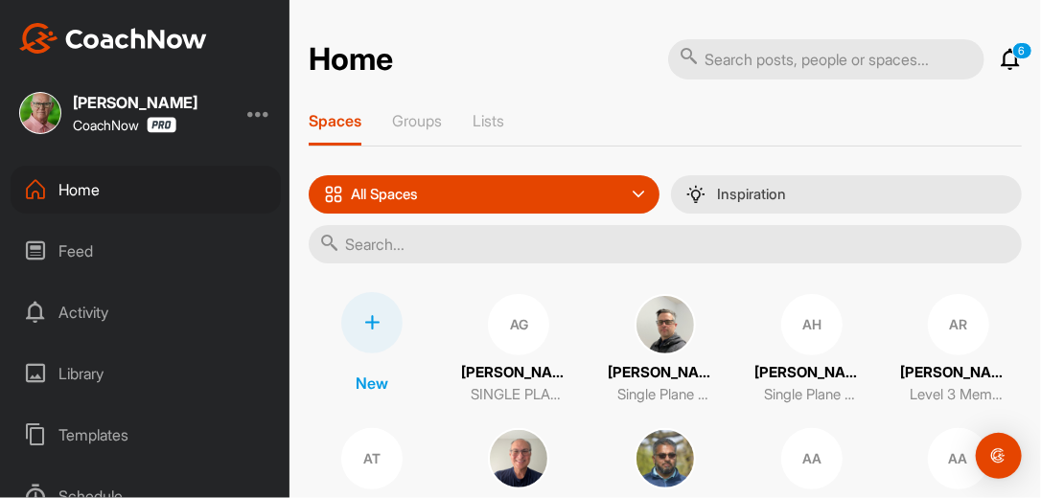
click at [405, 245] on input "text" at bounding box center [665, 244] width 713 height 38
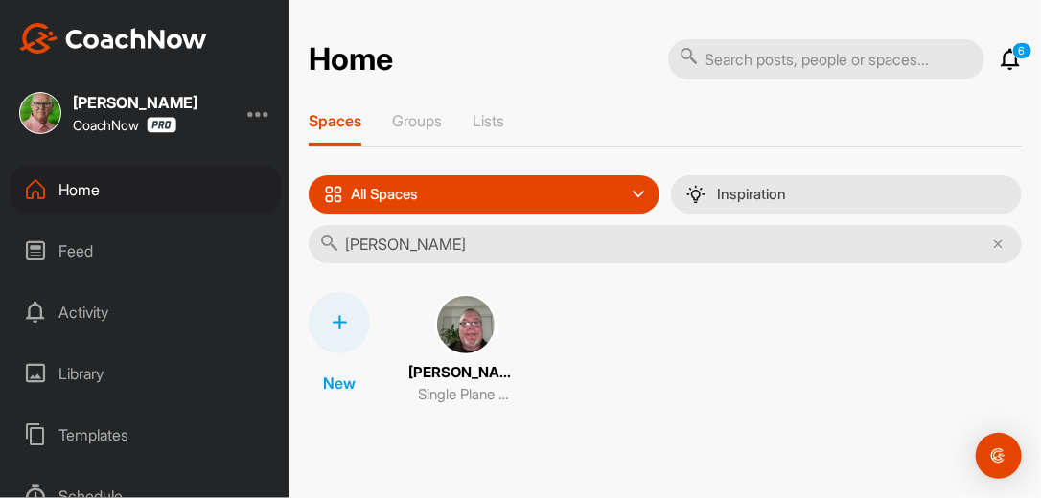
type input "jerry schmid"
click at [456, 322] on img at bounding box center [465, 324] width 61 height 61
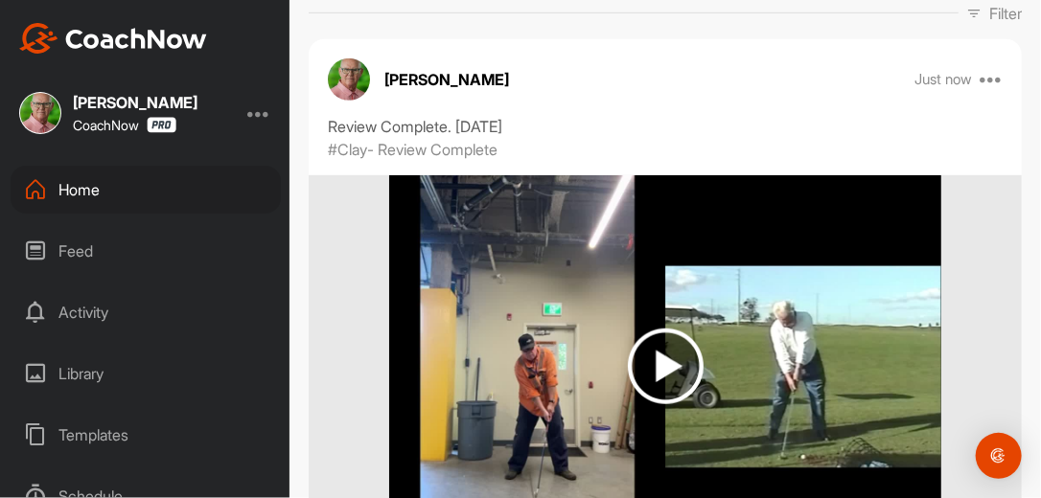
scroll to position [337, 0]
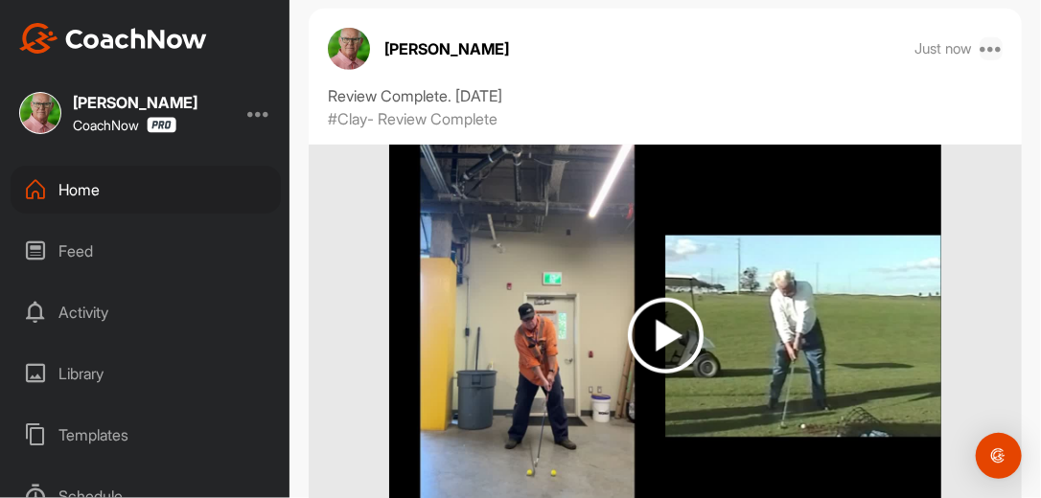
click at [982, 46] on icon at bounding box center [991, 48] width 23 height 23
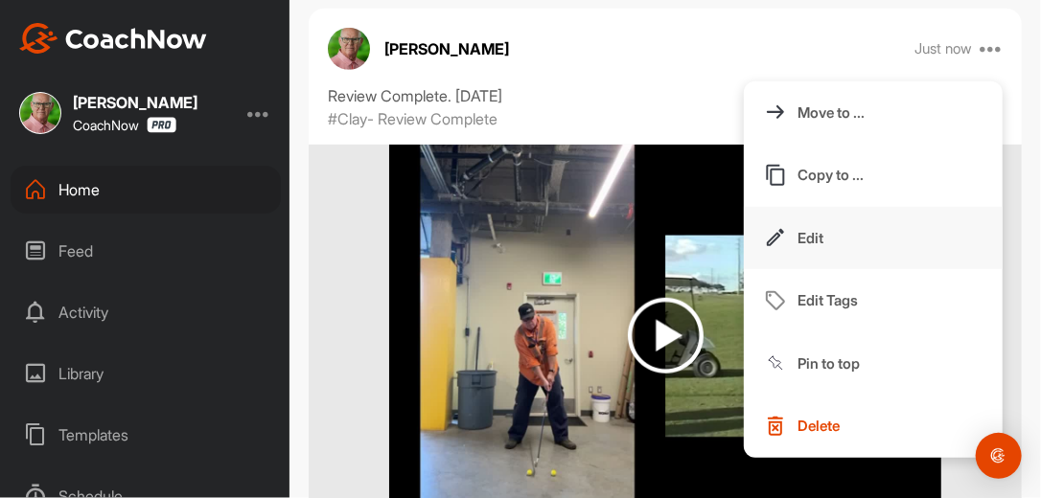
click at [812, 236] on p "Edit" at bounding box center [811, 238] width 26 height 20
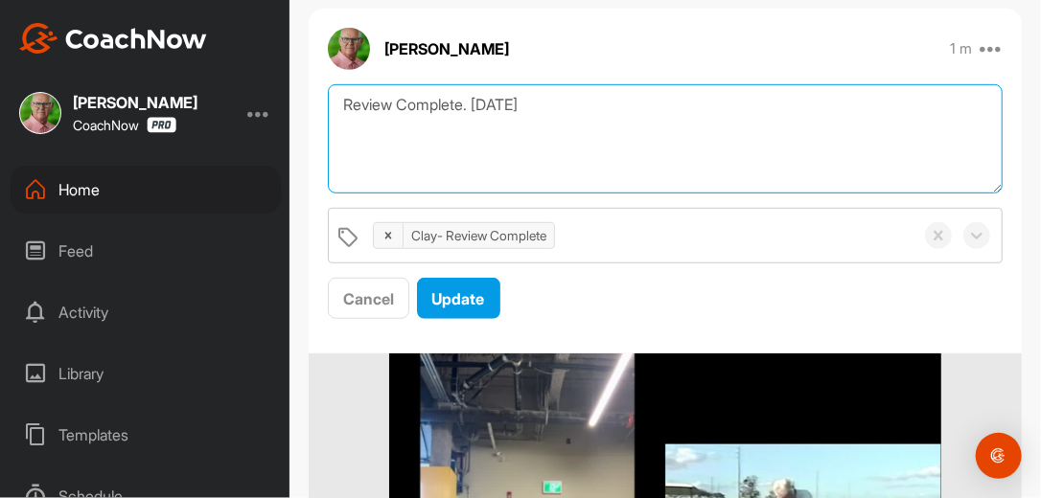
click at [572, 105] on textarea "Review Complete. 9/24/25" at bounding box center [665, 139] width 675 height 110
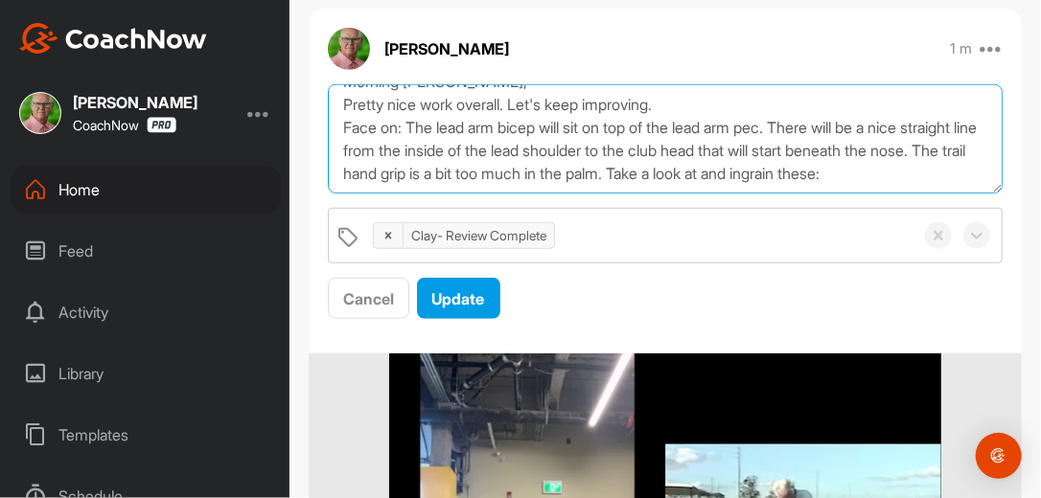
scroll to position [81, 0]
paste textarea "[URL][DOMAIN_NAME]"
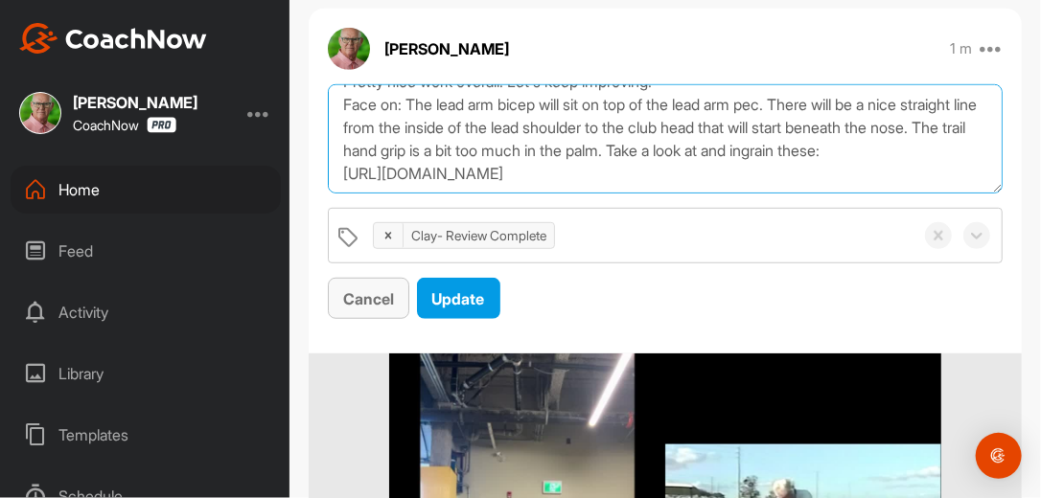
scroll to position [104, 0]
paste textarea "[URL][DOMAIN_NAME]"
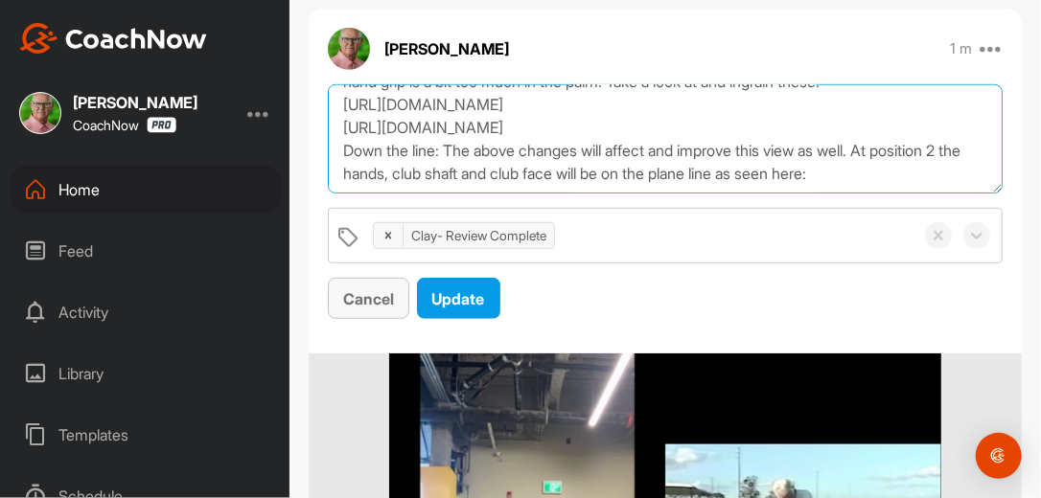
scroll to position [197, 0]
paste textarea "https://watch.gravesgolf.com/videos/single-plane-refresher-position-2-backswing…"
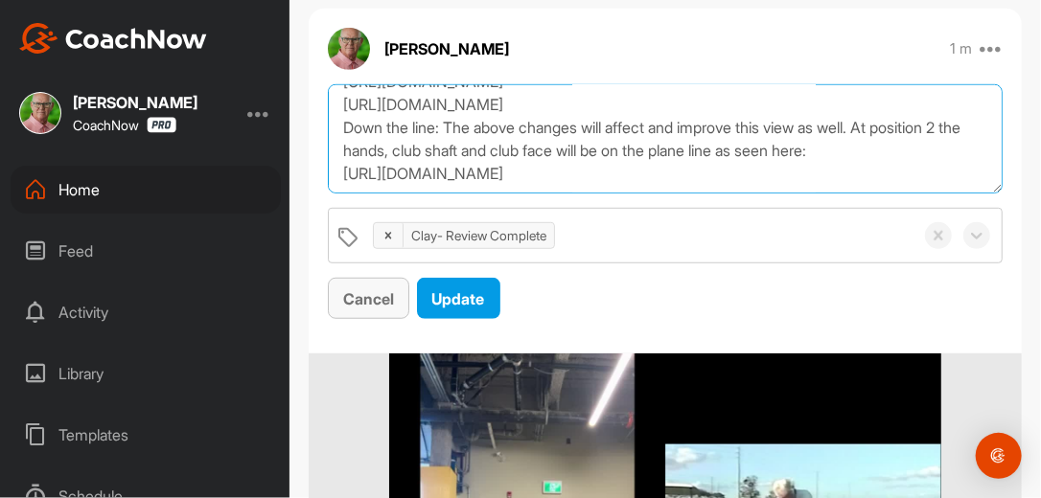
scroll to position [220, 0]
type textarea "Review Complete. 9/24/25 Morning Jerry, Pretty nice work overall. Let's keep im…"
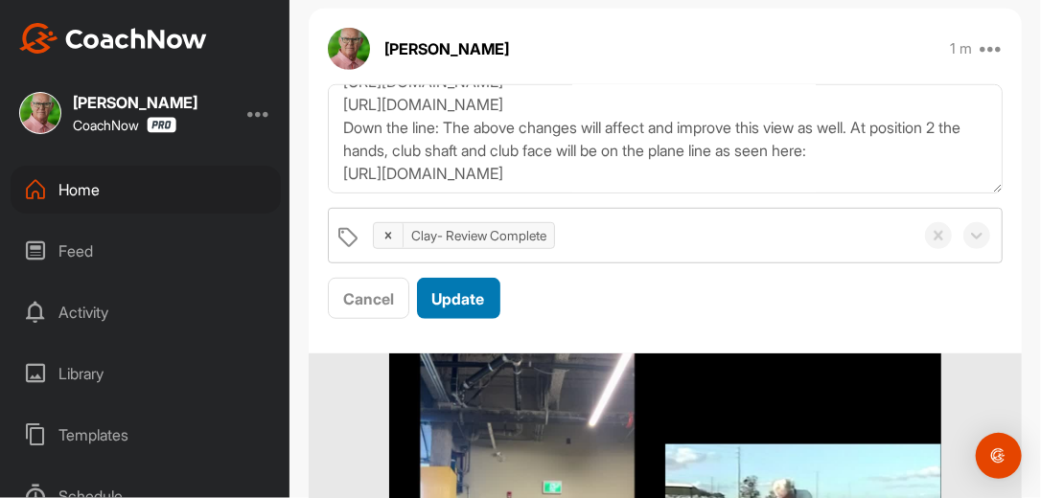
click at [475, 306] on span "Update" at bounding box center [458, 299] width 53 height 19
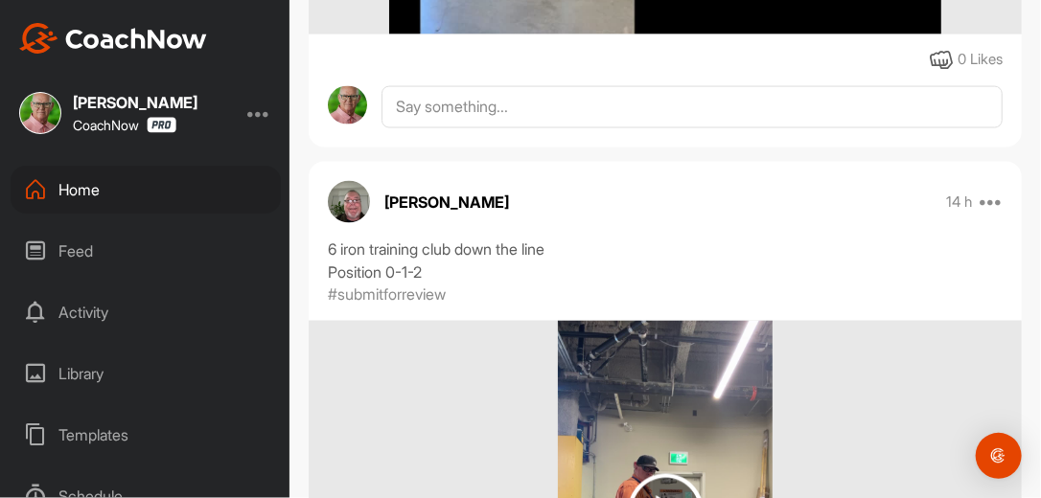
scroll to position [1043, 0]
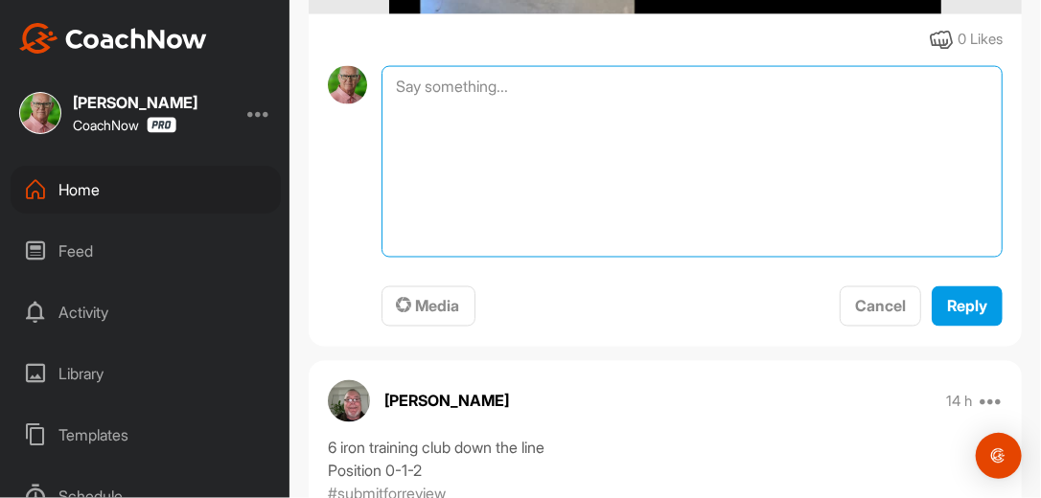
click at [526, 93] on textarea at bounding box center [692, 162] width 621 height 192
type textarea "Review Complete. 9-24-25"
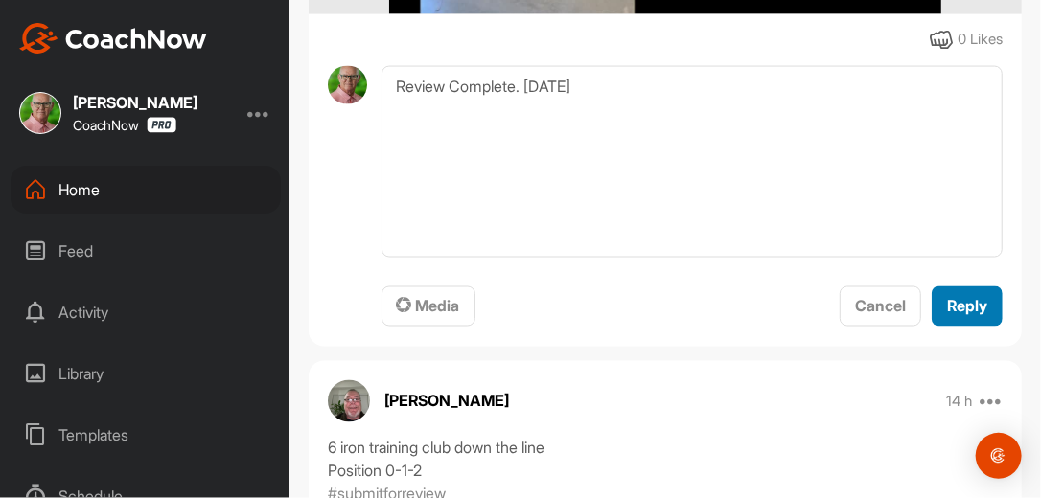
click at [967, 310] on span "Reply" at bounding box center [967, 306] width 40 height 19
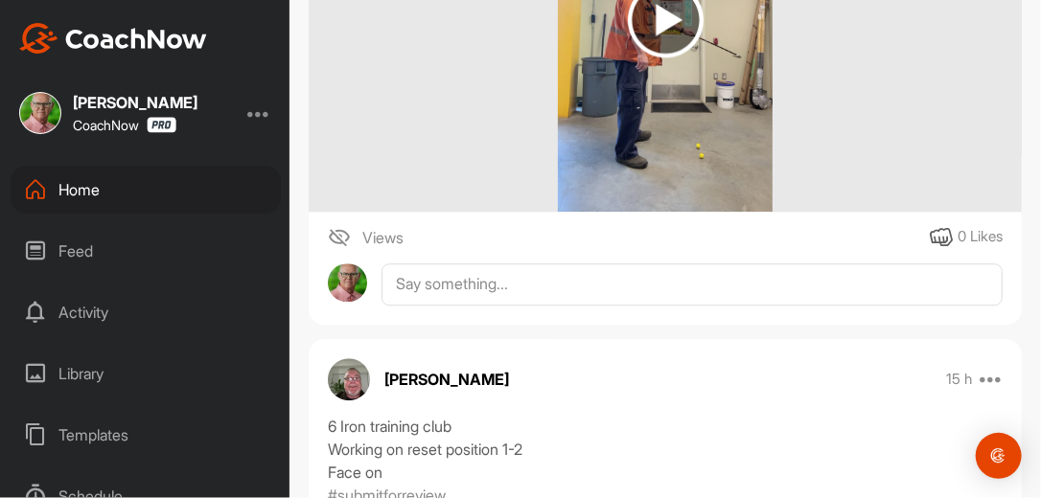
scroll to position [1841, 0]
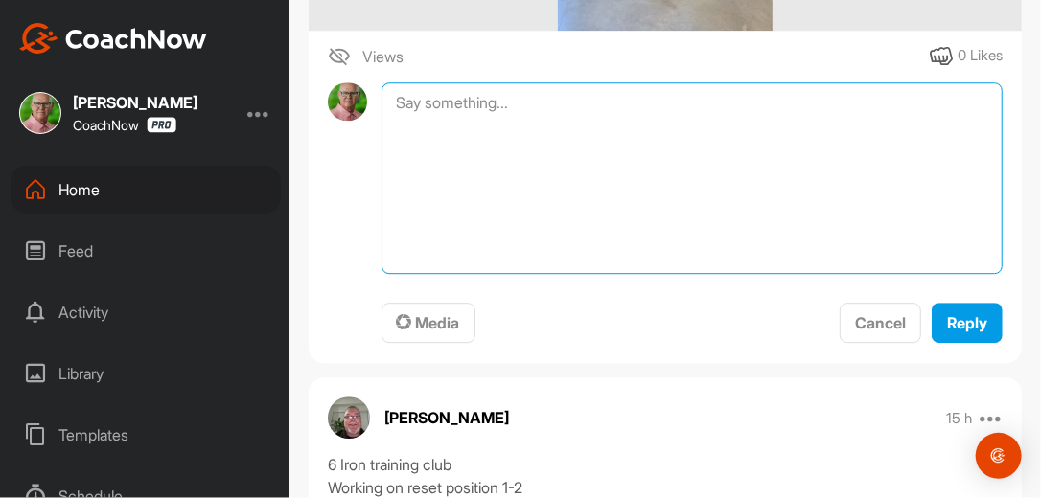
click at [522, 96] on textarea at bounding box center [692, 178] width 621 height 192
type textarea "Review Complete. 9-24-25"
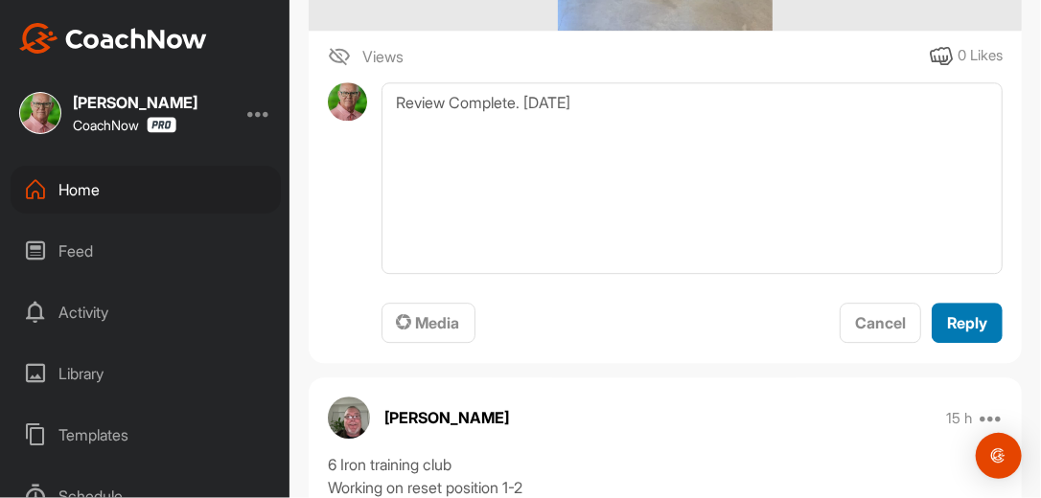
click at [947, 317] on span "Reply" at bounding box center [967, 322] width 40 height 19
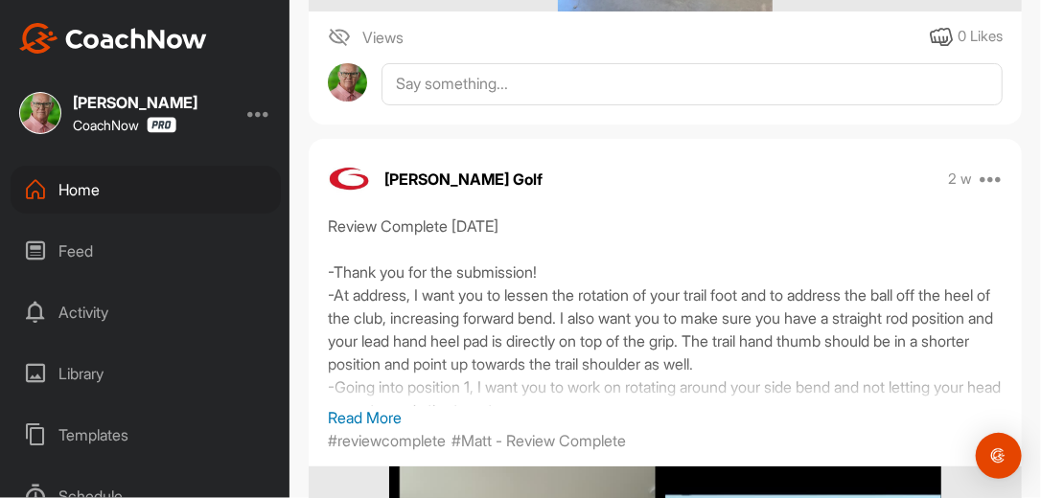
scroll to position [2700, 0]
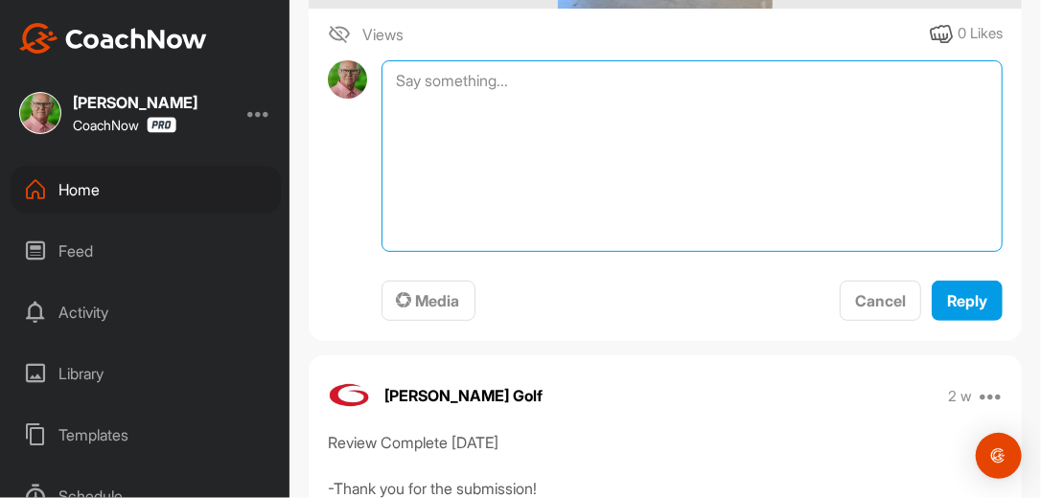
click at [598, 60] on textarea at bounding box center [692, 156] width 621 height 192
type textarea "Review Complete. 9-24-25"
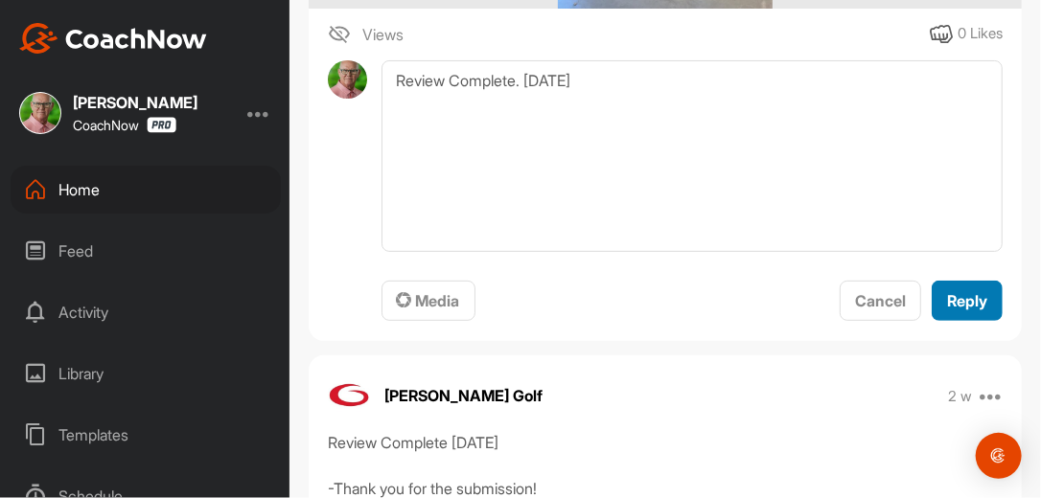
click at [947, 293] on span "Reply" at bounding box center [967, 300] width 40 height 19
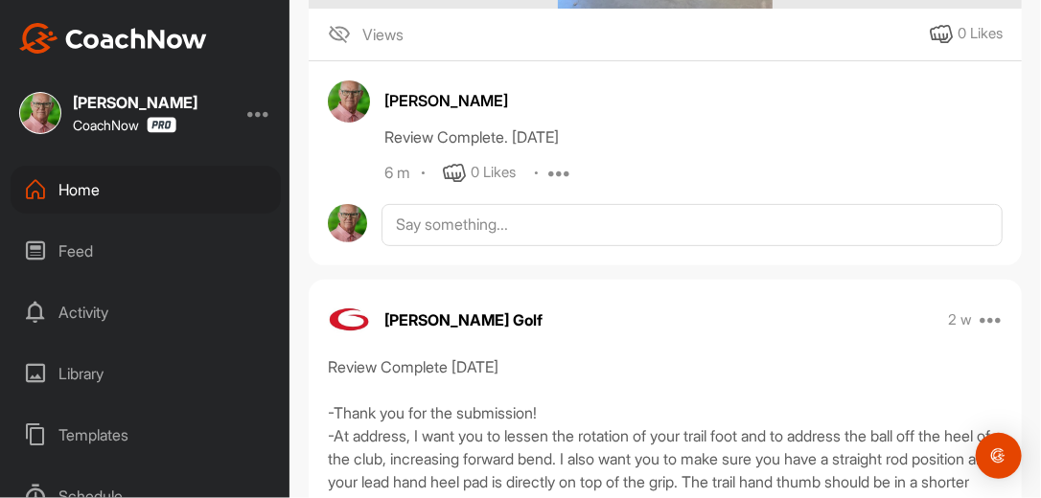
click at [105, 184] on div "Home" at bounding box center [146, 190] width 270 height 48
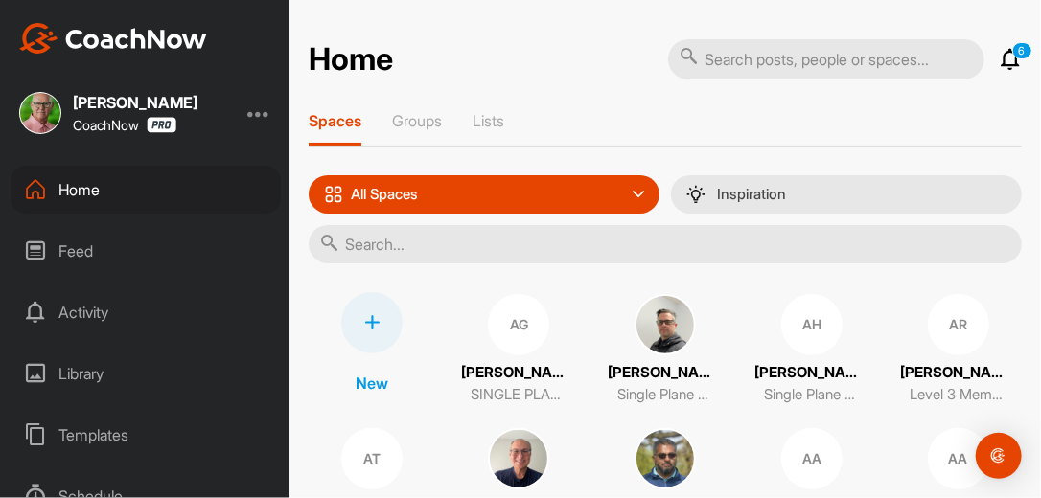
click at [394, 245] on input "text" at bounding box center [665, 244] width 713 height 38
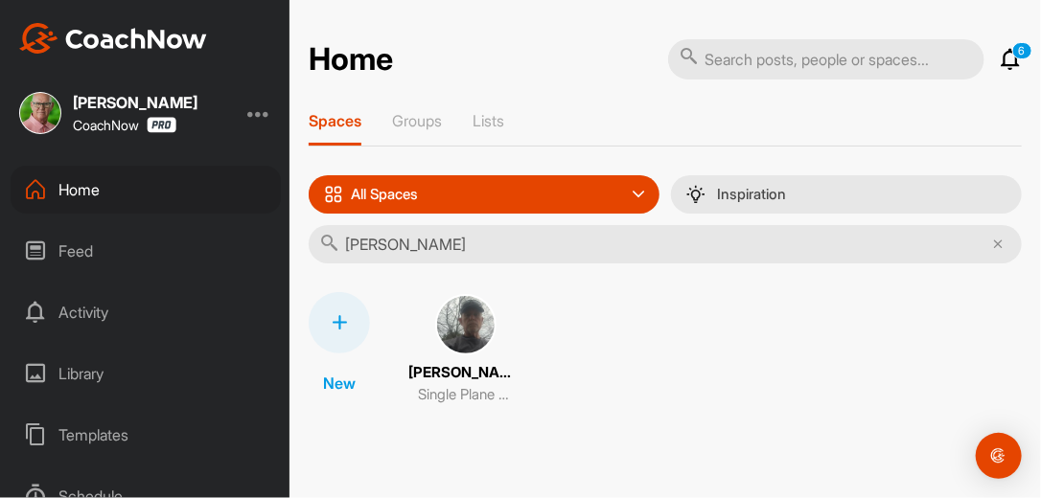
type input "Gary hab"
click at [468, 332] on img at bounding box center [465, 324] width 61 height 61
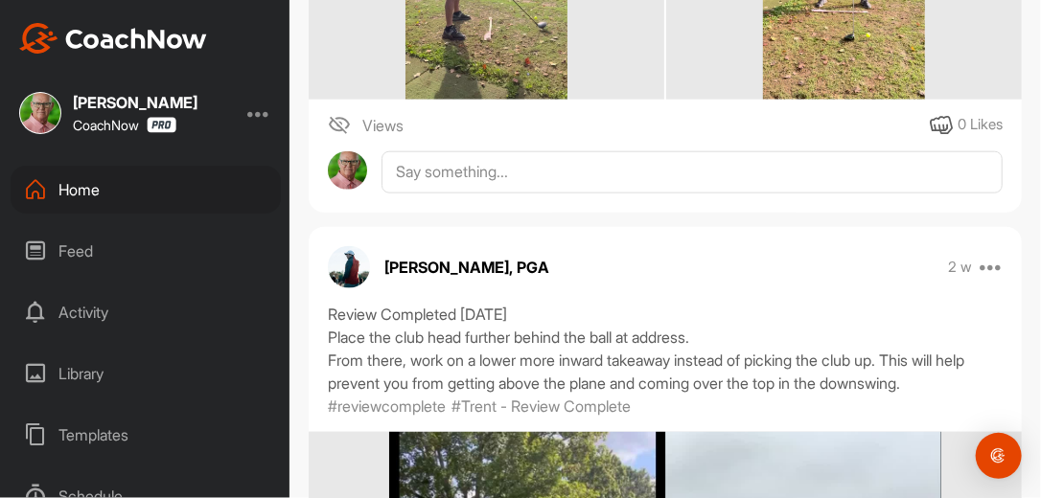
scroll to position [736, 0]
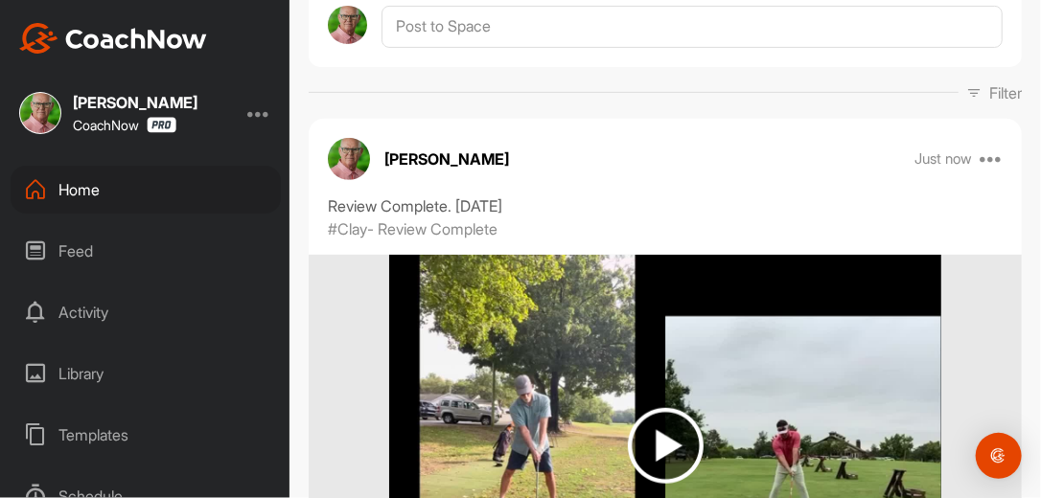
scroll to position [368, 0]
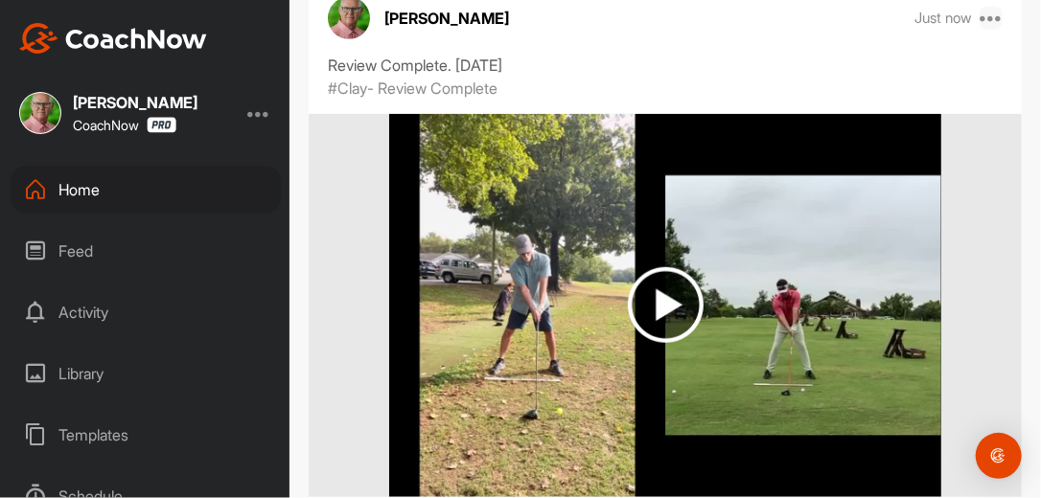
click at [980, 14] on icon at bounding box center [991, 18] width 23 height 23
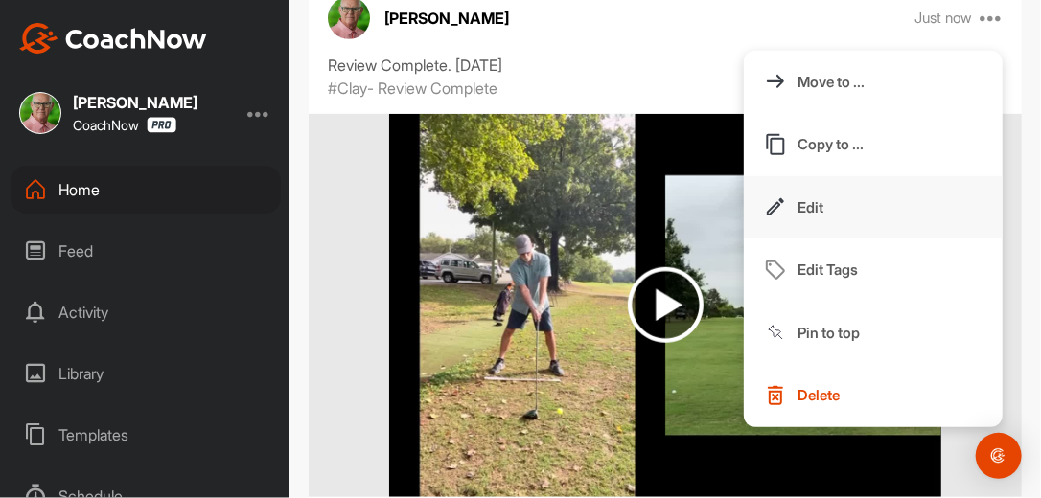
click at [805, 208] on p "Edit" at bounding box center [811, 207] width 26 height 20
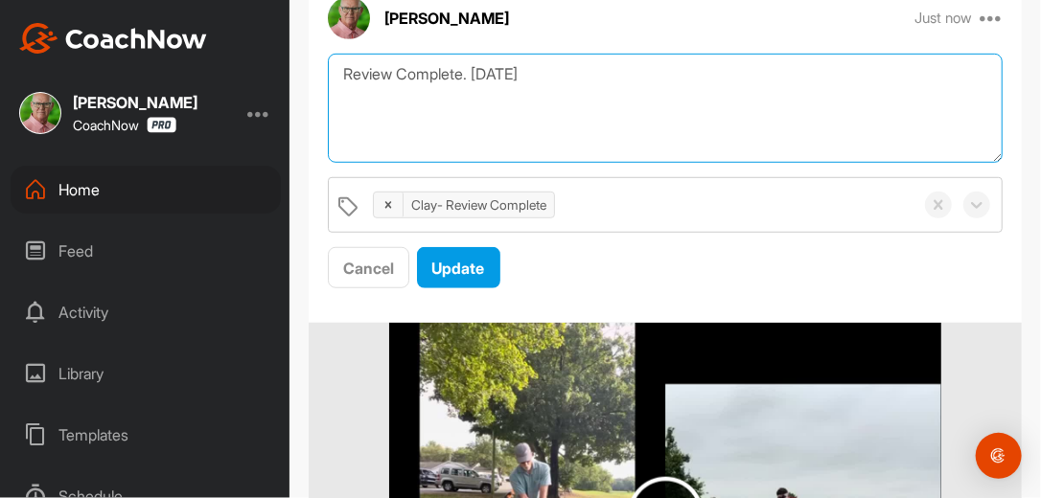
click at [554, 80] on textarea "Review Complete. [DATE]" at bounding box center [665, 109] width 675 height 110
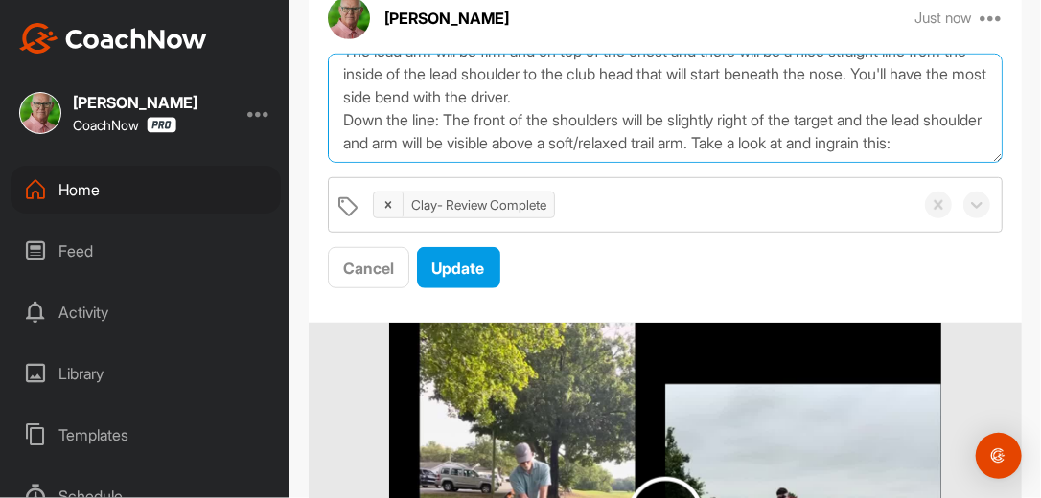
scroll to position [151, 0]
paste textarea "[URL][DOMAIN_NAME]"
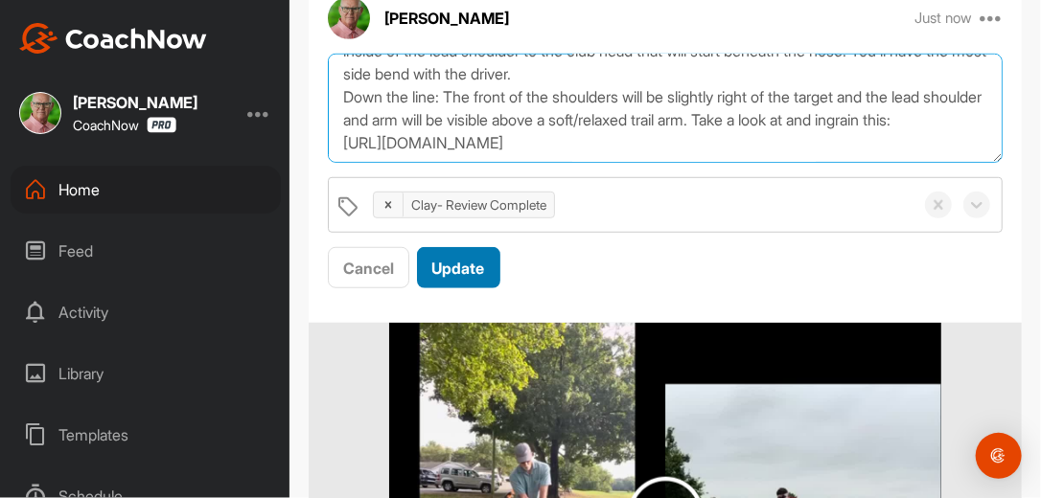
type textarea "Review Complete. [DATE] Morning [PERSON_NAME], Nice round. Focus on the positiv…"
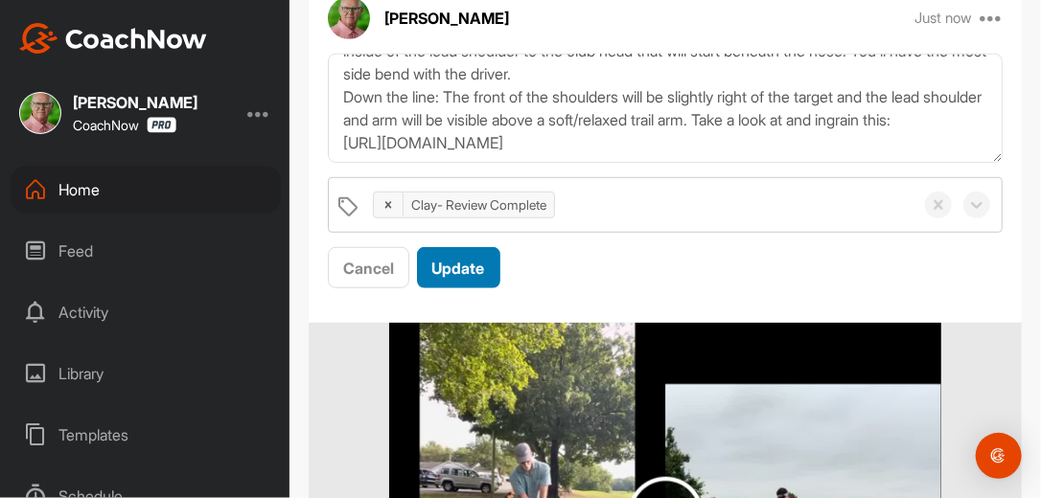
click at [463, 263] on span "Update" at bounding box center [458, 268] width 53 height 19
